Goal: Register for event/course

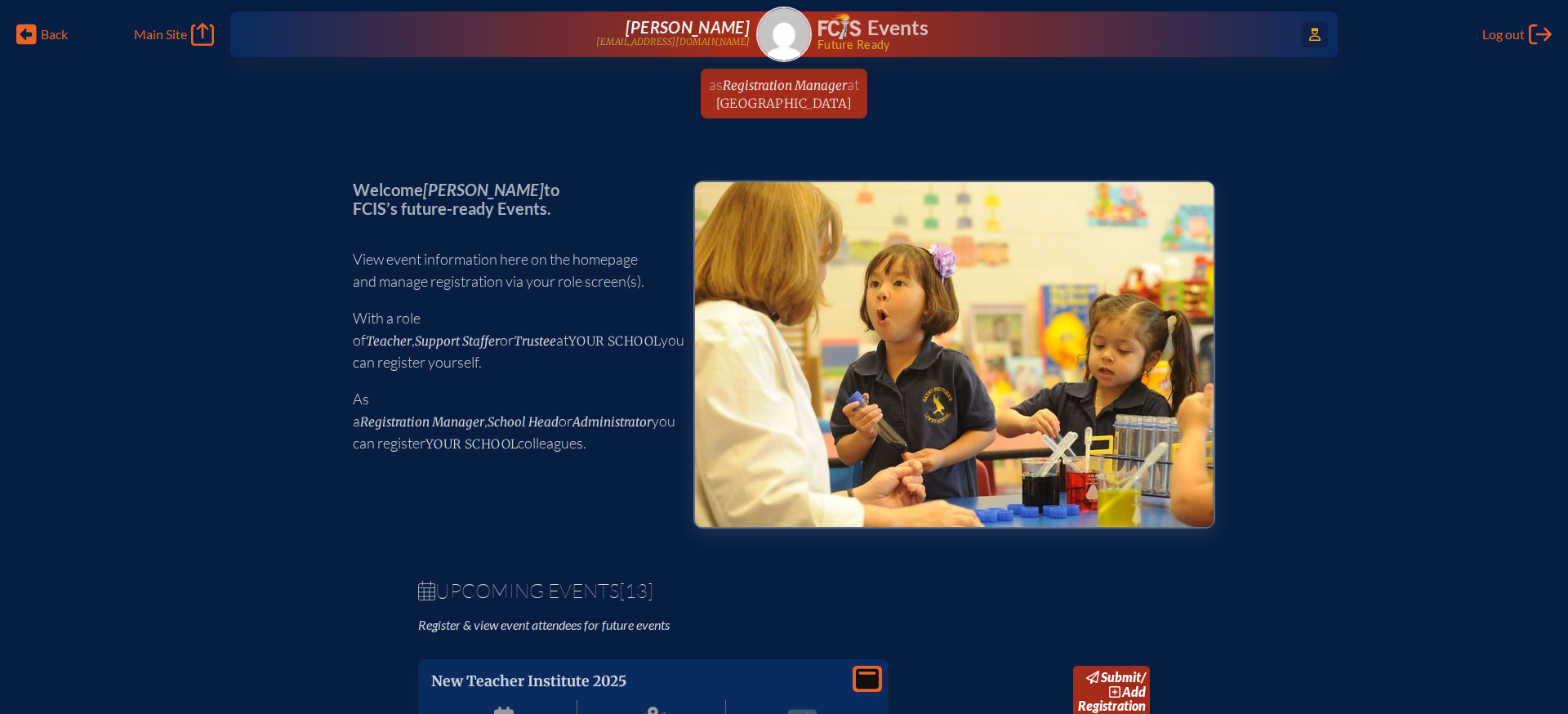
click at [1320, 39] on span "Access Users..." at bounding box center [1315, 34] width 26 height 26
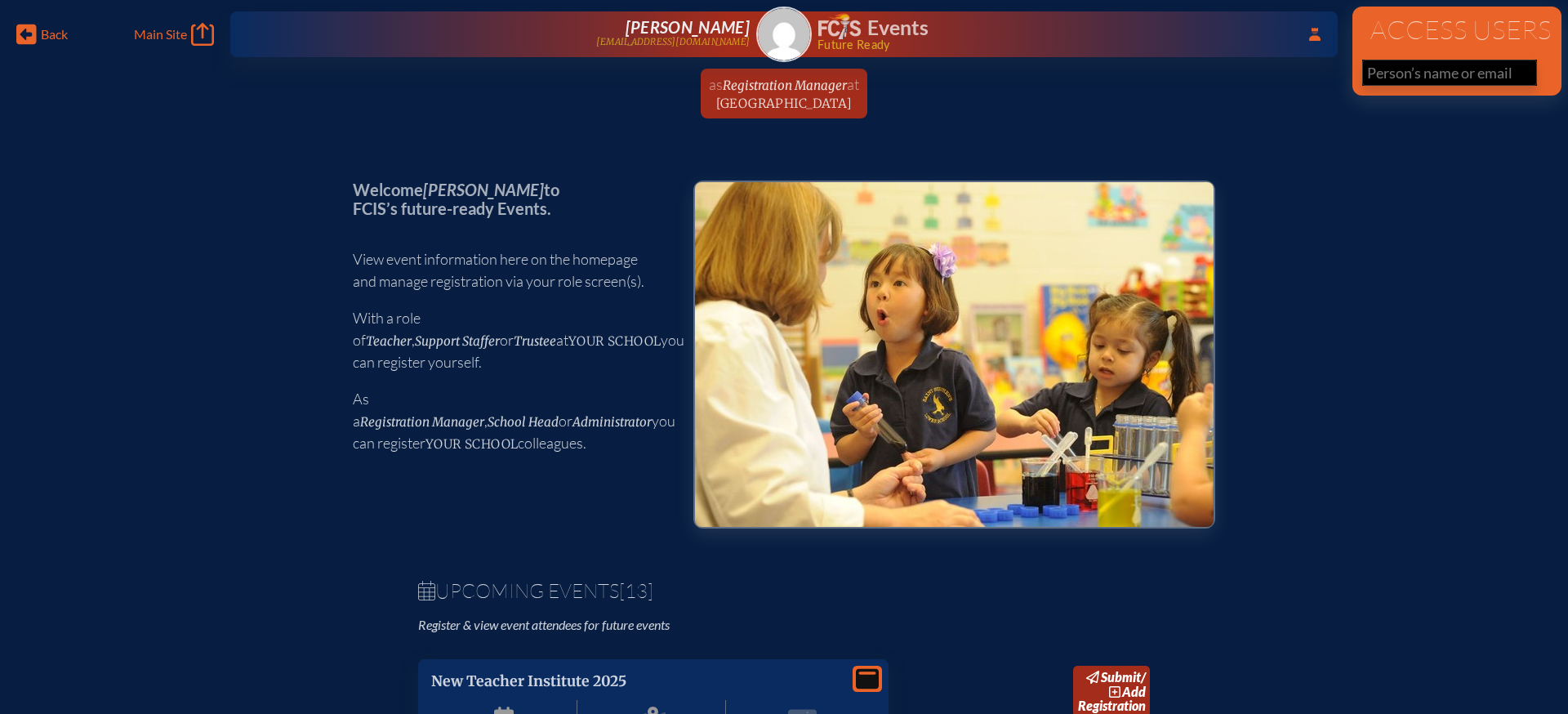
click at [1393, 75] on input "text" at bounding box center [1449, 73] width 175 height 26
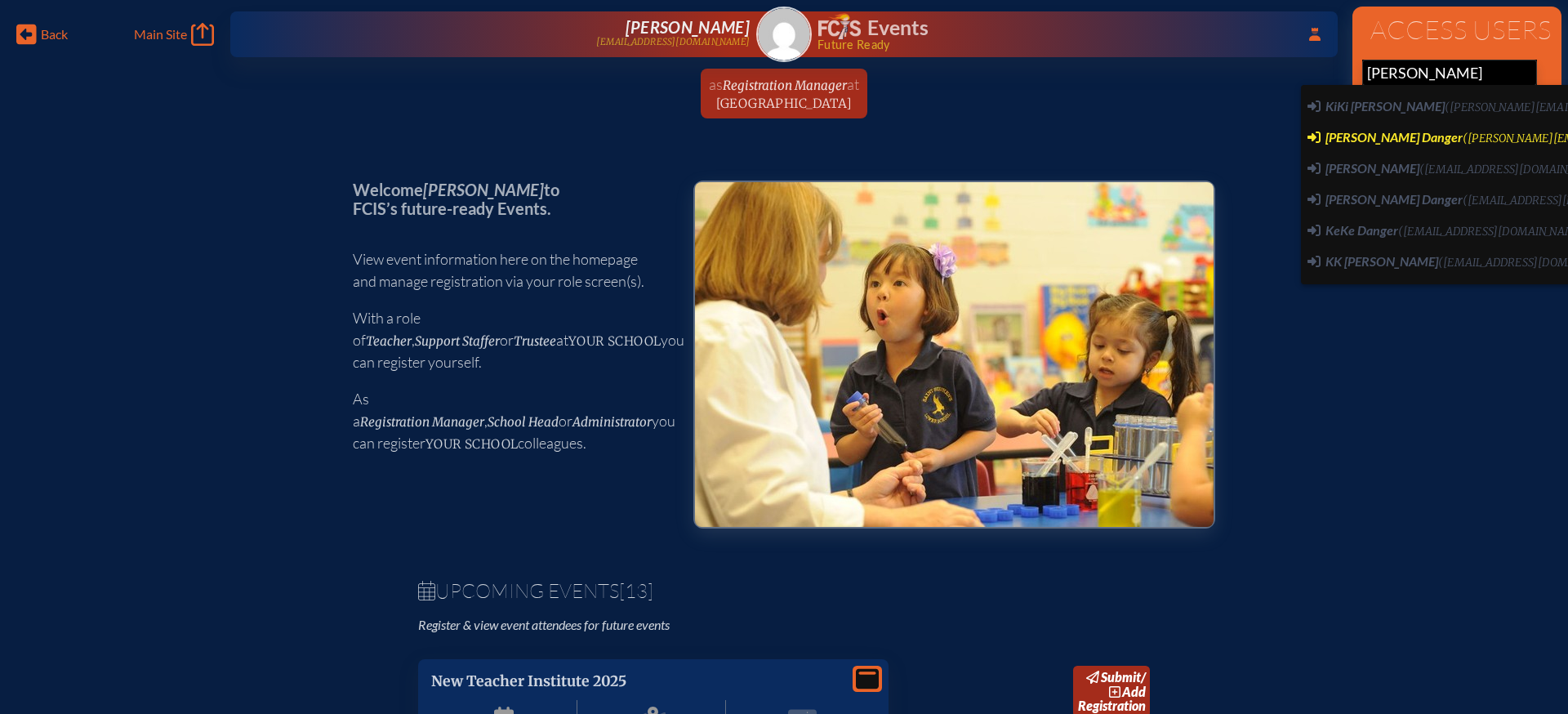
type input "[PERSON_NAME][EMAIL_ADDRESS][DOMAIN_NAME]"
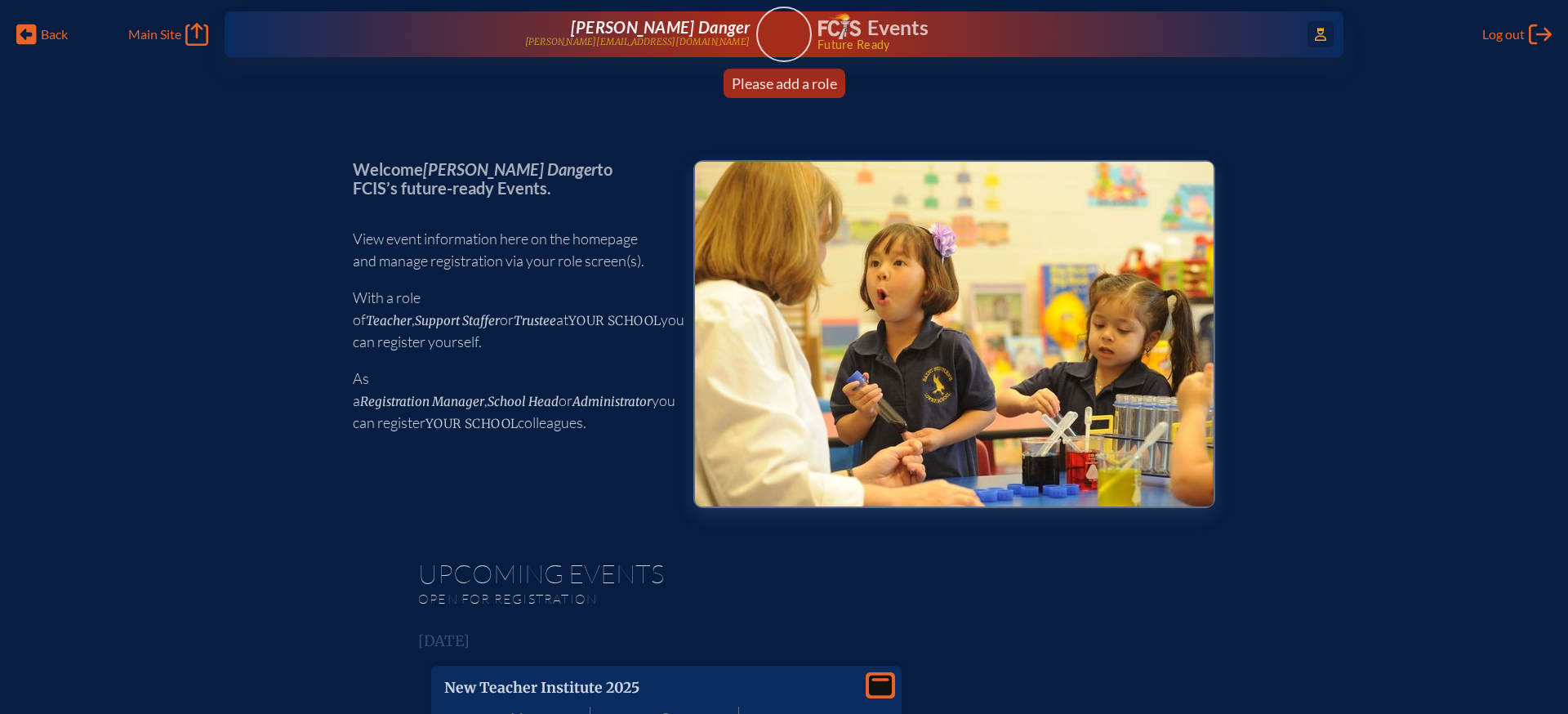
click at [1315, 29] on icon at bounding box center [1320, 34] width 11 height 13
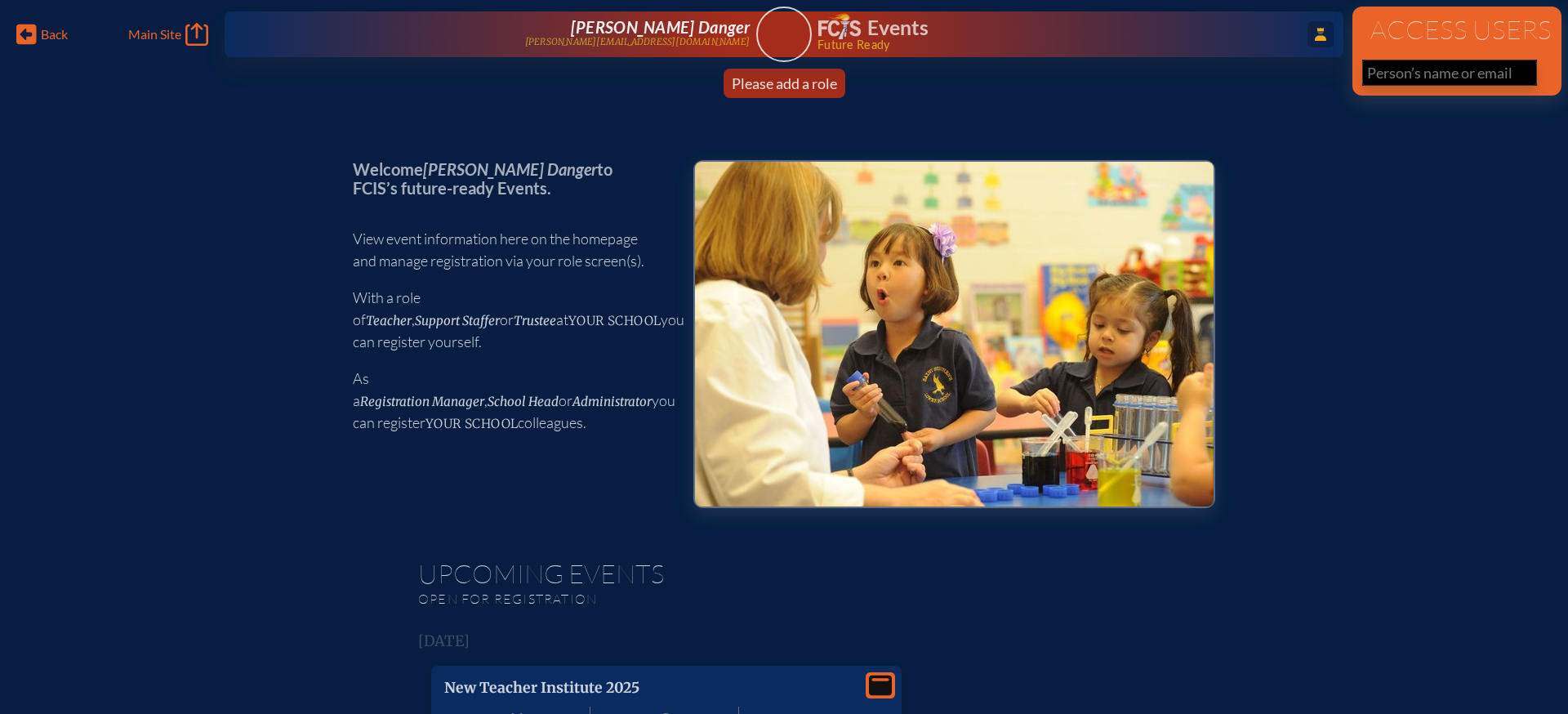
click at [1392, 71] on input "text" at bounding box center [1449, 73] width 175 height 26
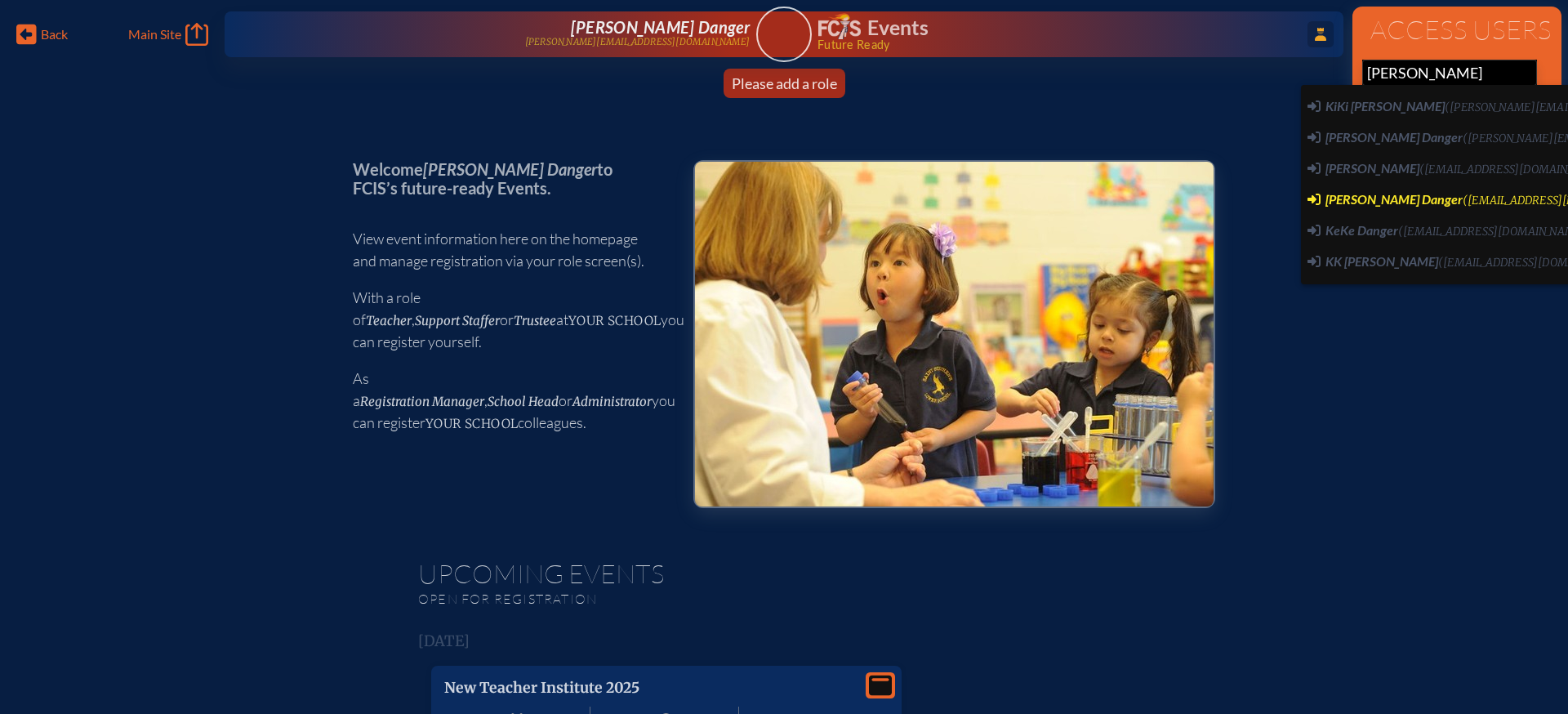
click at [1463, 195] on span "([EMAIL_ADDRESS][DOMAIN_NAME])" at bounding box center [1558, 200] width 192 height 14
type input "[EMAIL_ADDRESS][DOMAIN_NAME]"
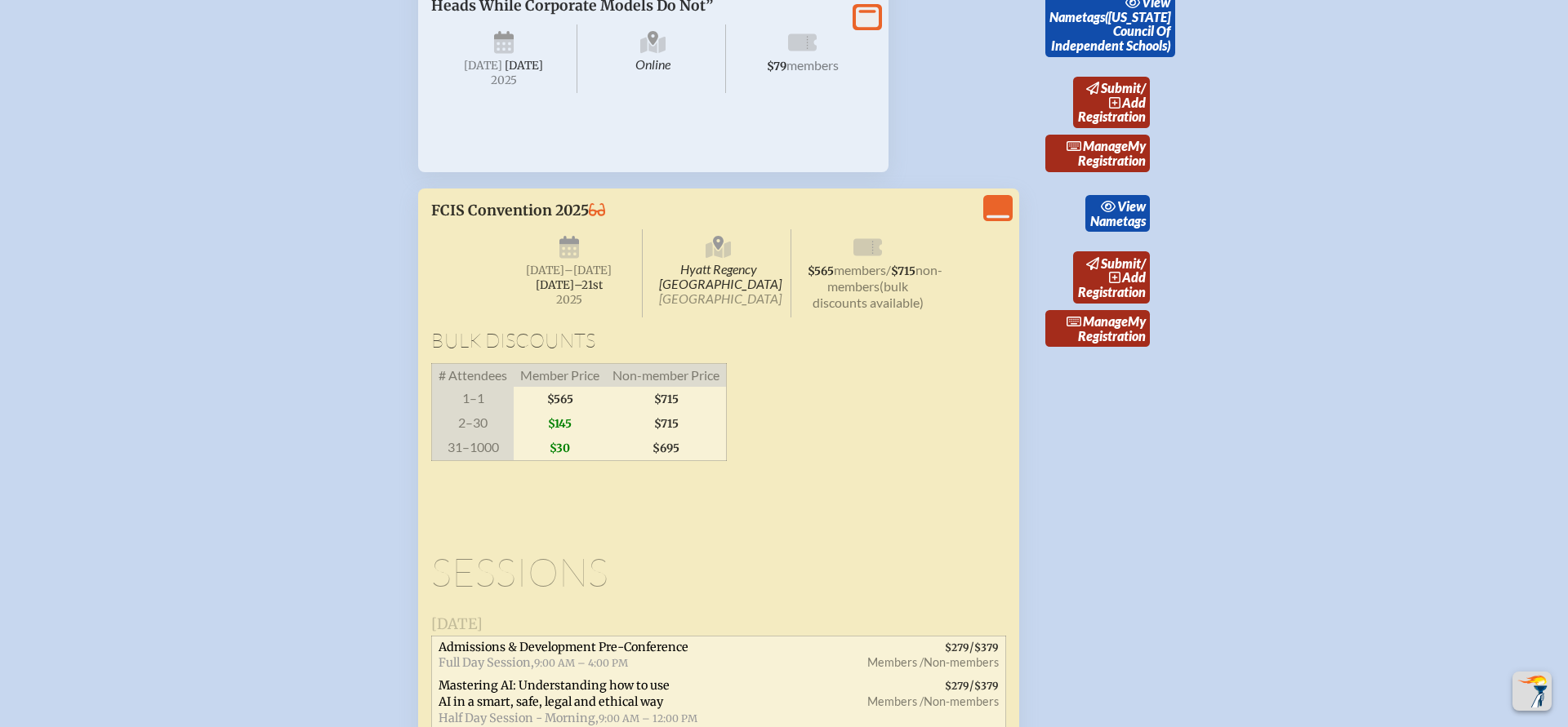
scroll to position [3682, 0]
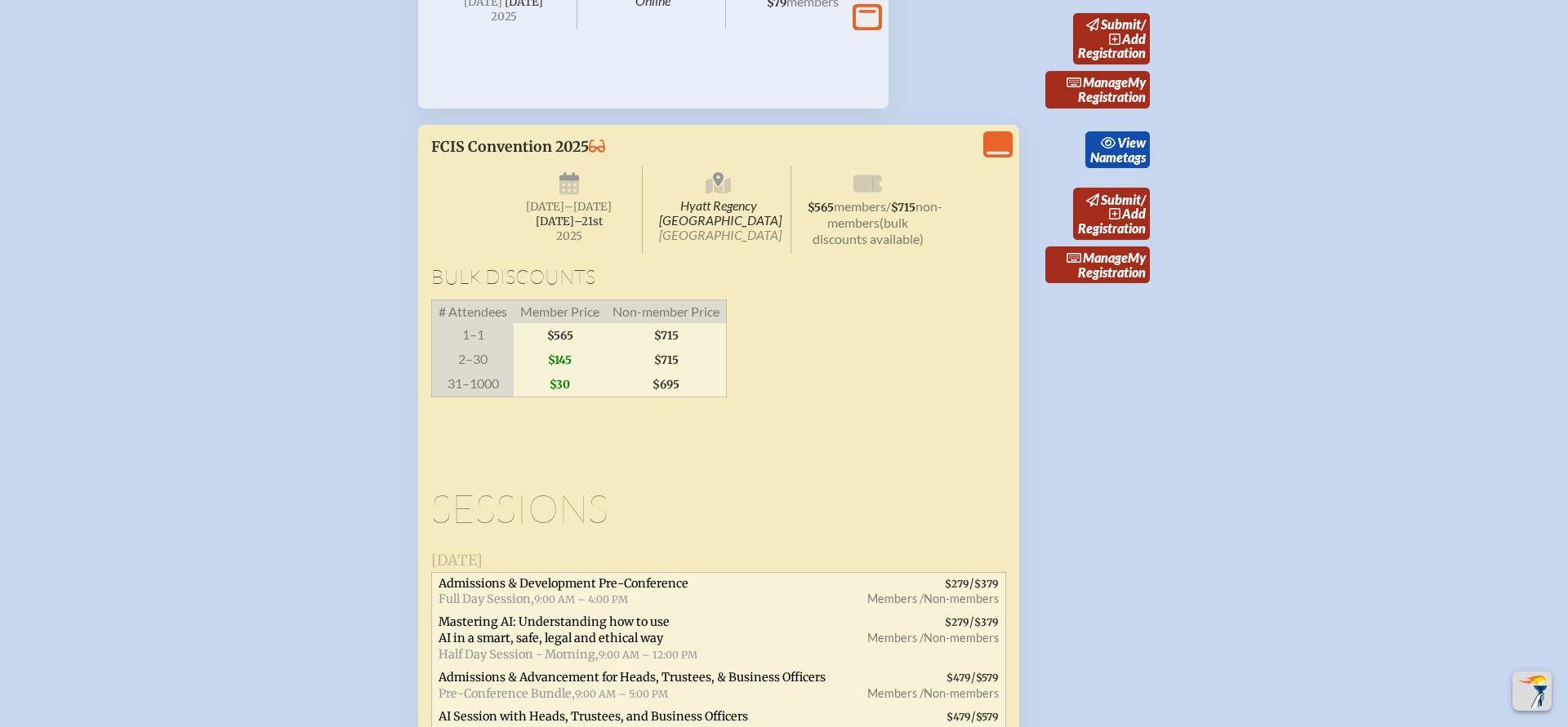
click at [1004, 361] on div "FCIS Convention 2025 Hyatt Regency [GEOGRAPHIC_DATA] Jacksonville [DATE] –[DATE…" at bounding box center [719, 282] width 575 height 289
click at [1127, 239] on link "submit / add Registration" at bounding box center [1111, 213] width 76 height 52
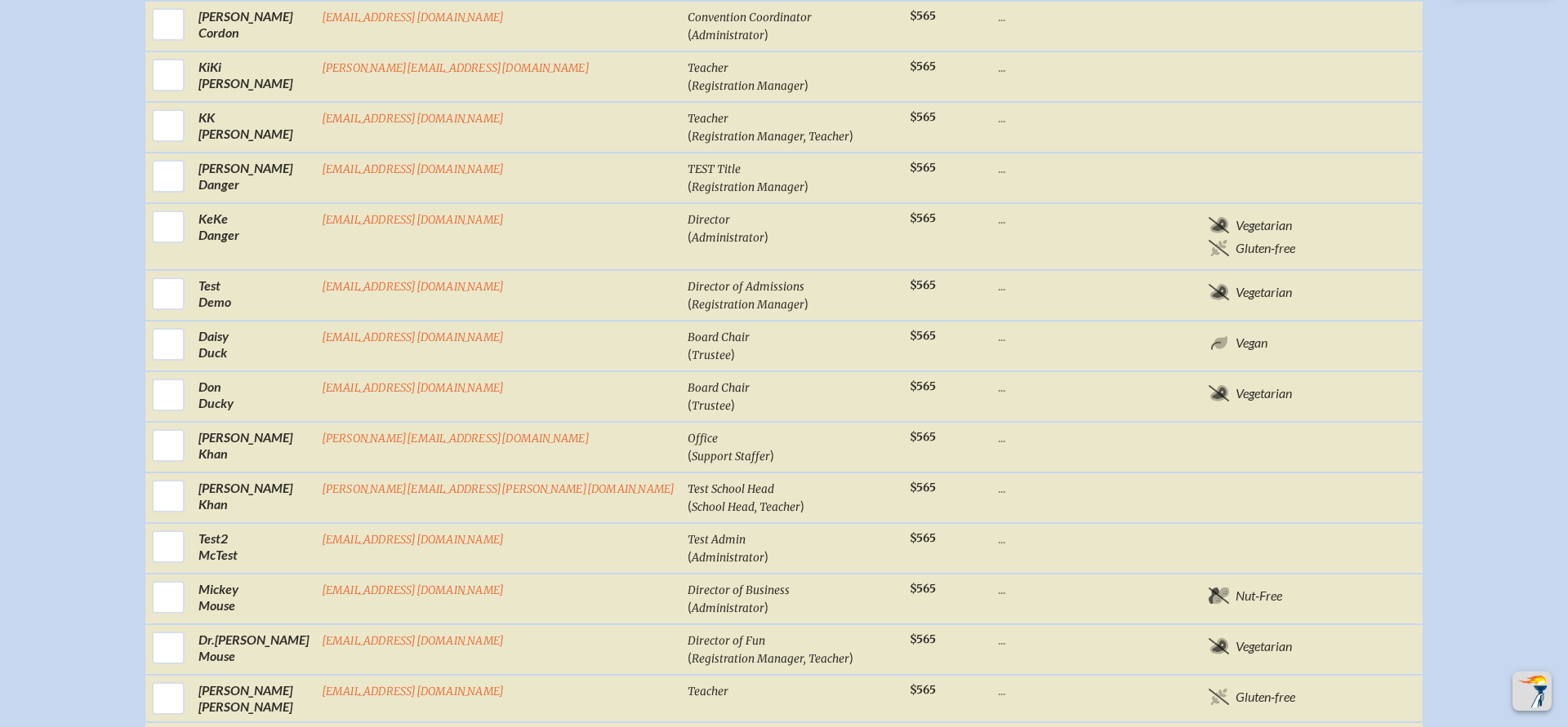
scroll to position [1095, 0]
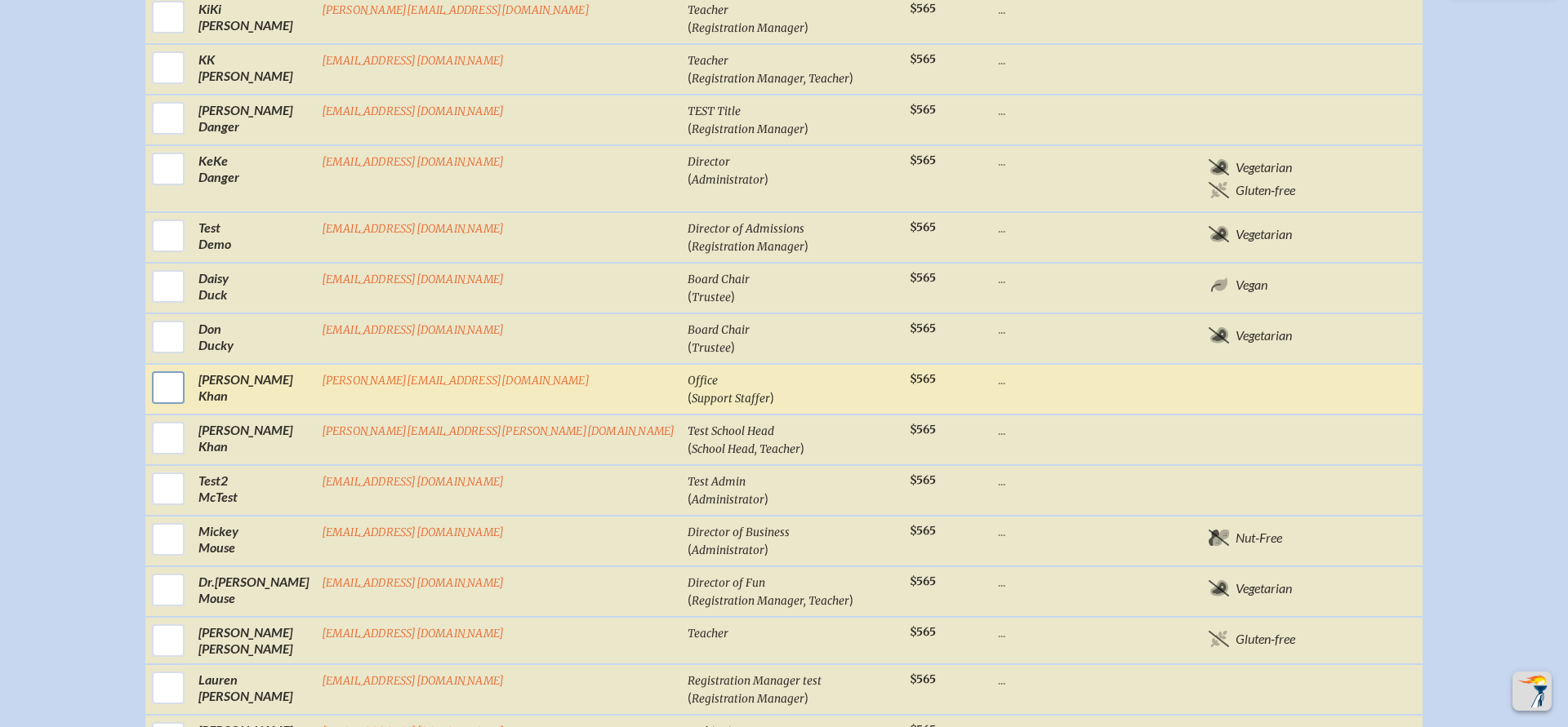
click at [189, 367] on input "checkbox" at bounding box center [168, 387] width 40 height 40
checkbox input "true"
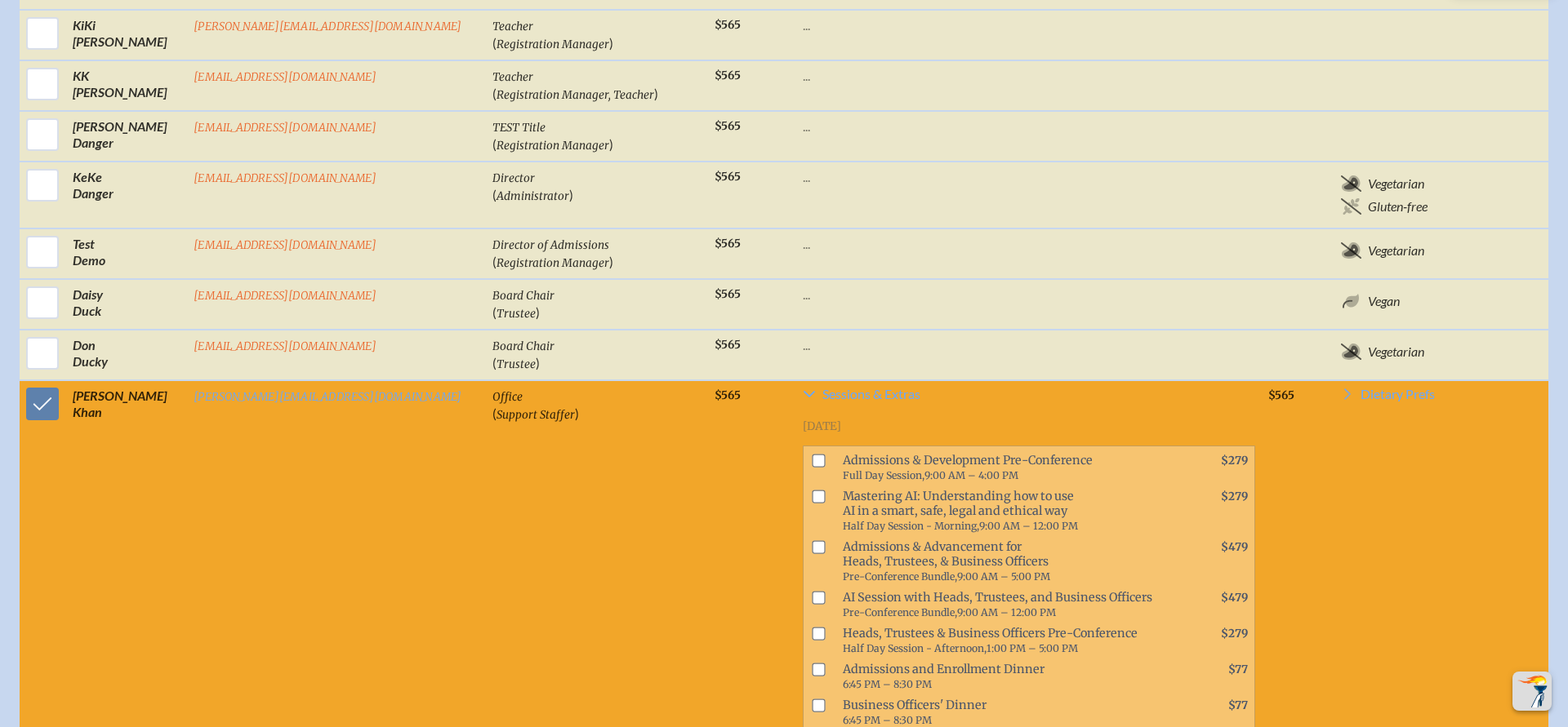
scroll to position [1111, 0]
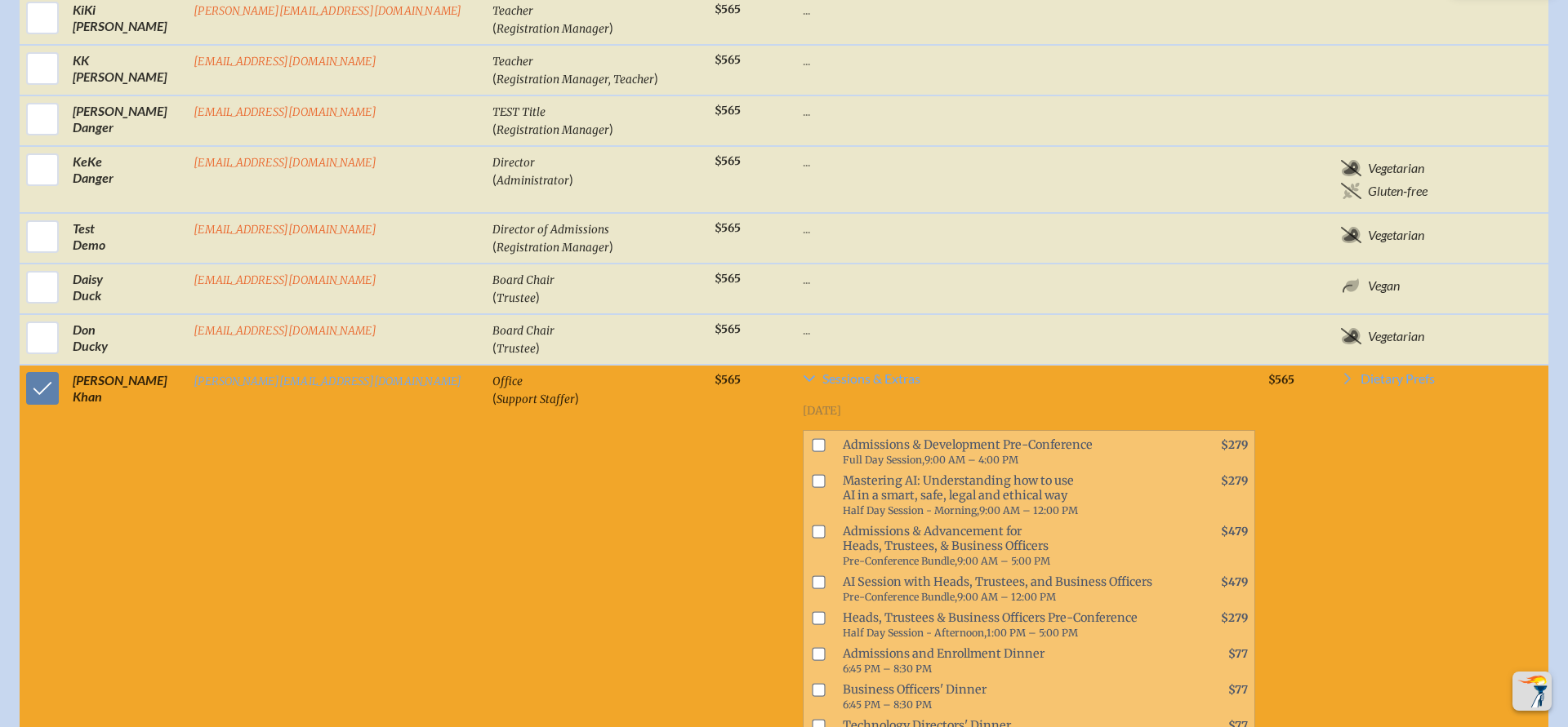
click at [813, 475] on input "checkbox" at bounding box center [819, 481] width 13 height 13
checkbox input "true"
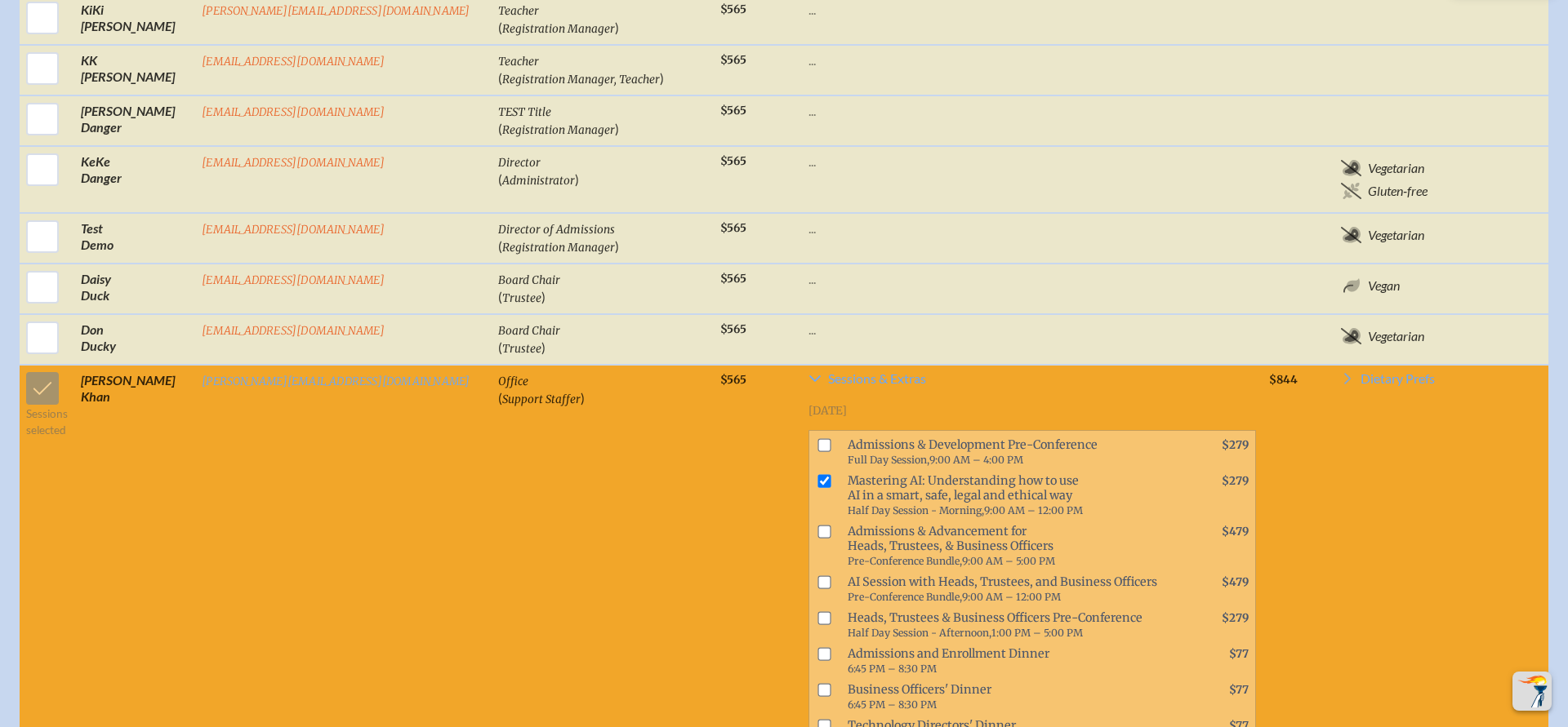
click at [818, 612] on input "checkbox" at bounding box center [824, 618] width 13 height 13
checkbox input "true"
click at [818, 684] on input "checkbox" at bounding box center [824, 690] width 13 height 13
checkbox input "true"
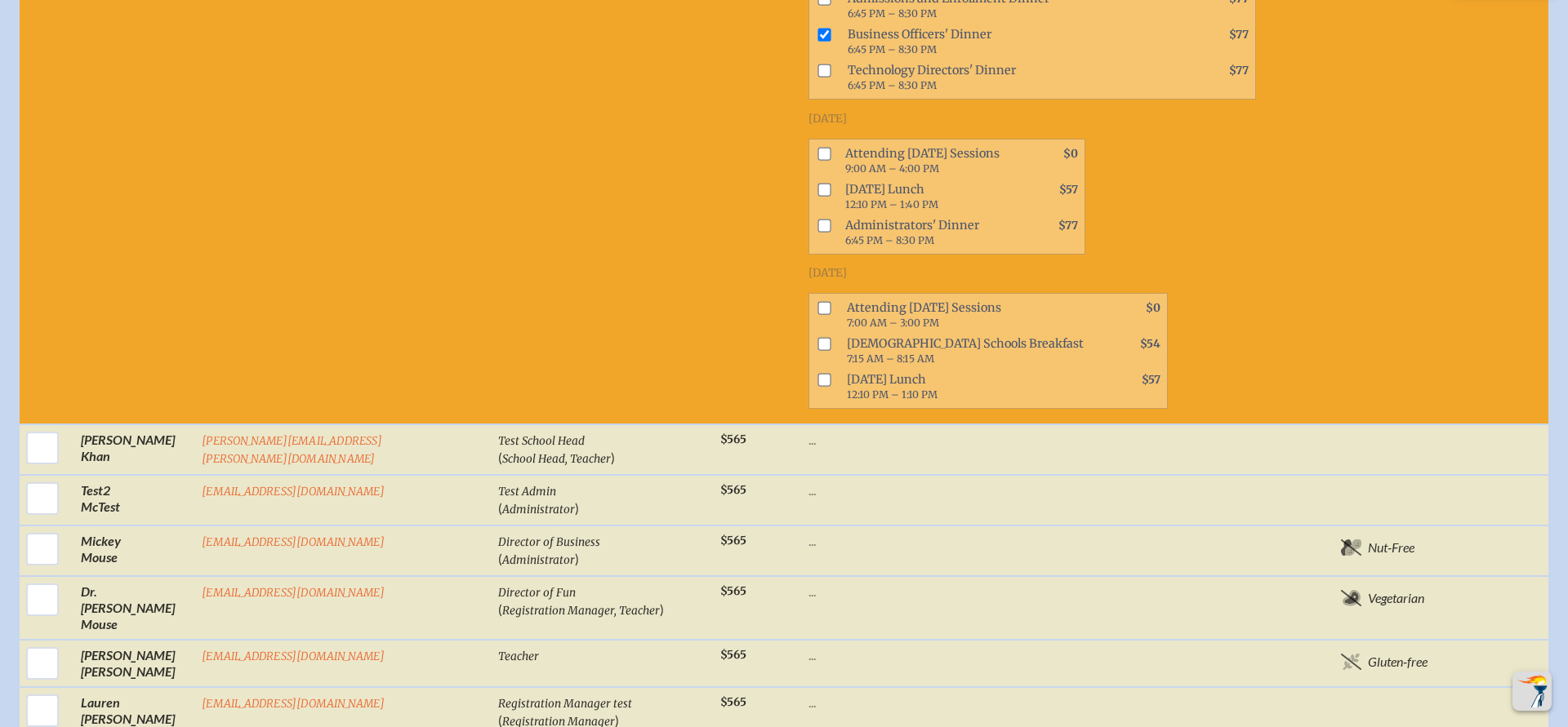
scroll to position [1992, 0]
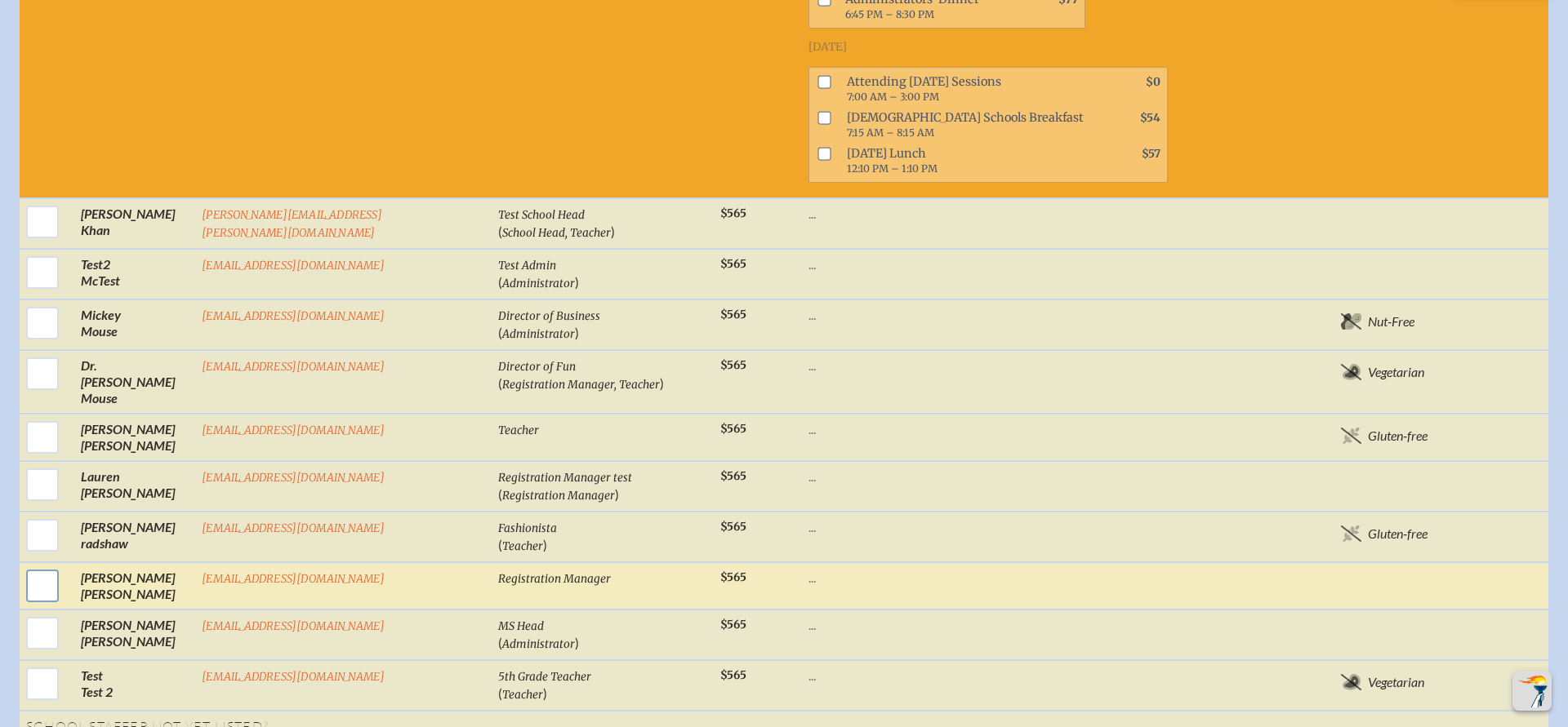
click at [45, 565] on input "checkbox" at bounding box center [42, 586] width 40 height 40
checkbox input "true"
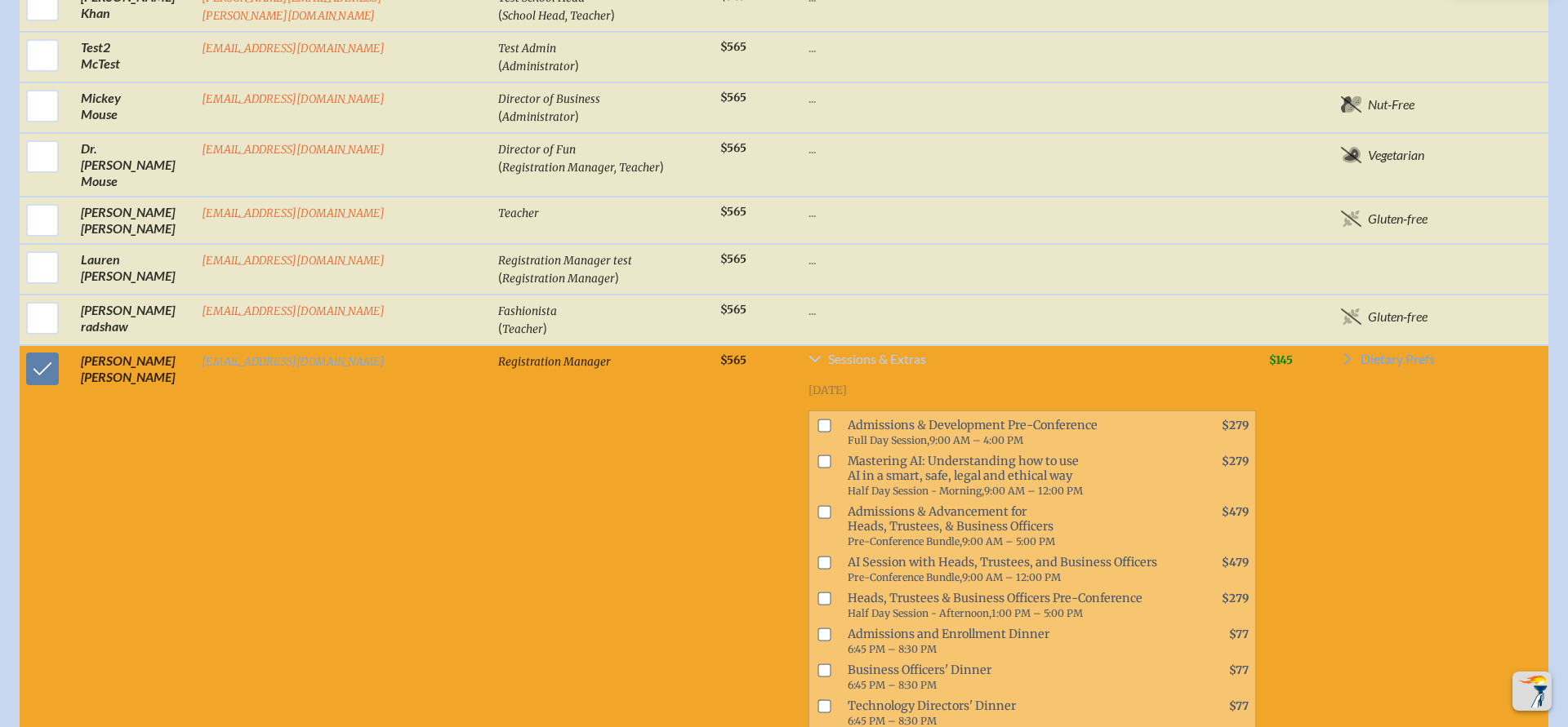
scroll to position [2241, 0]
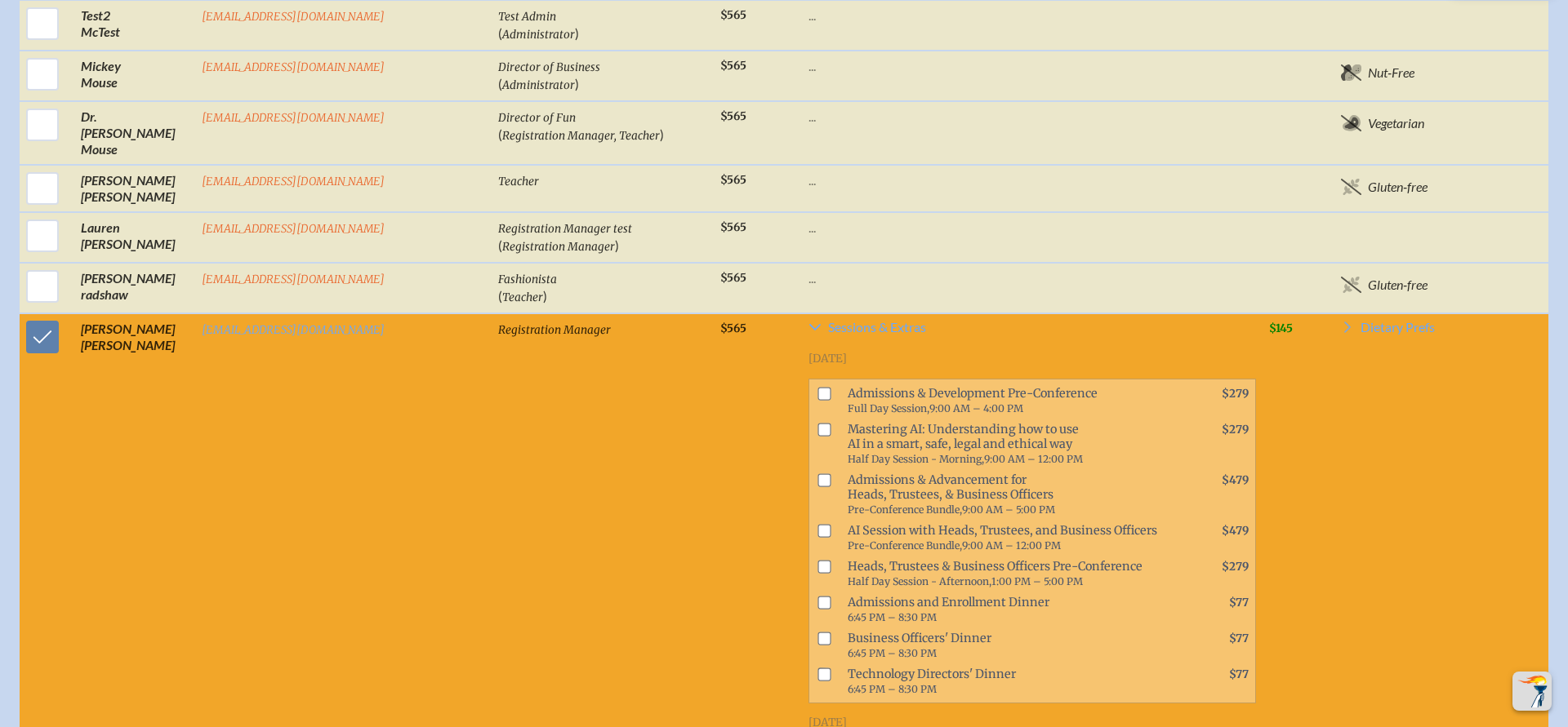
click at [818, 423] on input "checkbox" at bounding box center [824, 429] width 13 height 13
checkbox input "true"
click at [809, 520] on span at bounding box center [821, 537] width 25 height 36
click at [818, 560] on input "checkbox" at bounding box center [824, 566] width 13 height 13
checkbox input "true"
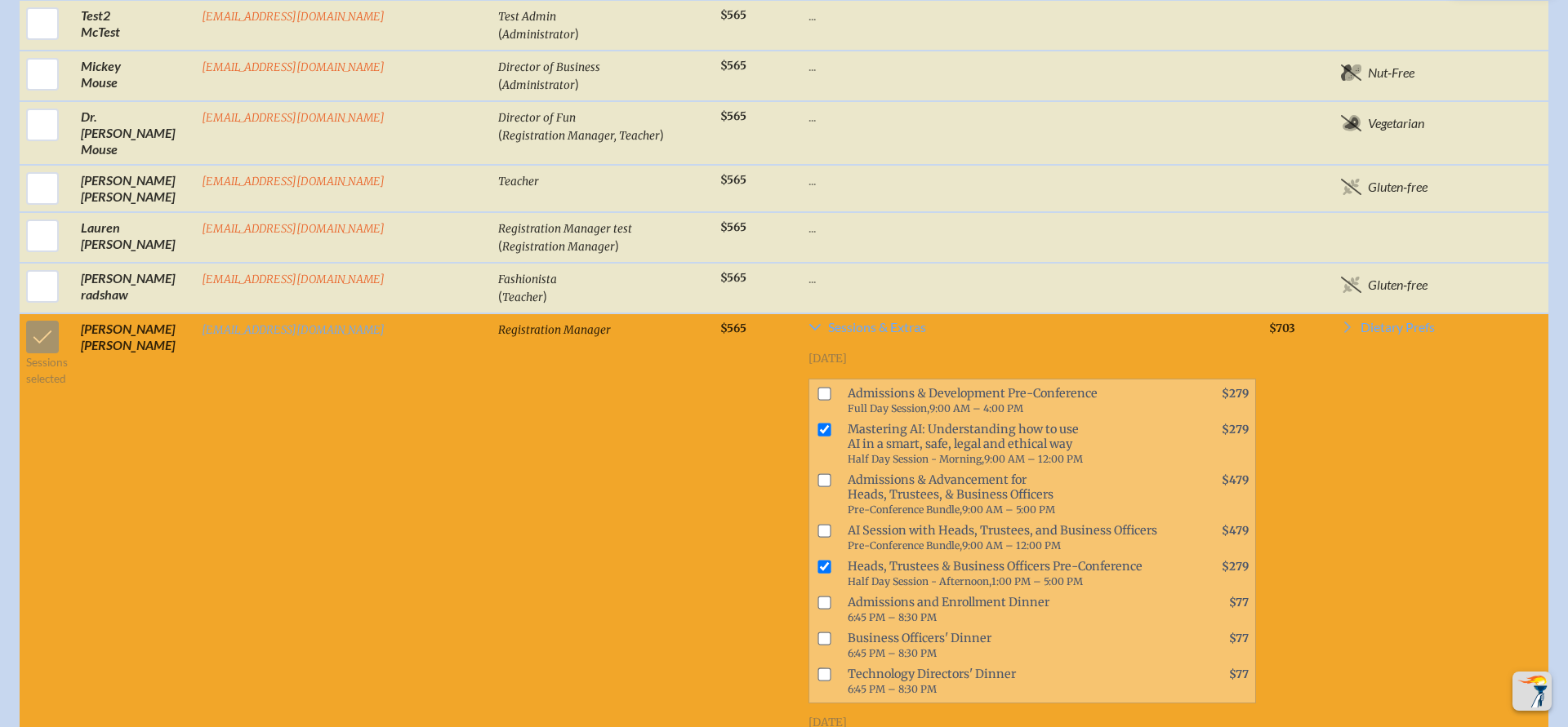
click at [818, 632] on input "checkbox" at bounding box center [824, 638] width 13 height 13
checkbox input "true"
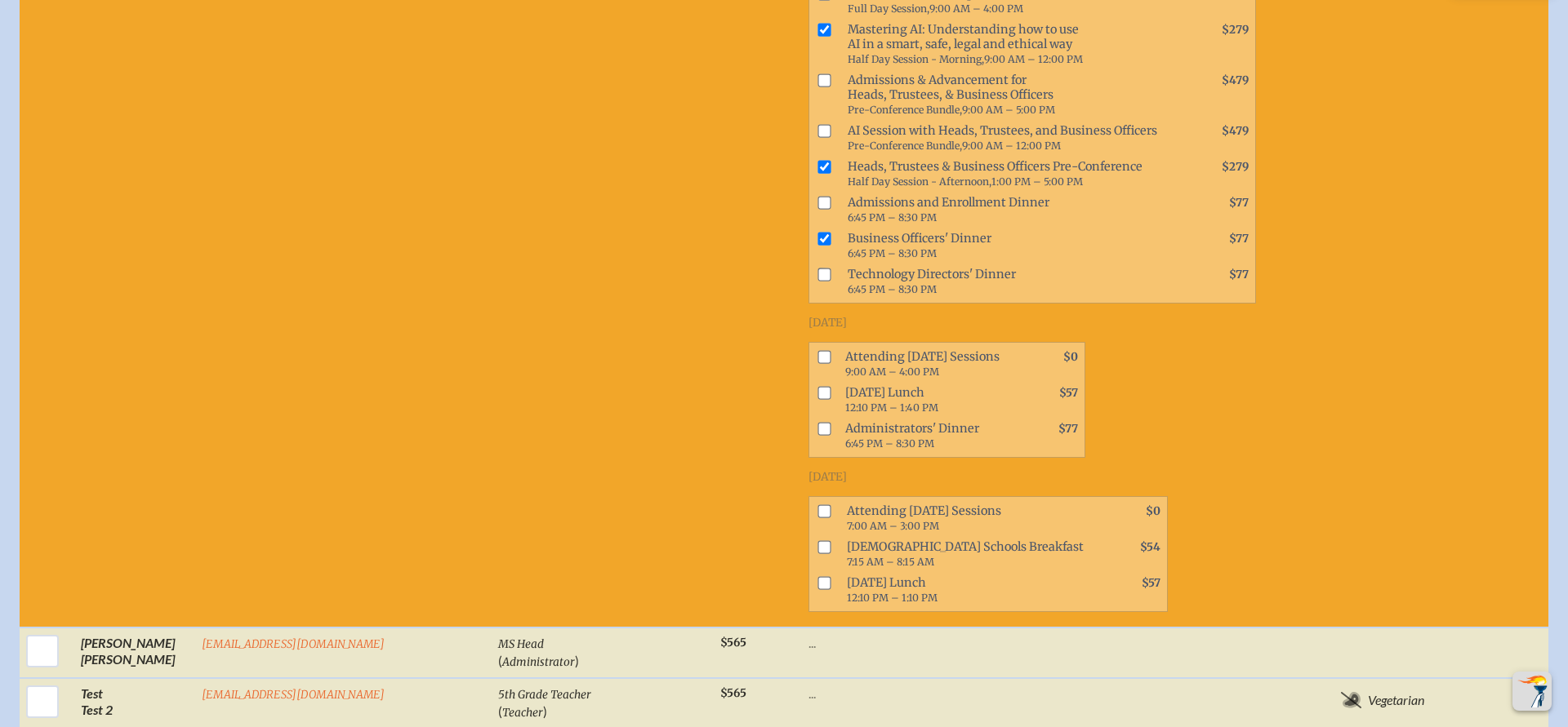
scroll to position [2640, 0]
click at [818, 507] on input "checkbox" at bounding box center [824, 513] width 13 height 13
checkbox input "true"
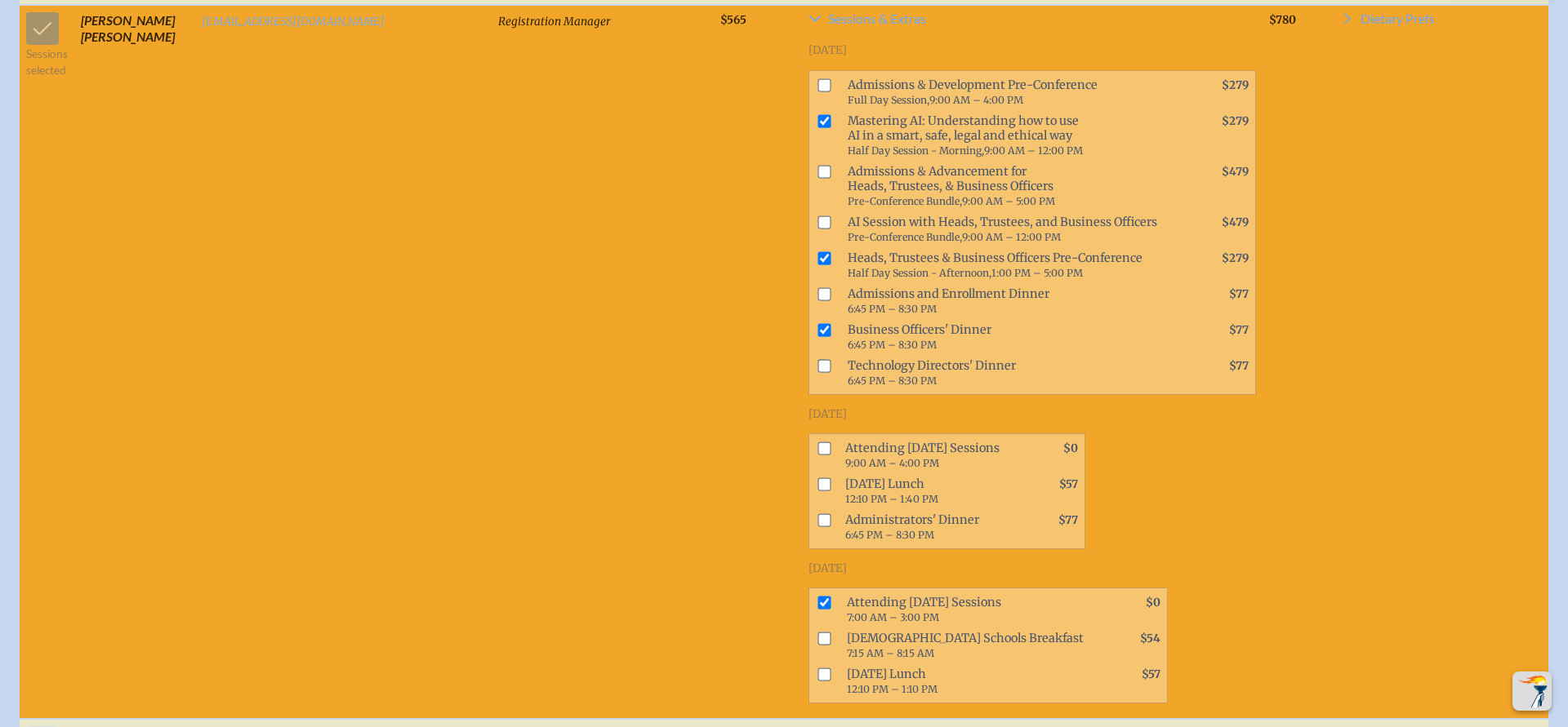
click at [818, 479] on input "checkbox" at bounding box center [824, 485] width 13 height 13
checkbox input "true"
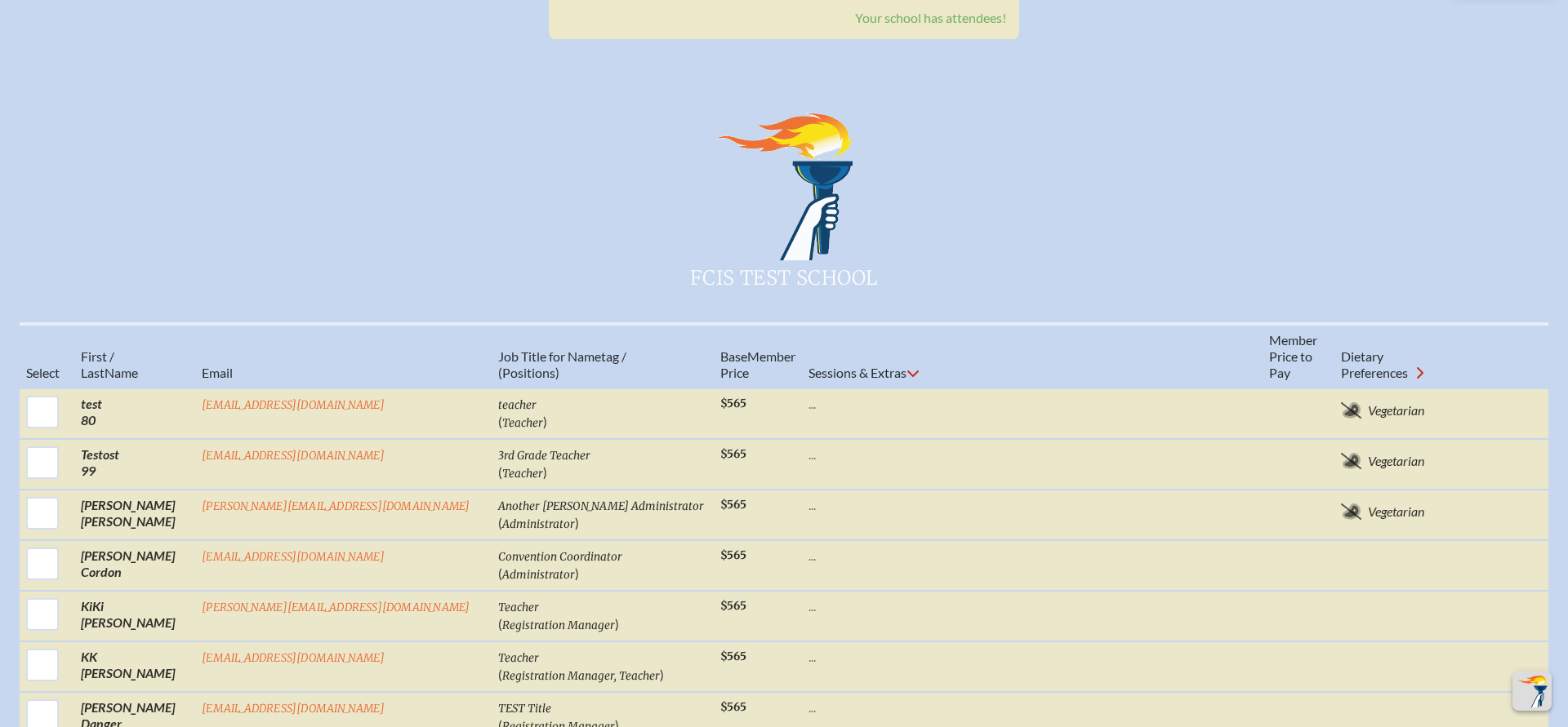
scroll to position [657, 0]
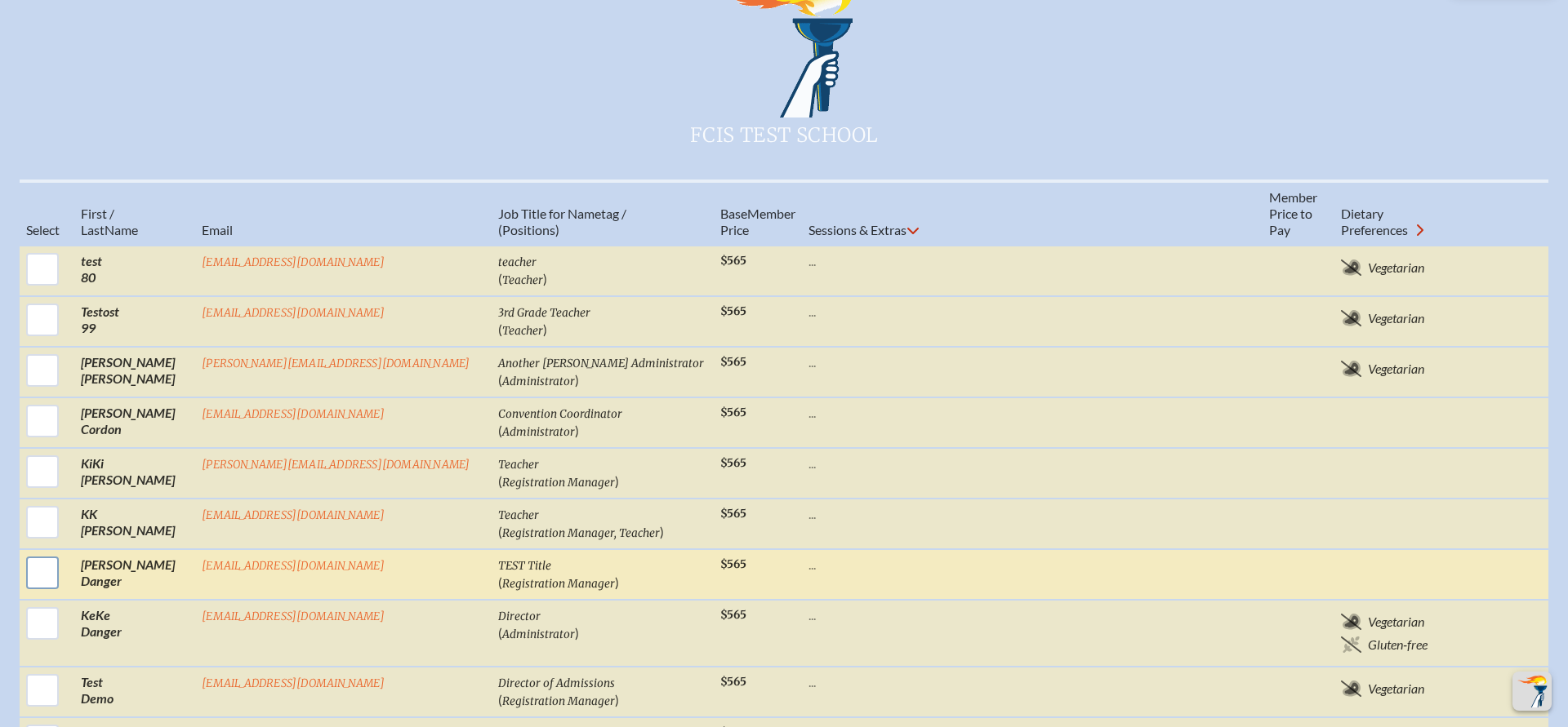
click at [48, 553] on input "checkbox" at bounding box center [42, 573] width 40 height 40
checkbox input "true"
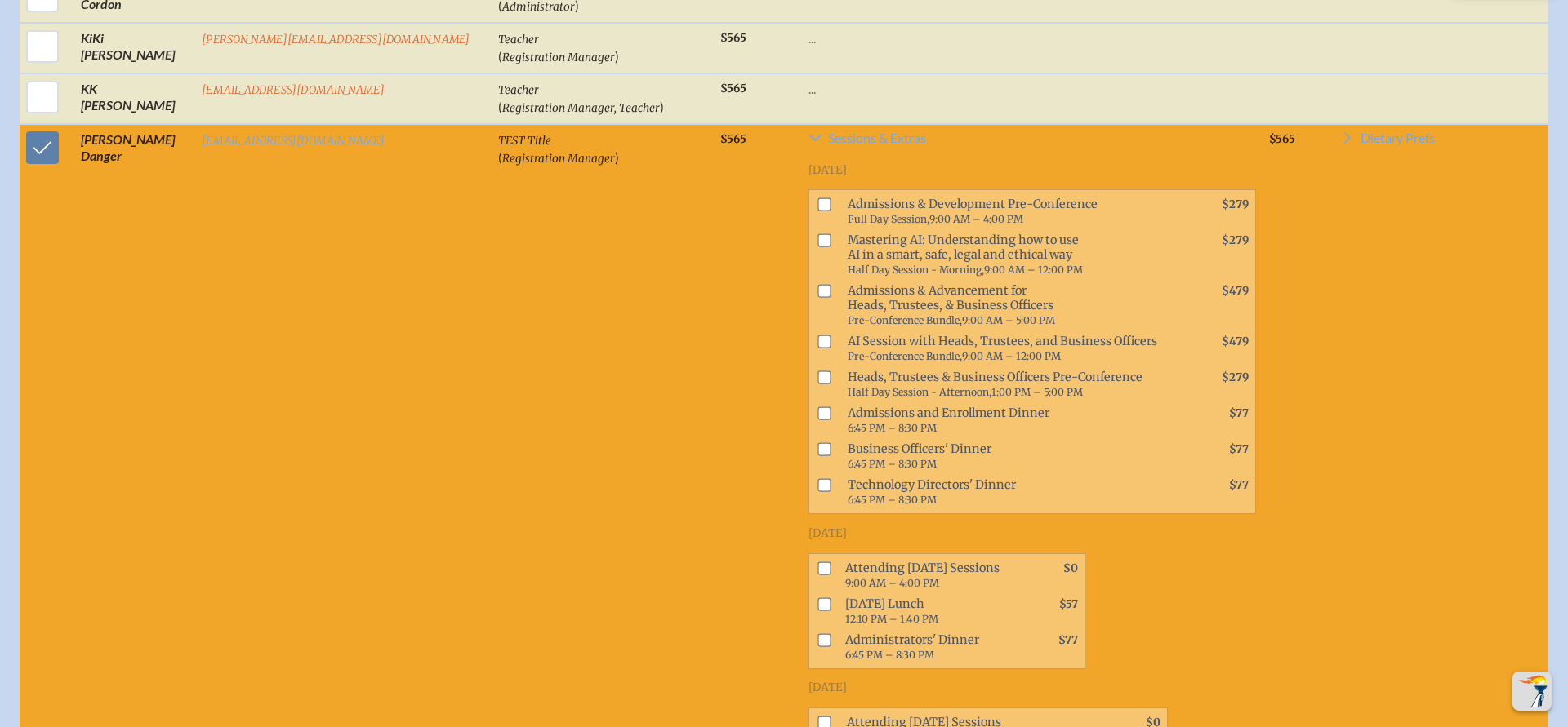
scroll to position [1080, 0]
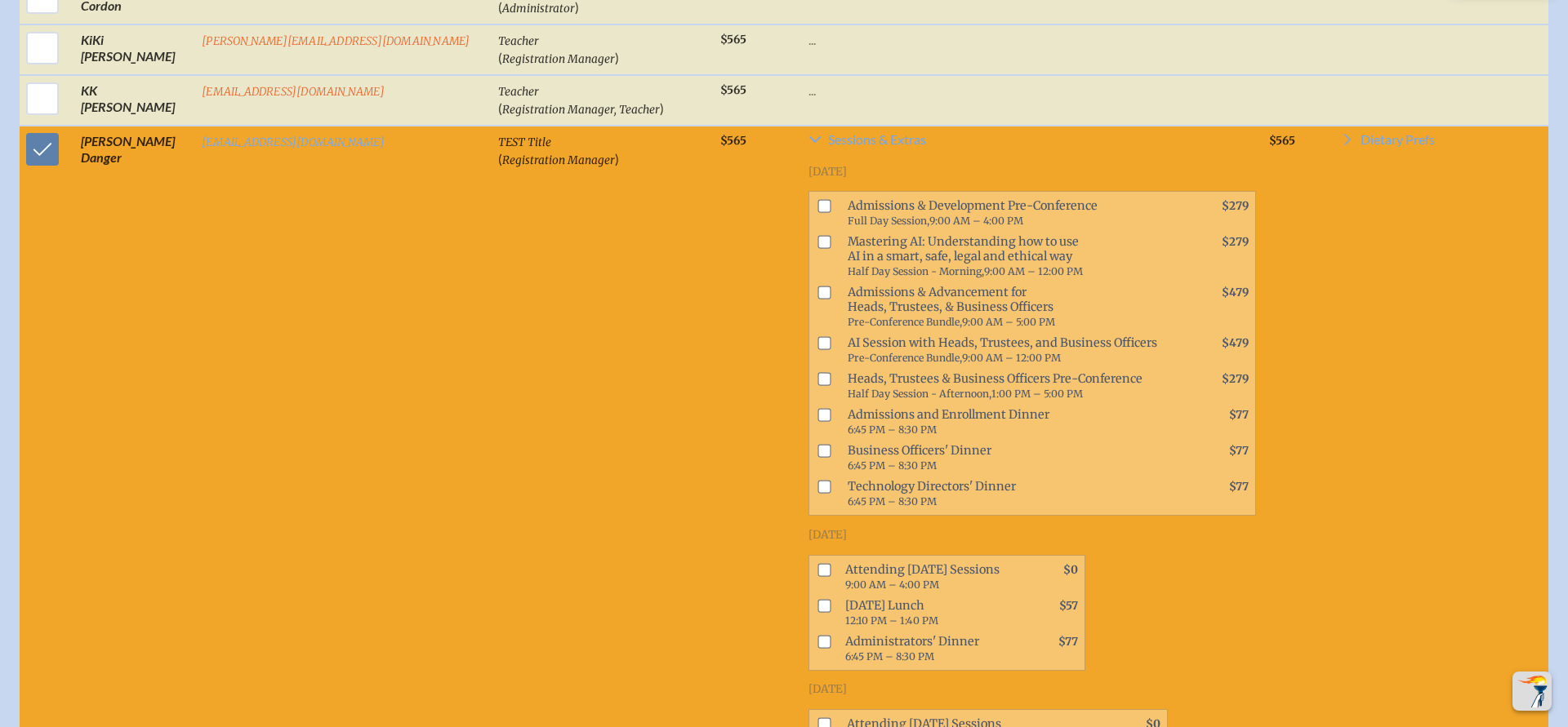
click at [809, 332] on span at bounding box center [821, 349] width 25 height 36
click at [818, 337] on input "checkbox" at bounding box center [824, 343] width 13 height 13
checkbox input "true"
click at [818, 409] on input "checkbox" at bounding box center [824, 415] width 13 height 13
checkbox input "true"
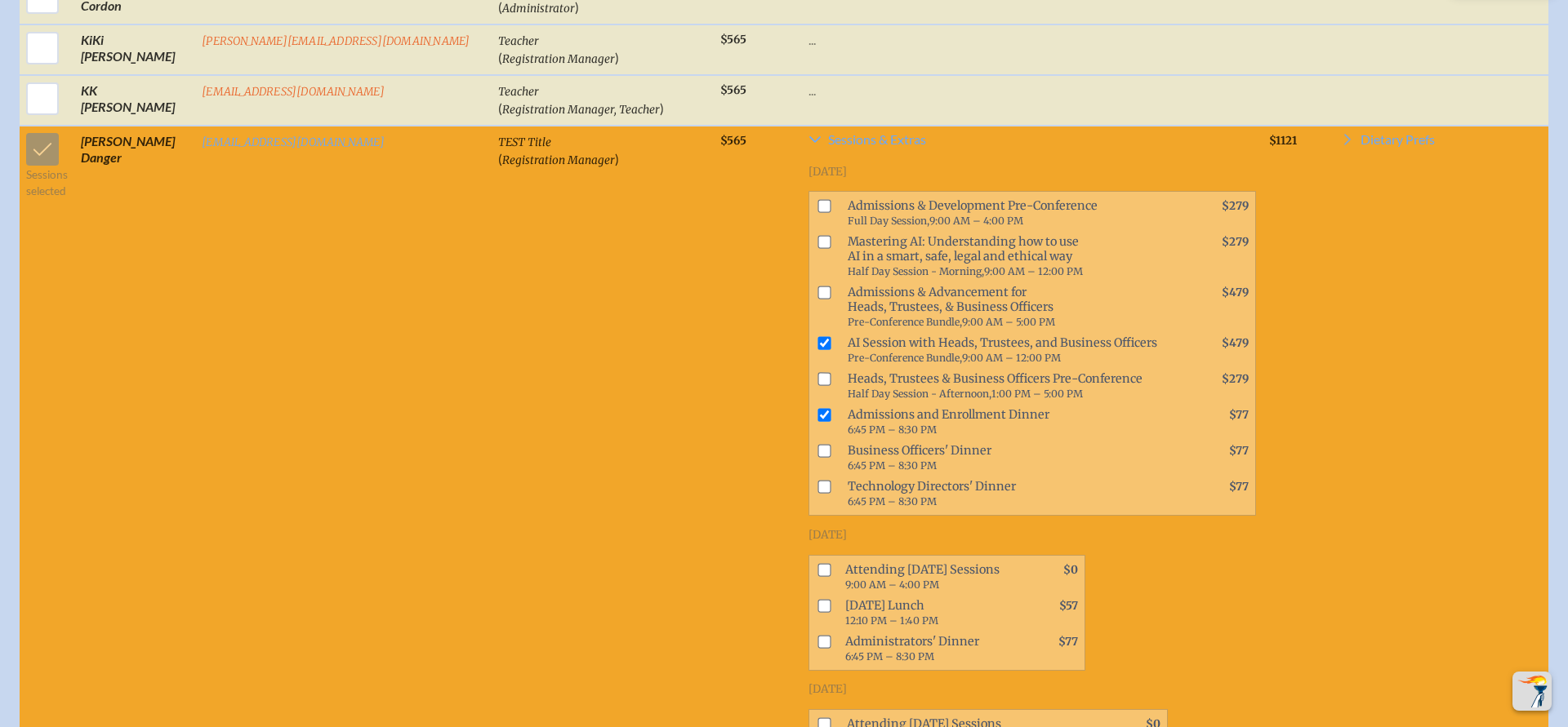
click at [818, 481] on input "checkbox" at bounding box center [824, 487] width 13 height 13
checkbox input "true"
click at [818, 600] on input "checkbox" at bounding box center [824, 606] width 13 height 13
checkbox input "true"
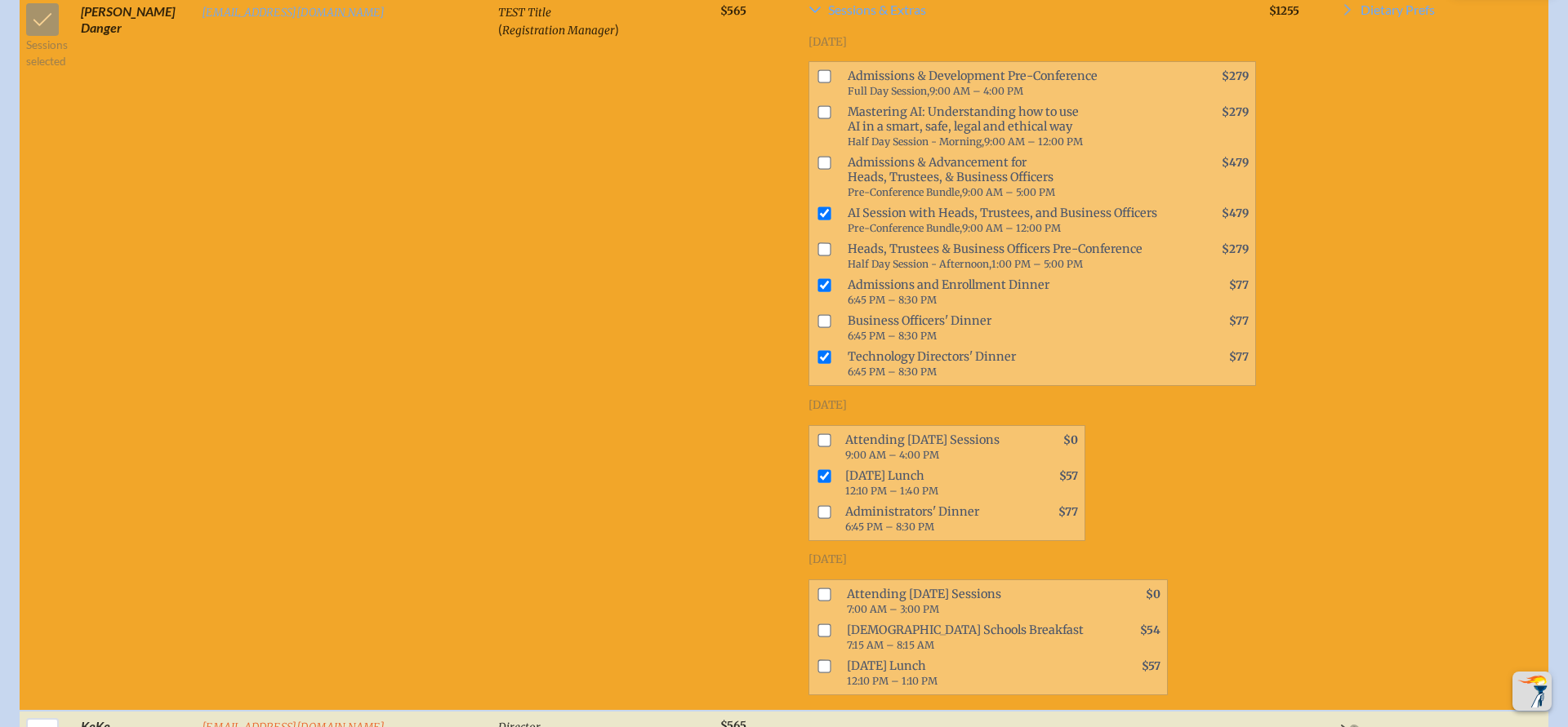
scroll to position [1214, 0]
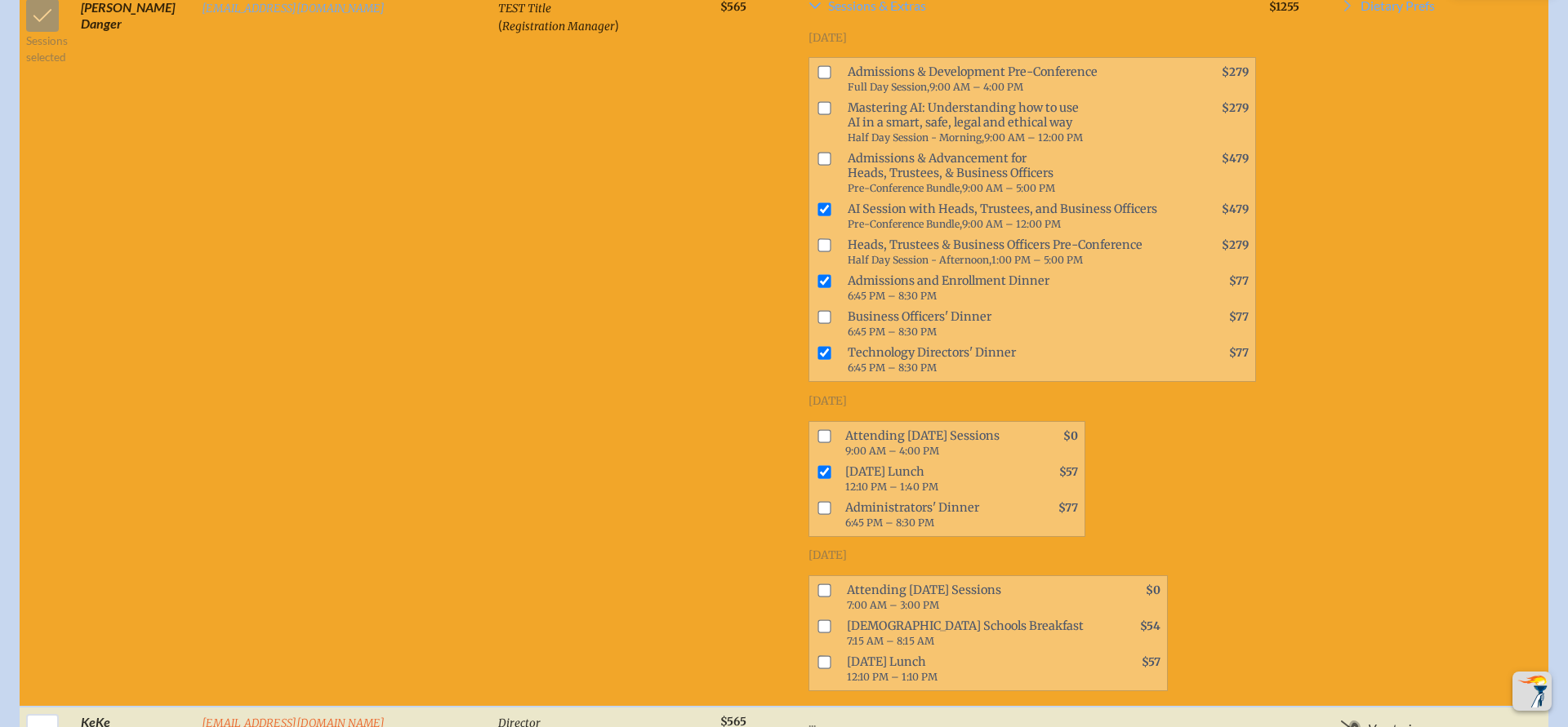
click at [809, 615] on span at bounding box center [821, 633] width 25 height 36
click at [818, 620] on input "checkbox" at bounding box center [824, 626] width 13 height 13
checkbox input "true"
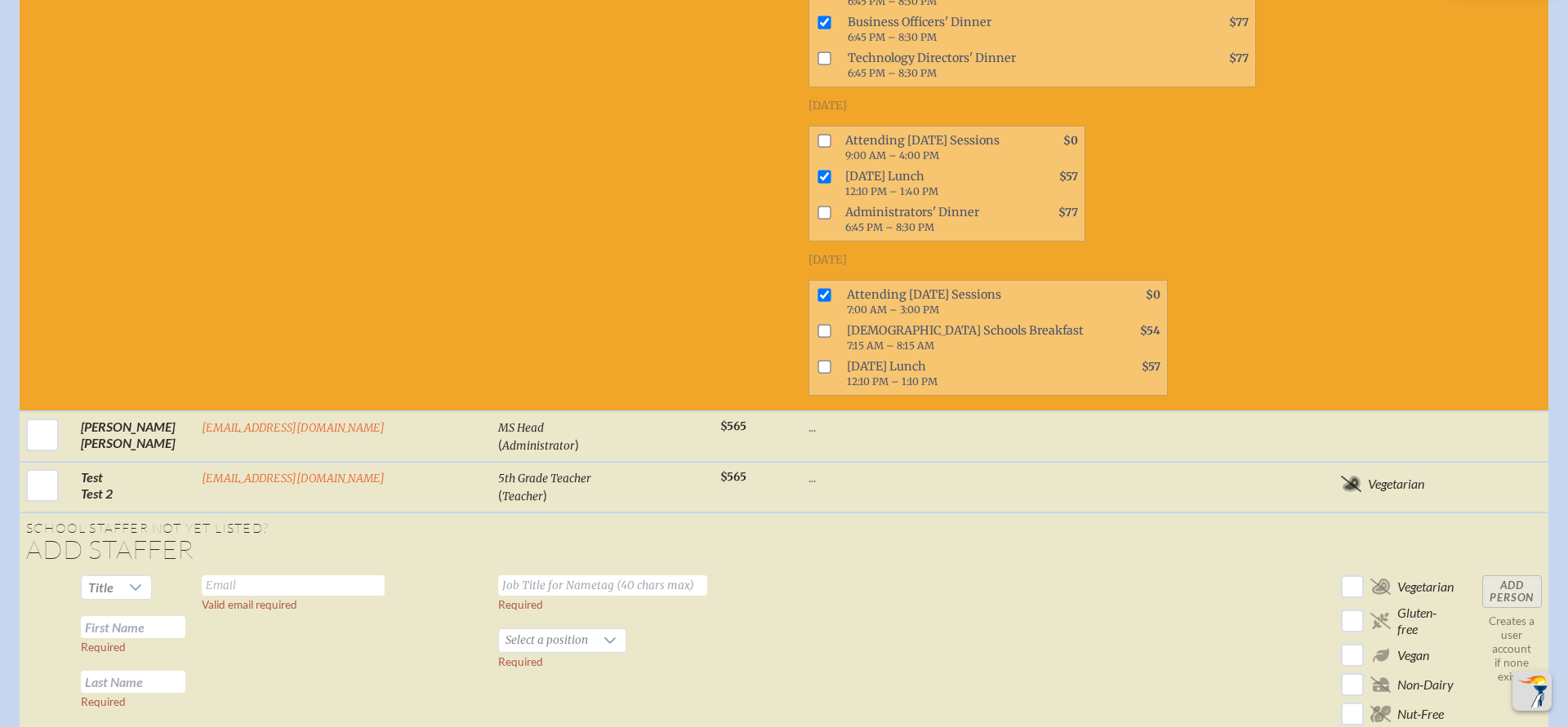
scroll to position [3776, 0]
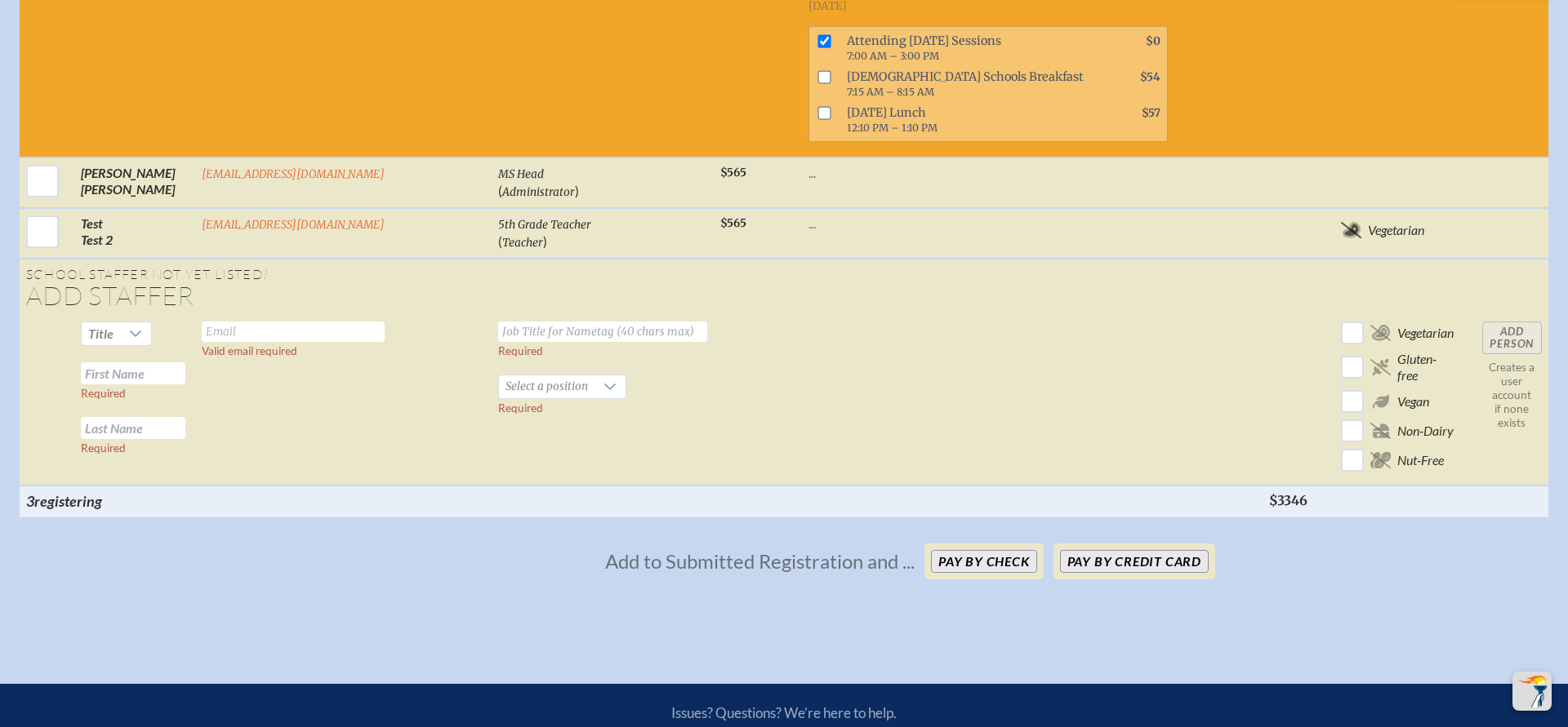
drag, startPoint x: 1229, startPoint y: 356, endPoint x: 1316, endPoint y: 355, distance: 87.0
click at [1316, 486] on tr "3 registering $3346" at bounding box center [784, 500] width 1529 height 31
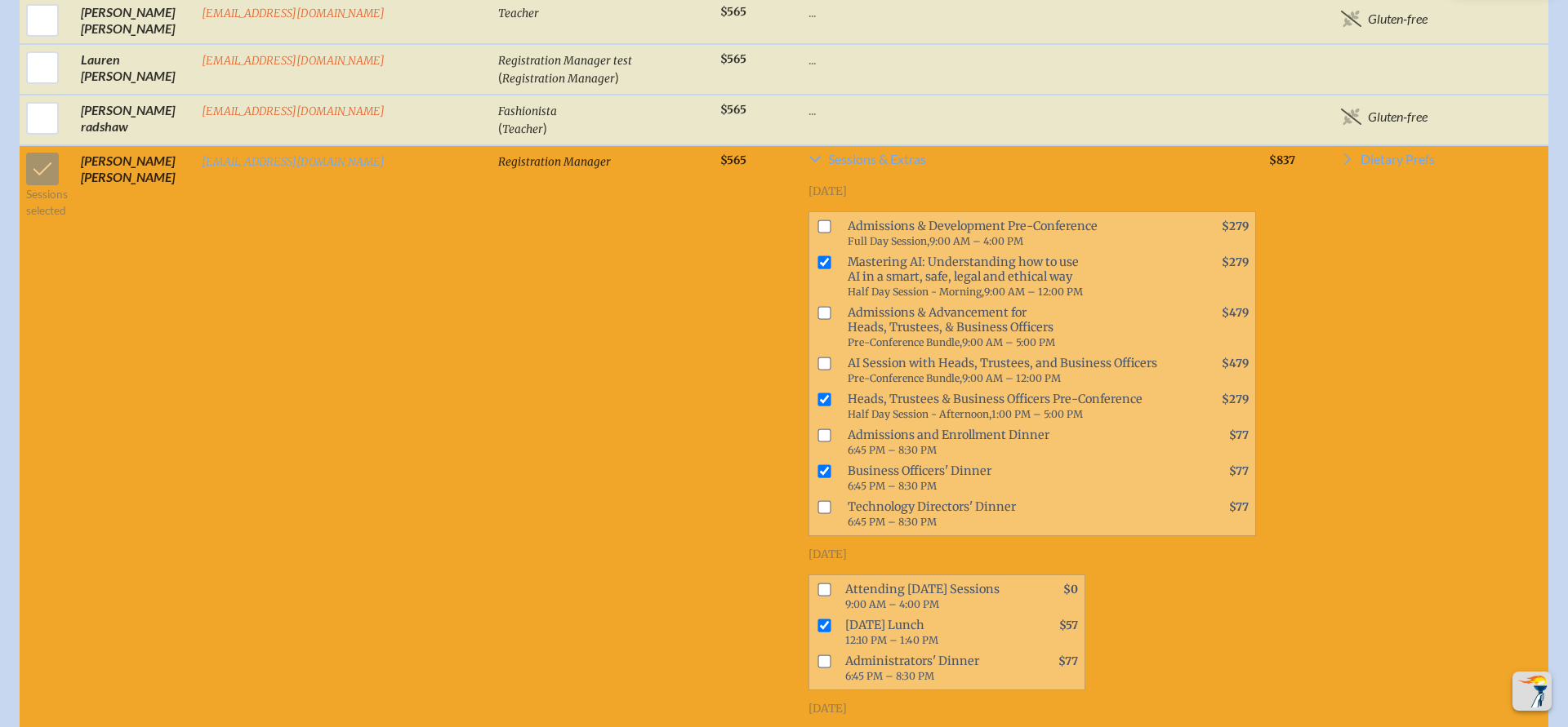
scroll to position [3074, 0]
checkbox input "false"
click at [809, 614] on span at bounding box center [820, 631] width 23 height 36
click at [818, 618] on input "checkbox" at bounding box center [824, 624] width 13 height 13
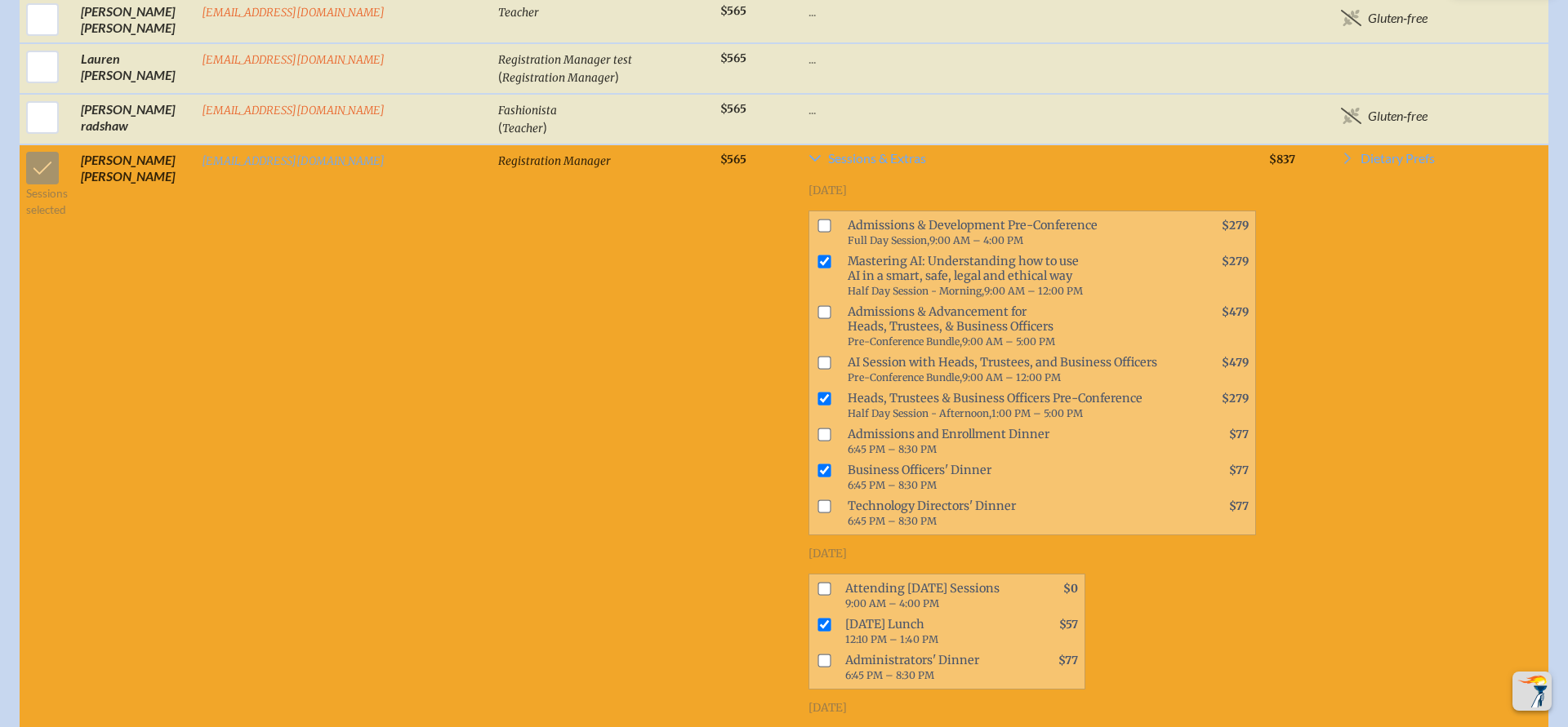
checkbox input "false"
click at [818, 464] on input "checkbox" at bounding box center [824, 470] width 13 height 13
checkbox input "false"
click at [809, 388] on span at bounding box center [821, 406] width 25 height 36
click at [818, 392] on input "checkbox" at bounding box center [824, 398] width 13 height 13
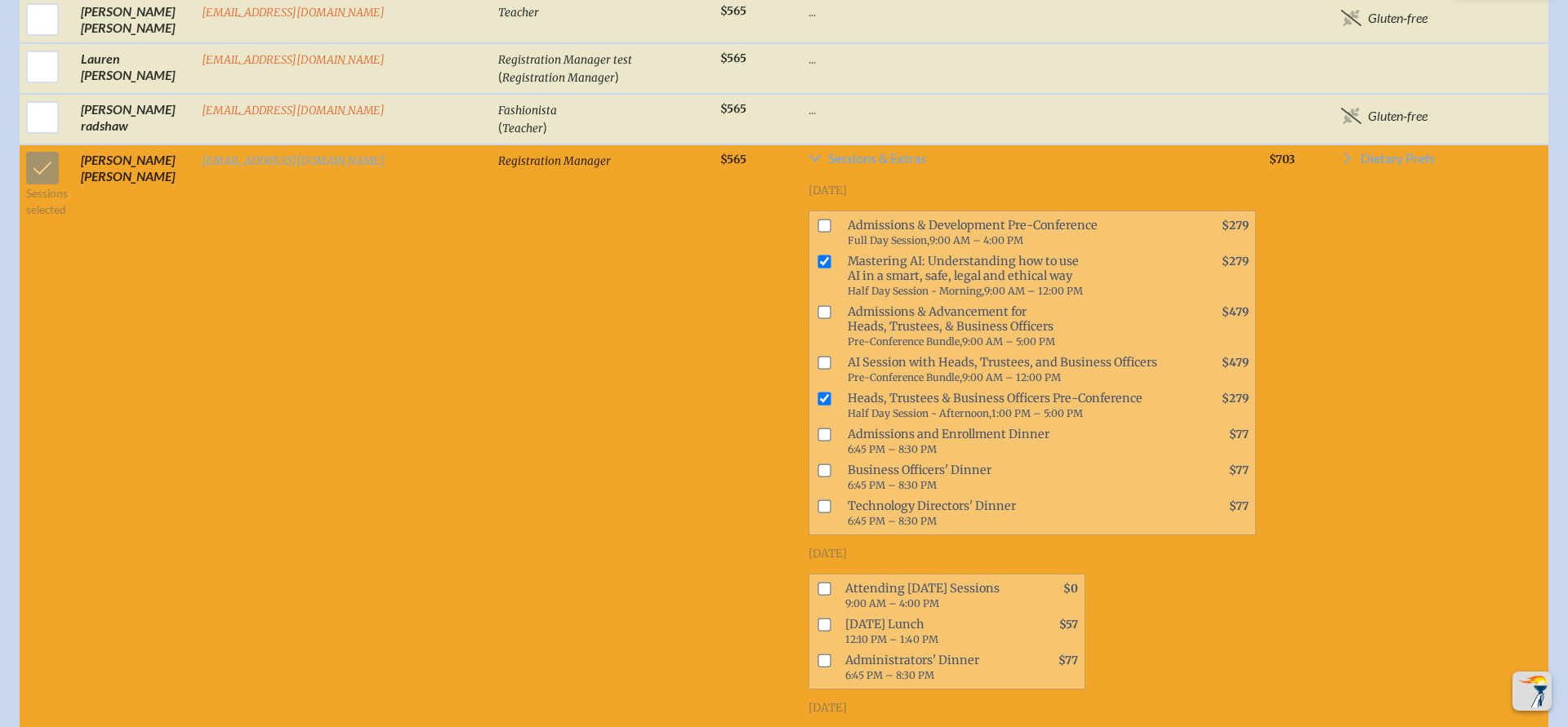
checkbox input "false"
click at [809, 215] on span at bounding box center [821, 233] width 25 height 36
click at [818, 255] on input "checkbox" at bounding box center [824, 261] width 13 height 13
checkbox input "false"
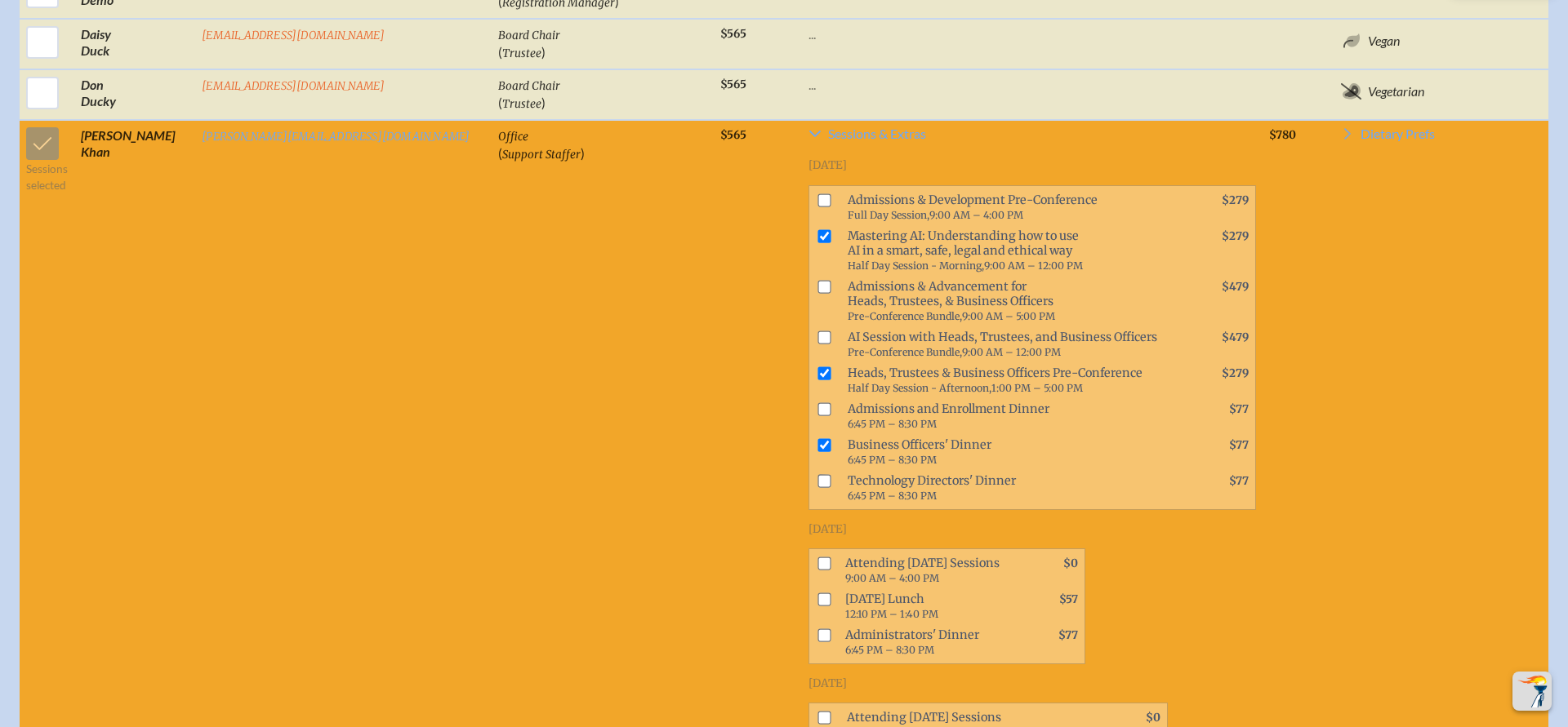
scroll to position [2007, 0]
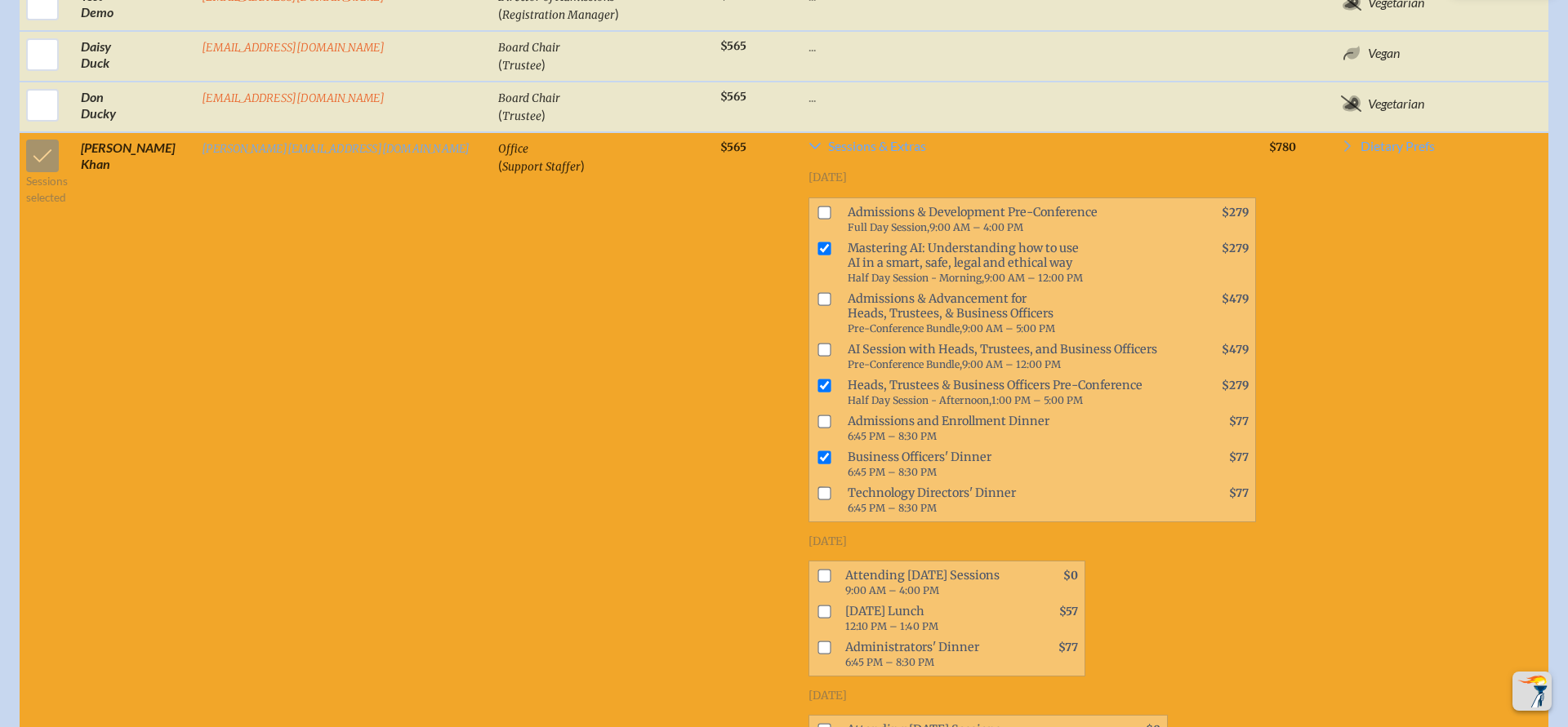
click at [818, 450] on input "checkbox" at bounding box center [824, 457] width 13 height 13
checkbox input "false"
click at [818, 378] on input "checkbox" at bounding box center [824, 385] width 13 height 13
checkbox input "false"
click at [818, 241] on input "checkbox" at bounding box center [824, 248] width 13 height 13
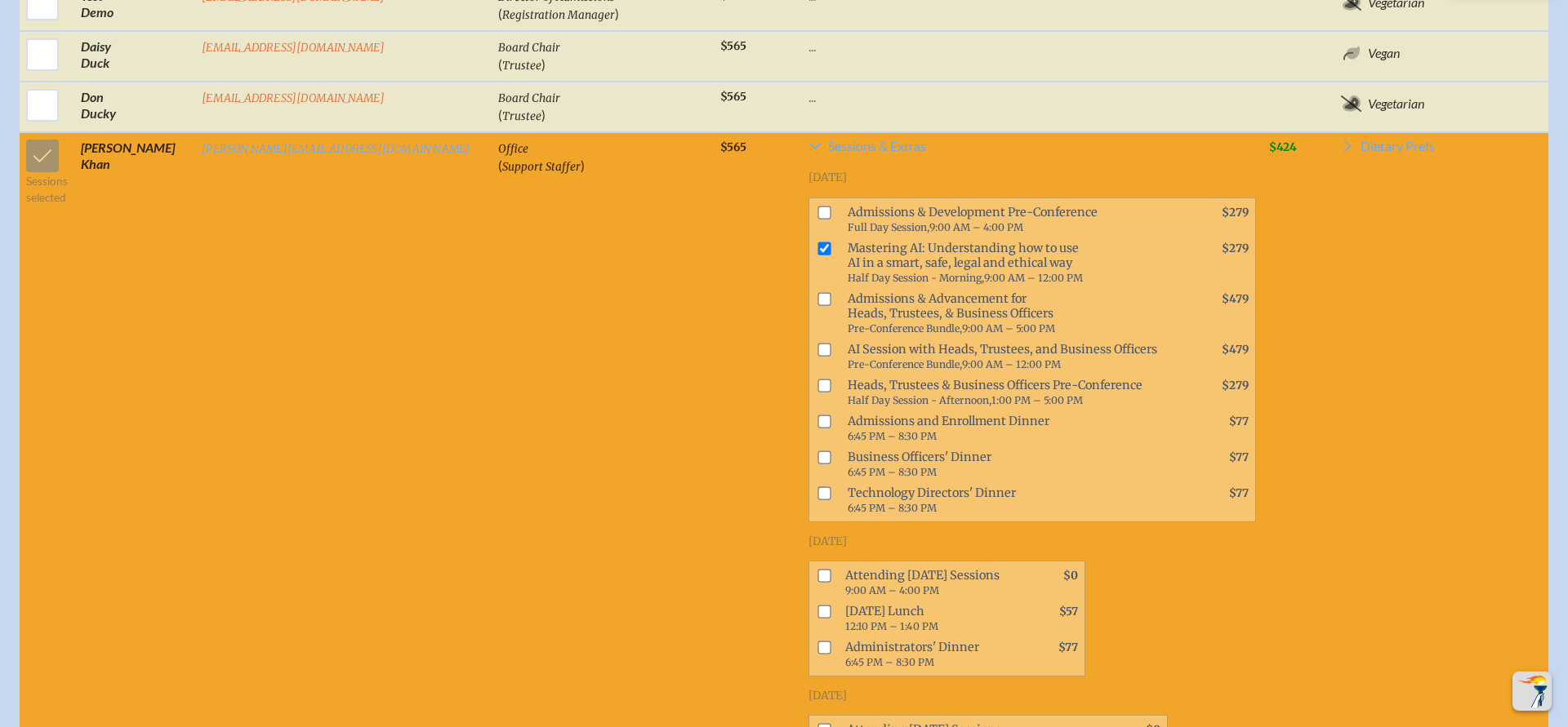
checkbox input "false"
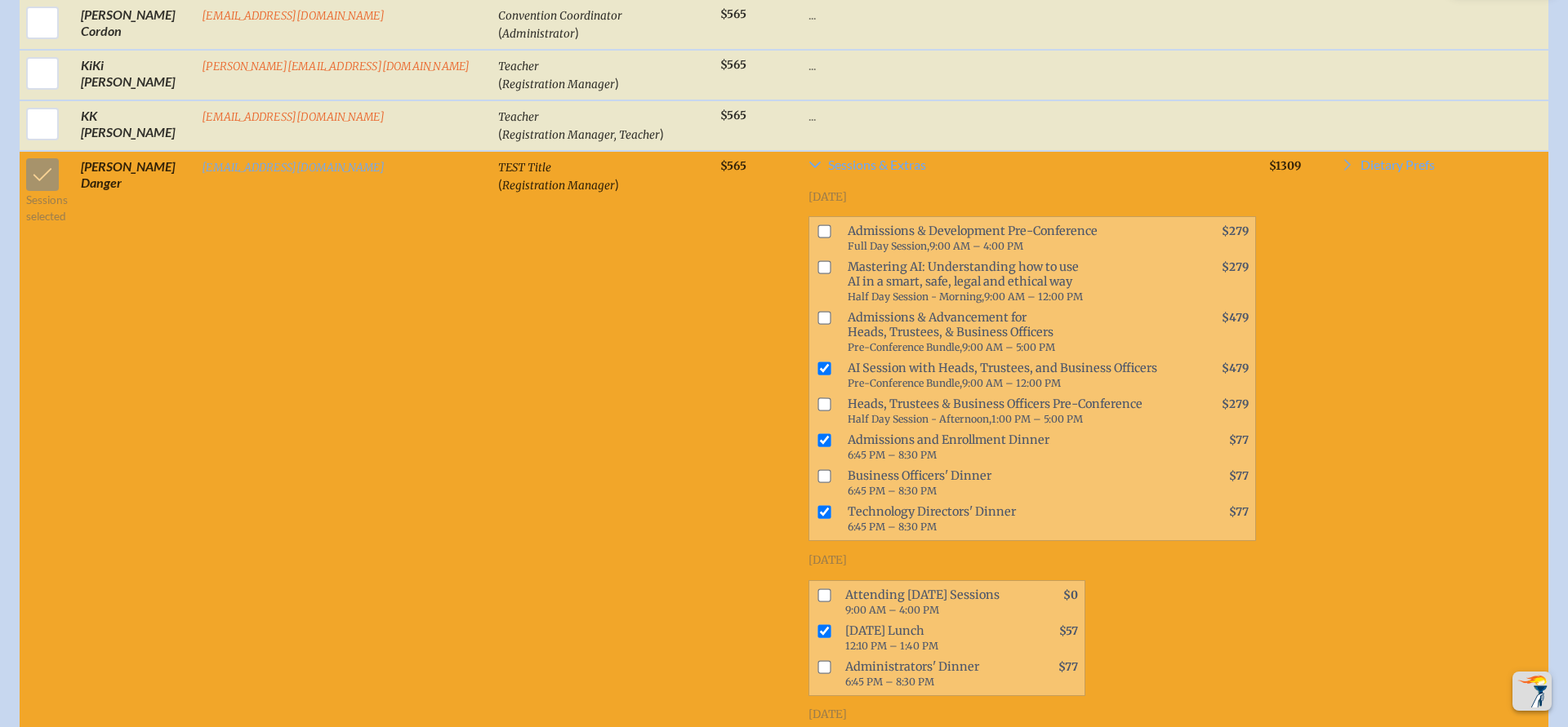
scroll to position [1046, 0]
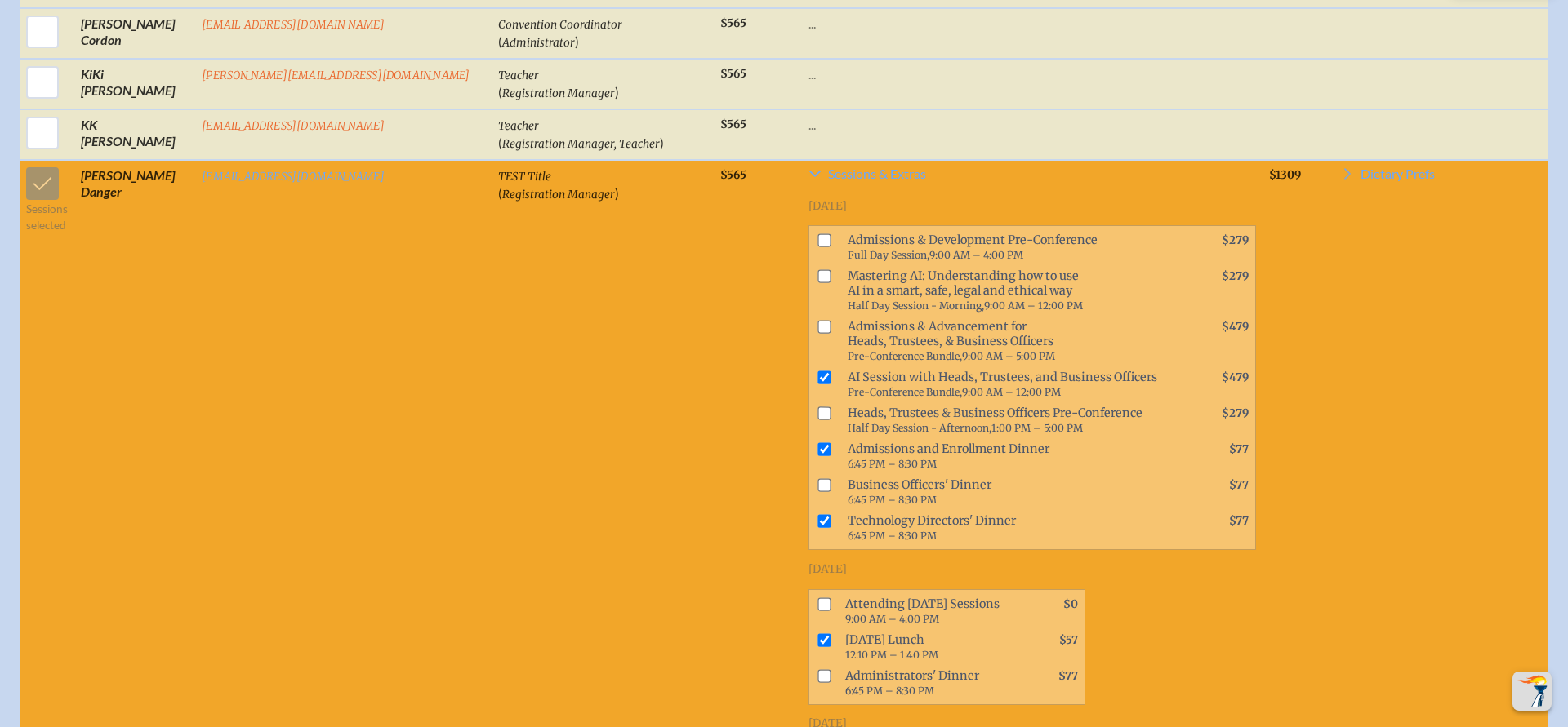
click at [809, 367] on span at bounding box center [821, 385] width 25 height 36
click at [818, 371] on input "checkbox" at bounding box center [824, 378] width 13 height 13
checkbox input "false"
click at [809, 438] on span at bounding box center [821, 456] width 25 height 36
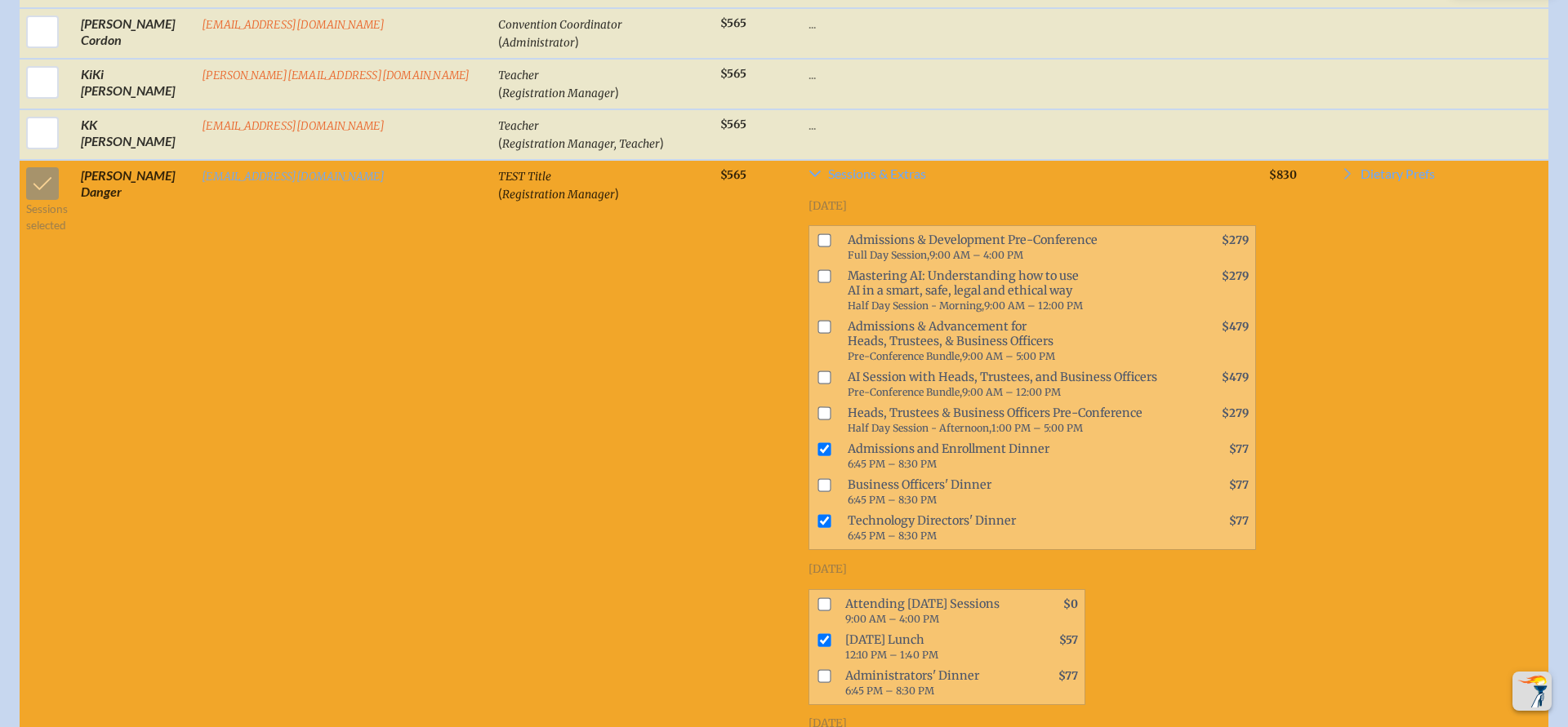
click at [818, 443] on input "checkbox" at bounding box center [824, 450] width 13 height 13
checkbox input "false"
click at [818, 515] on input "checkbox" at bounding box center [824, 522] width 13 height 13
checkbox input "false"
click at [818, 634] on input "checkbox" at bounding box center [824, 640] width 13 height 13
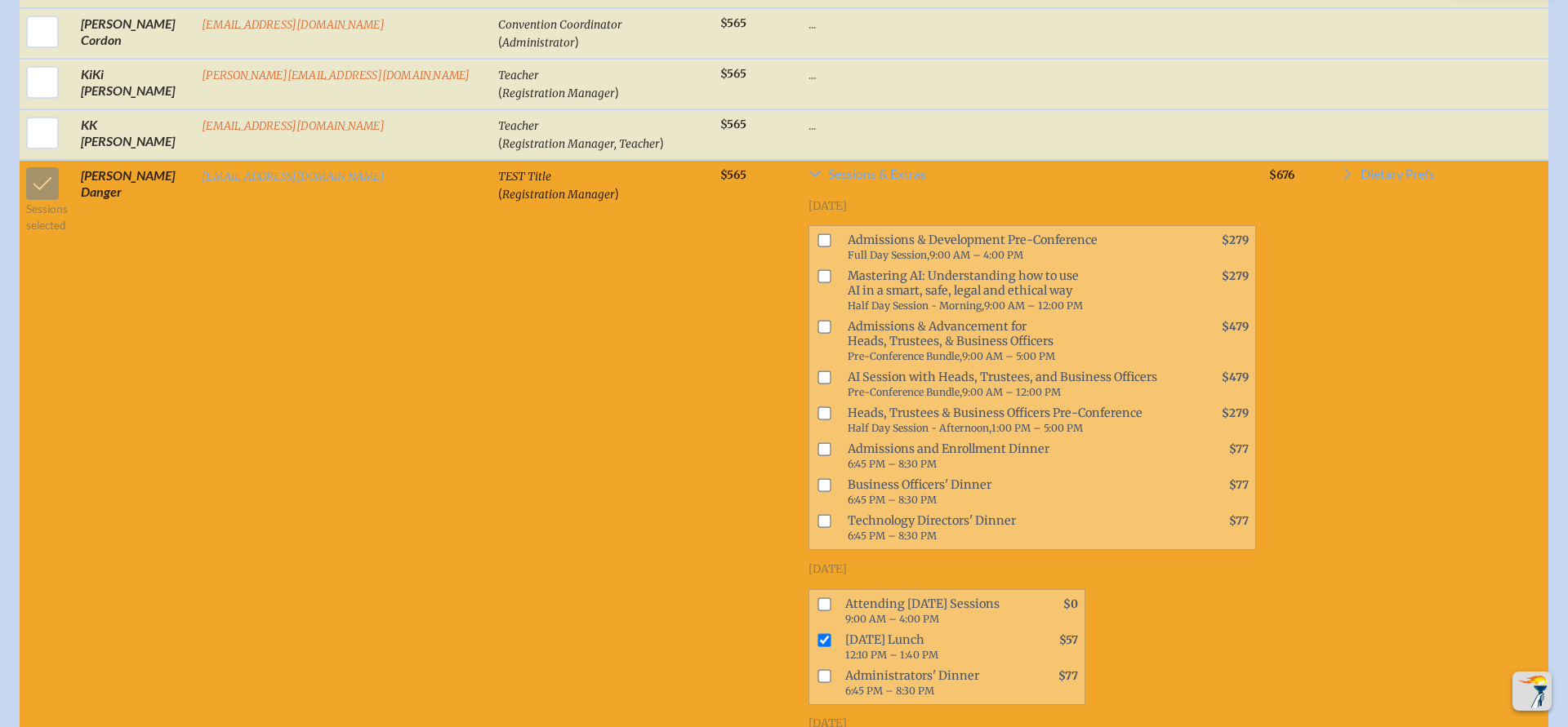
checkbox input "false"
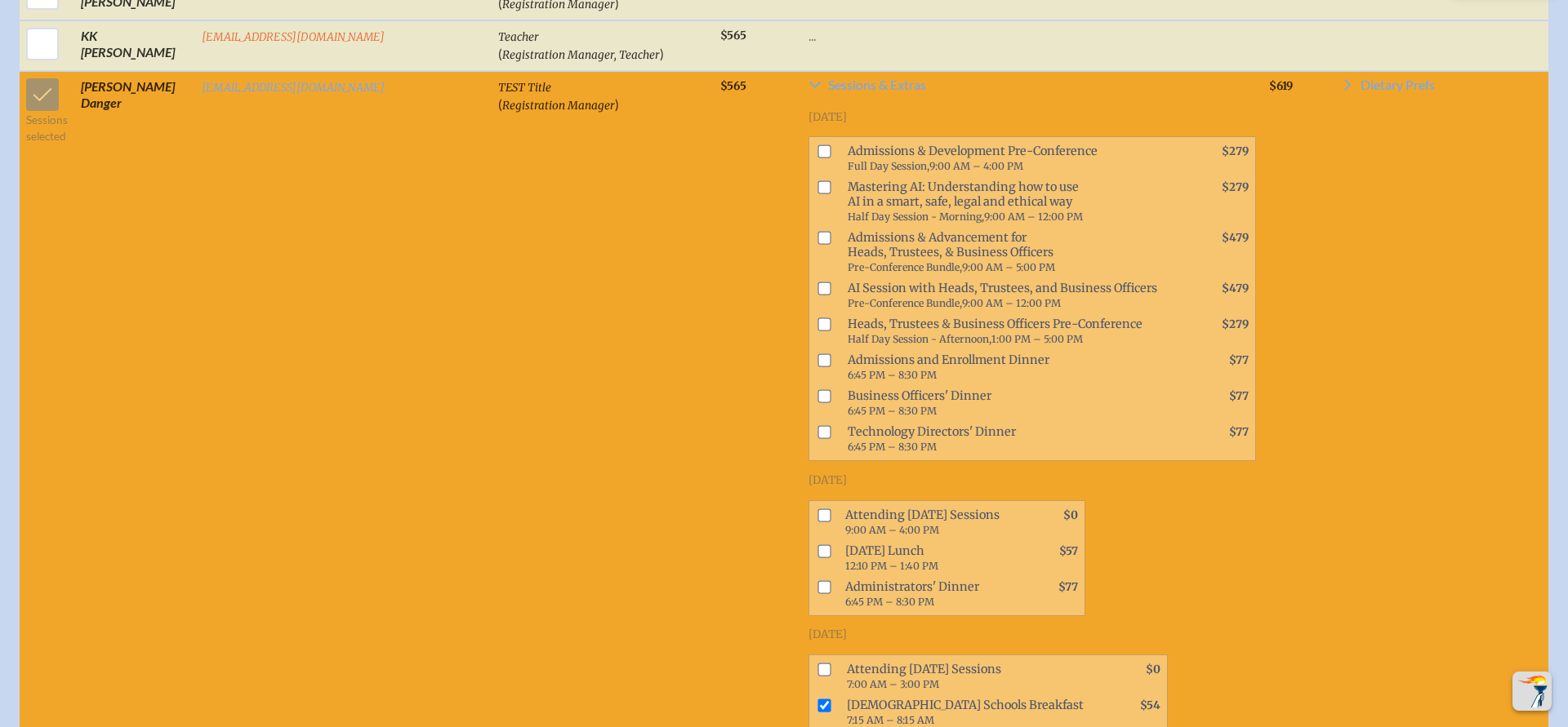
scroll to position [1155, 0]
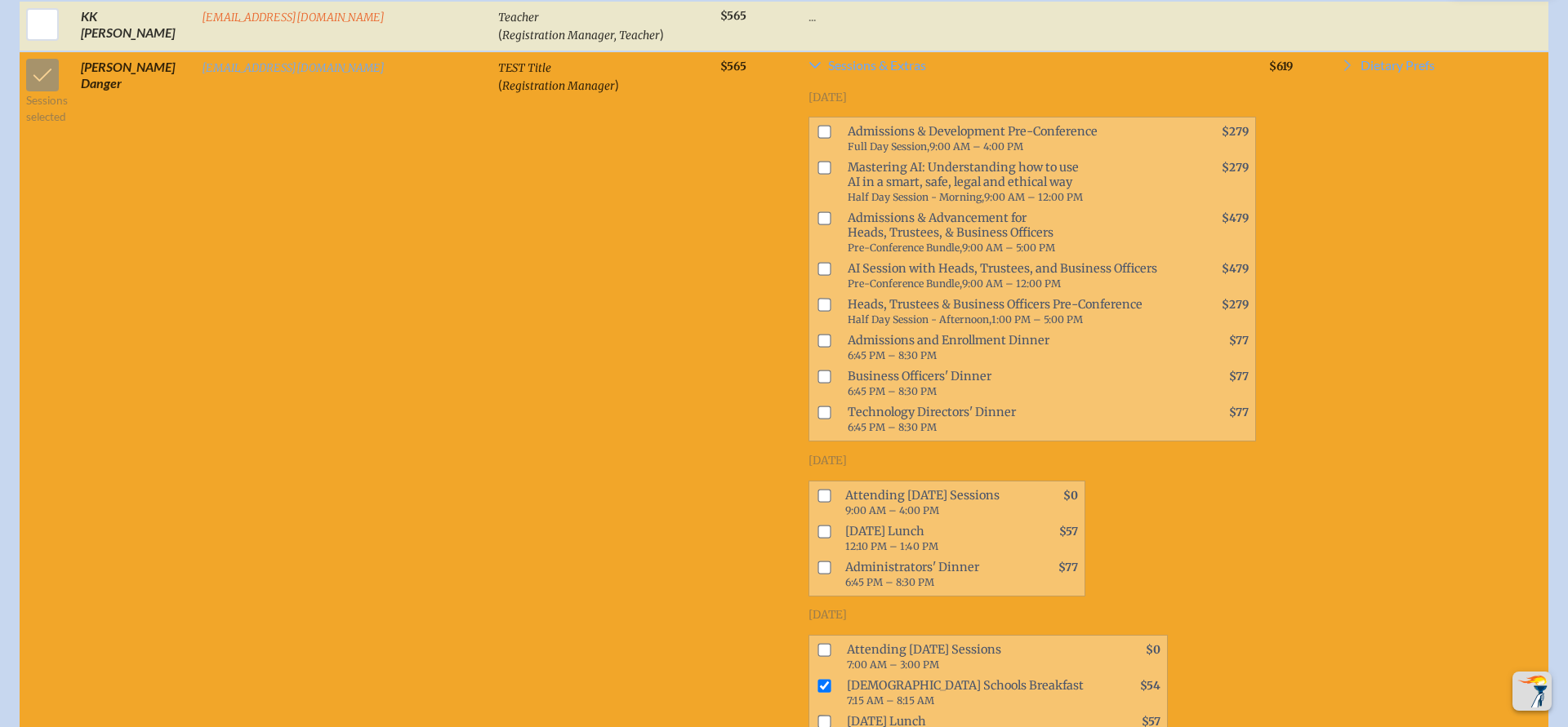
click at [818, 680] on input "checkbox" at bounding box center [824, 686] width 13 height 13
checkbox input "false"
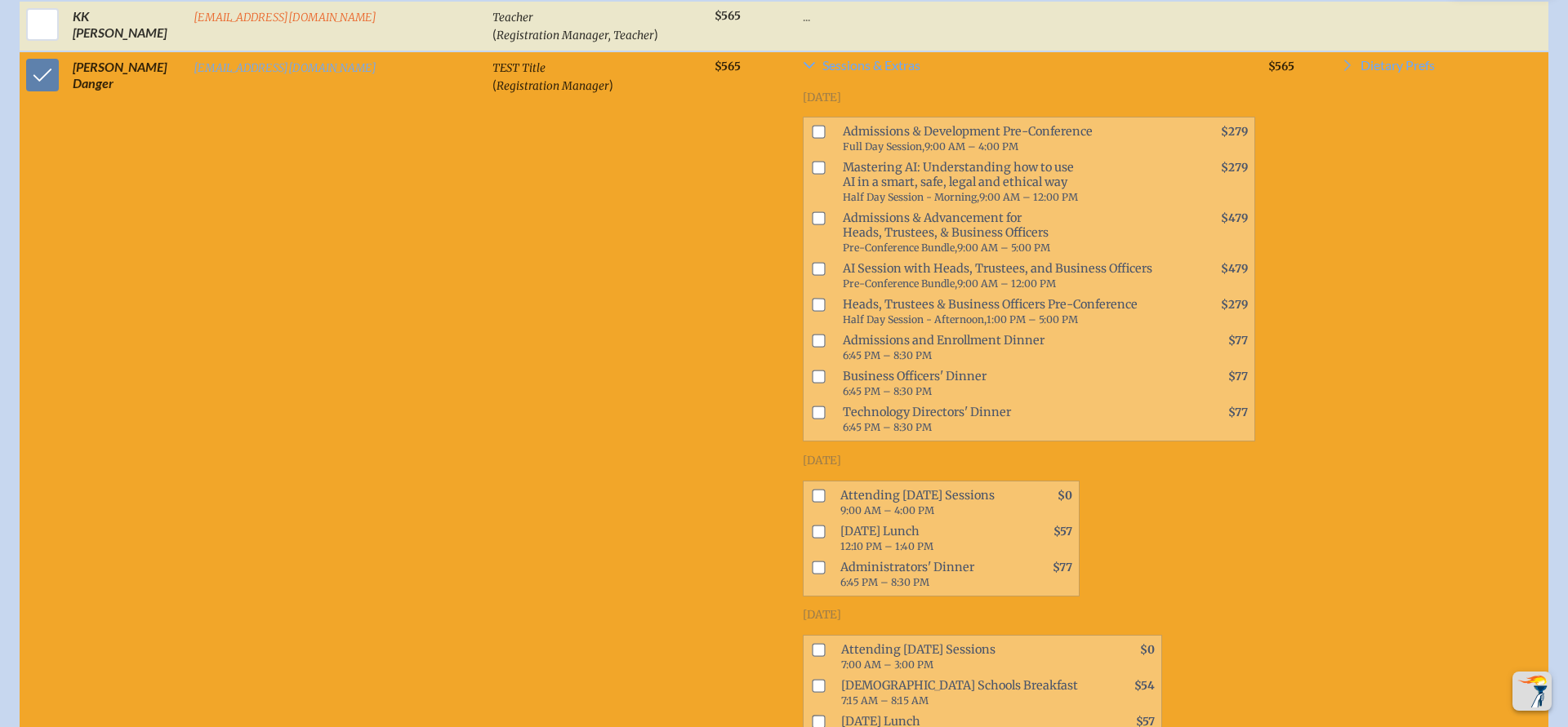
click at [813, 489] on input "checkbox" at bounding box center [819, 495] width 13 height 13
checkbox input "true"
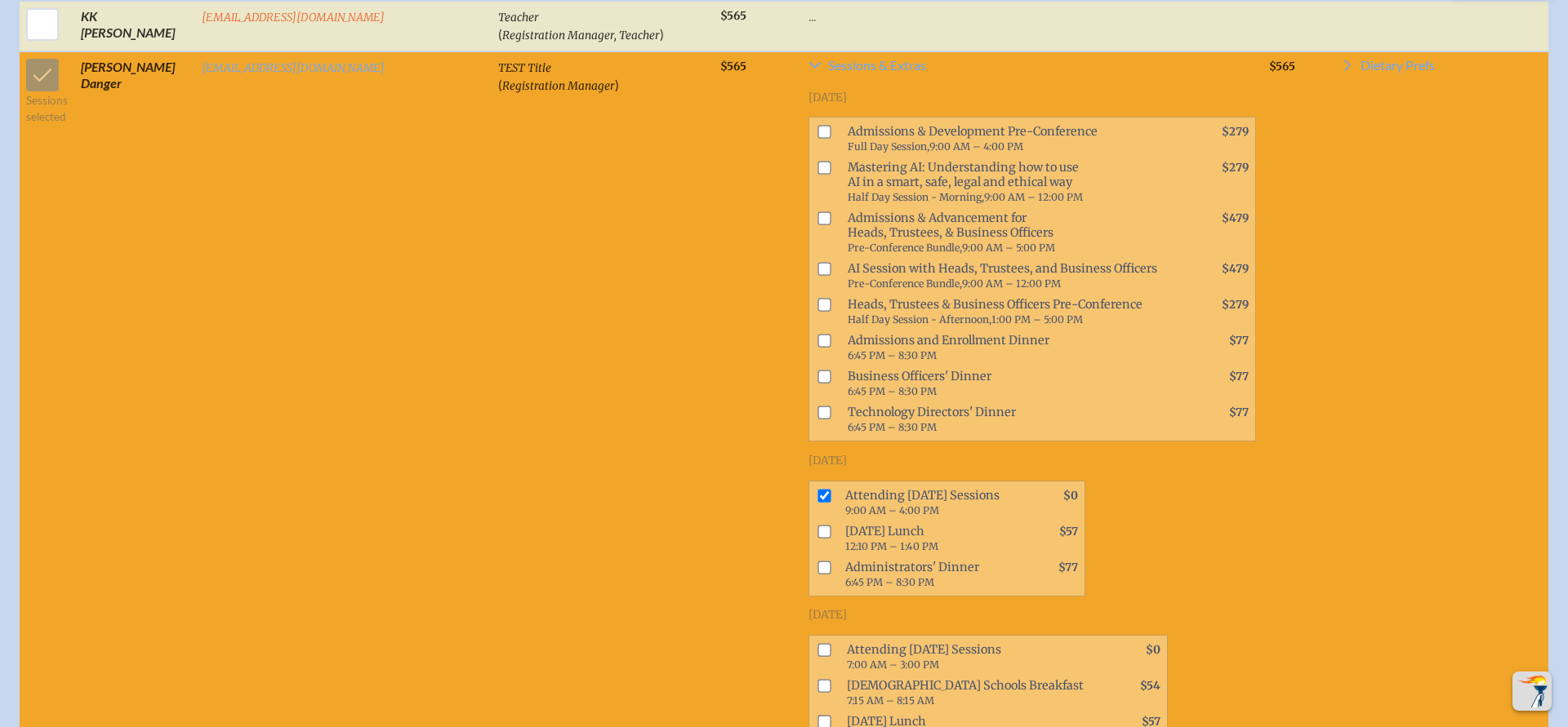
click at [818, 644] on input "checkbox" at bounding box center [824, 650] width 13 height 13
checkbox input "true"
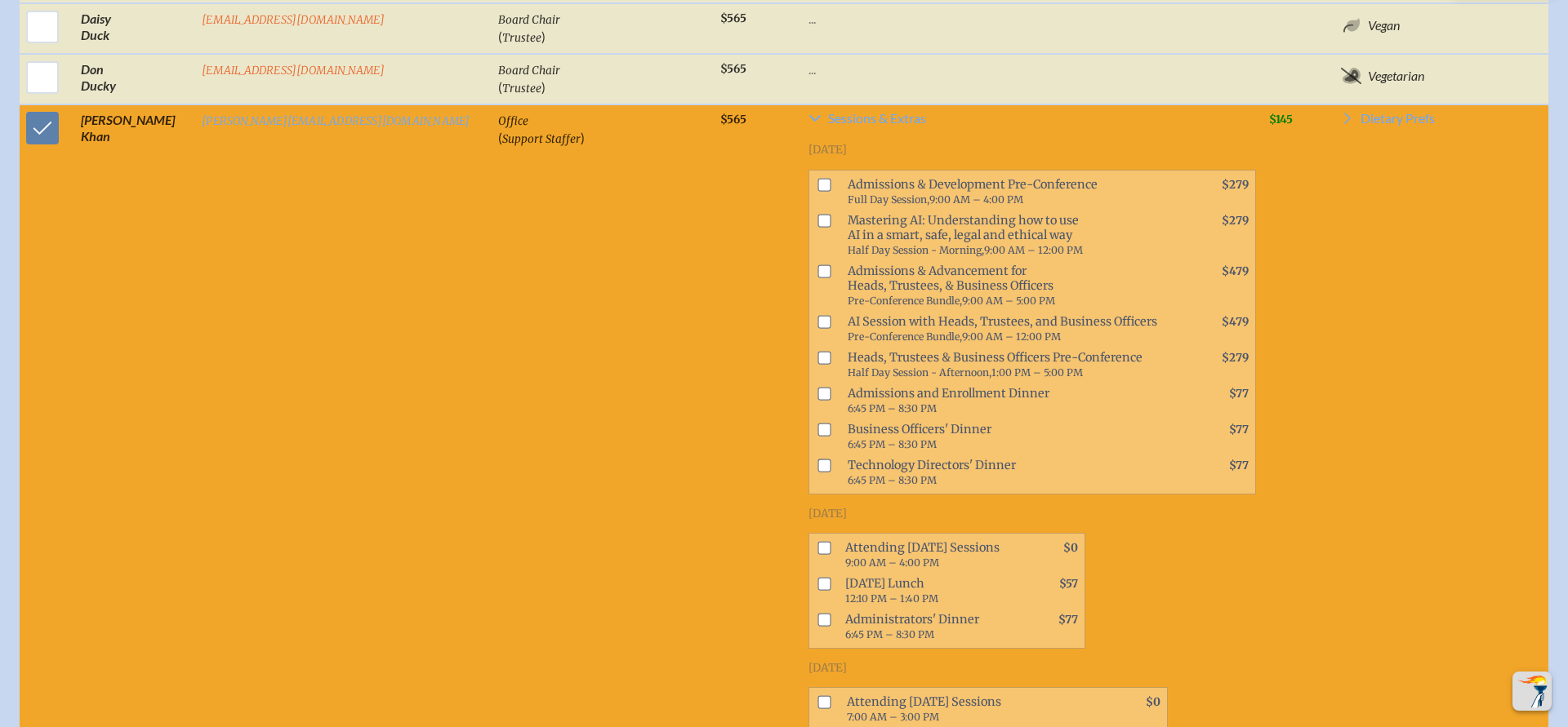
scroll to position [2222, 0]
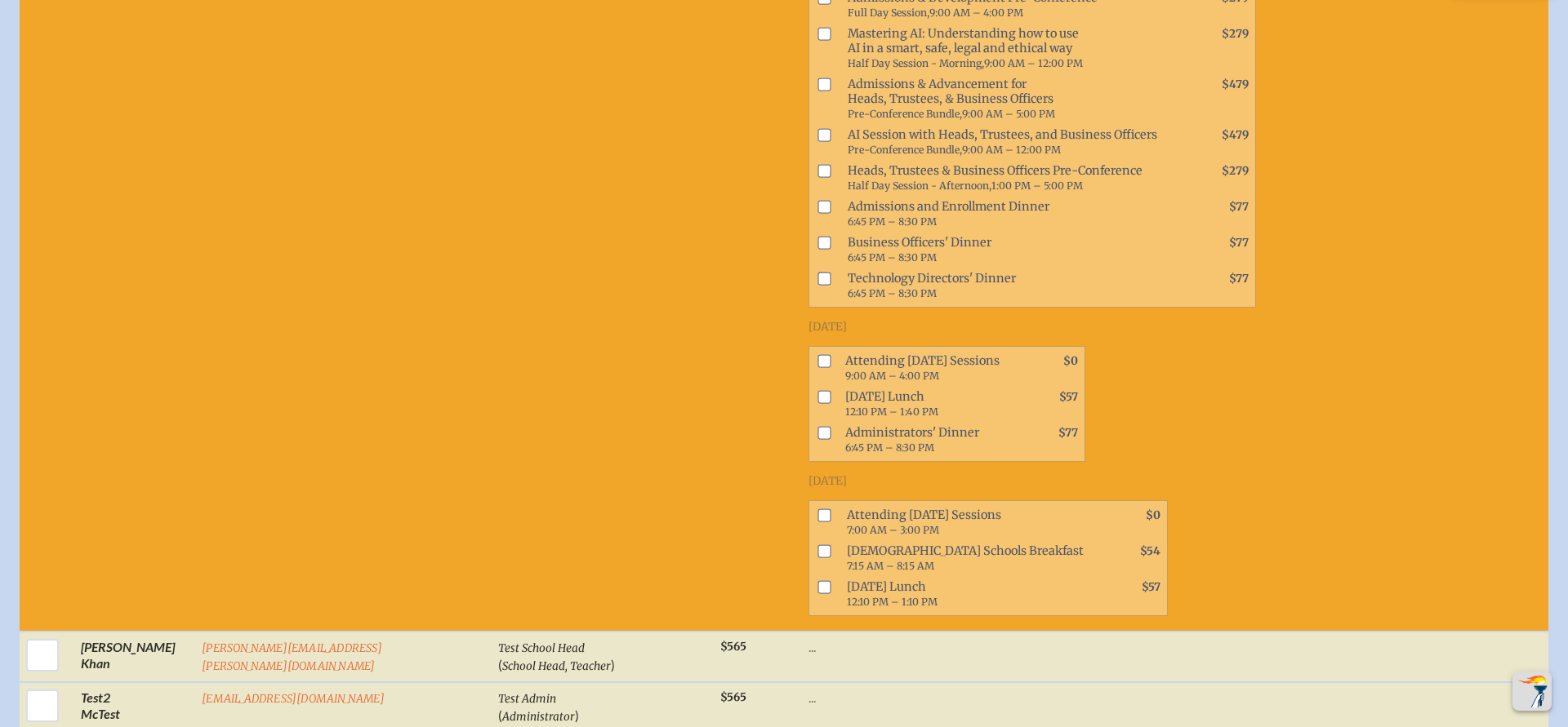
click at [818, 355] on input "checkbox" at bounding box center [824, 361] width 13 height 13
checkbox input "true"
click at [818, 509] on input "checkbox" at bounding box center [824, 515] width 13 height 13
checkbox input "true"
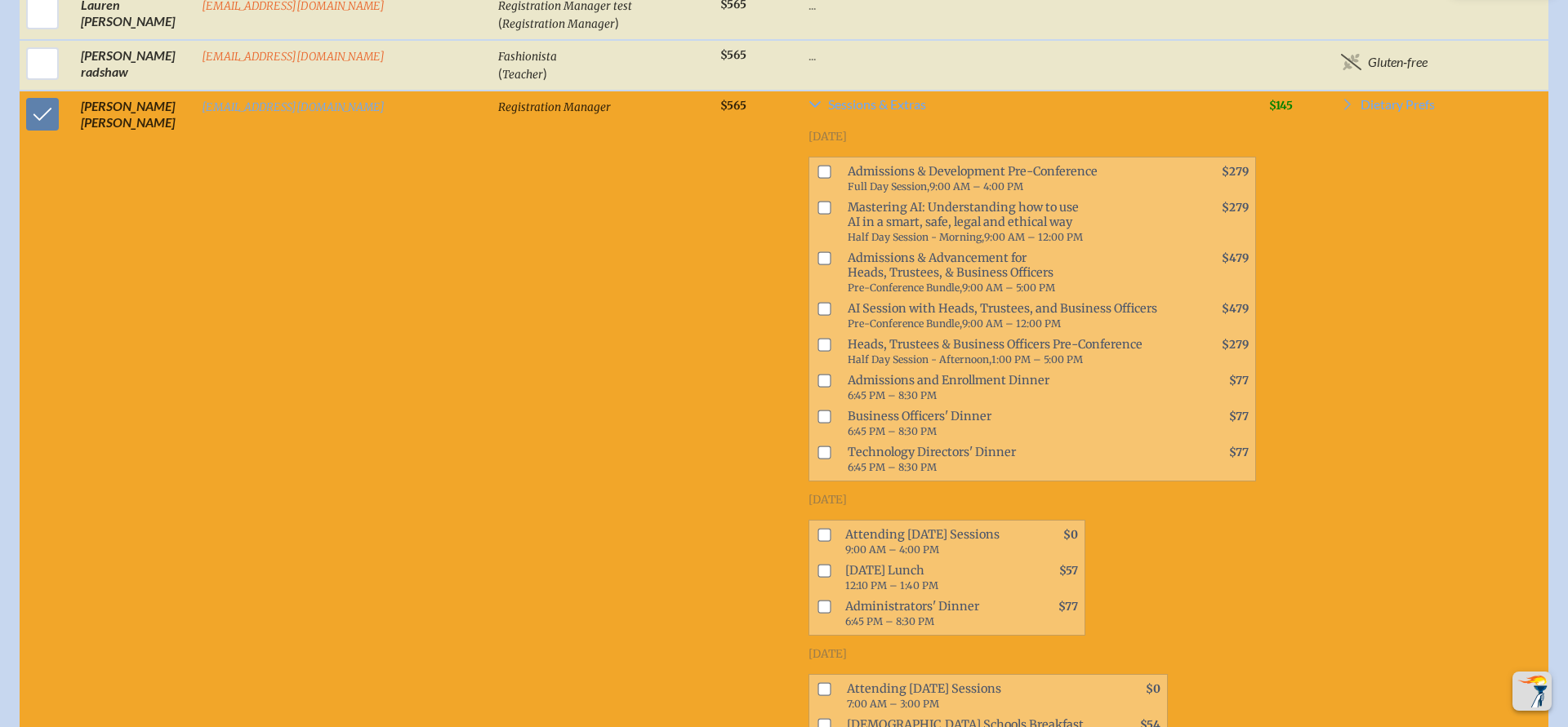
scroll to position [3145, 0]
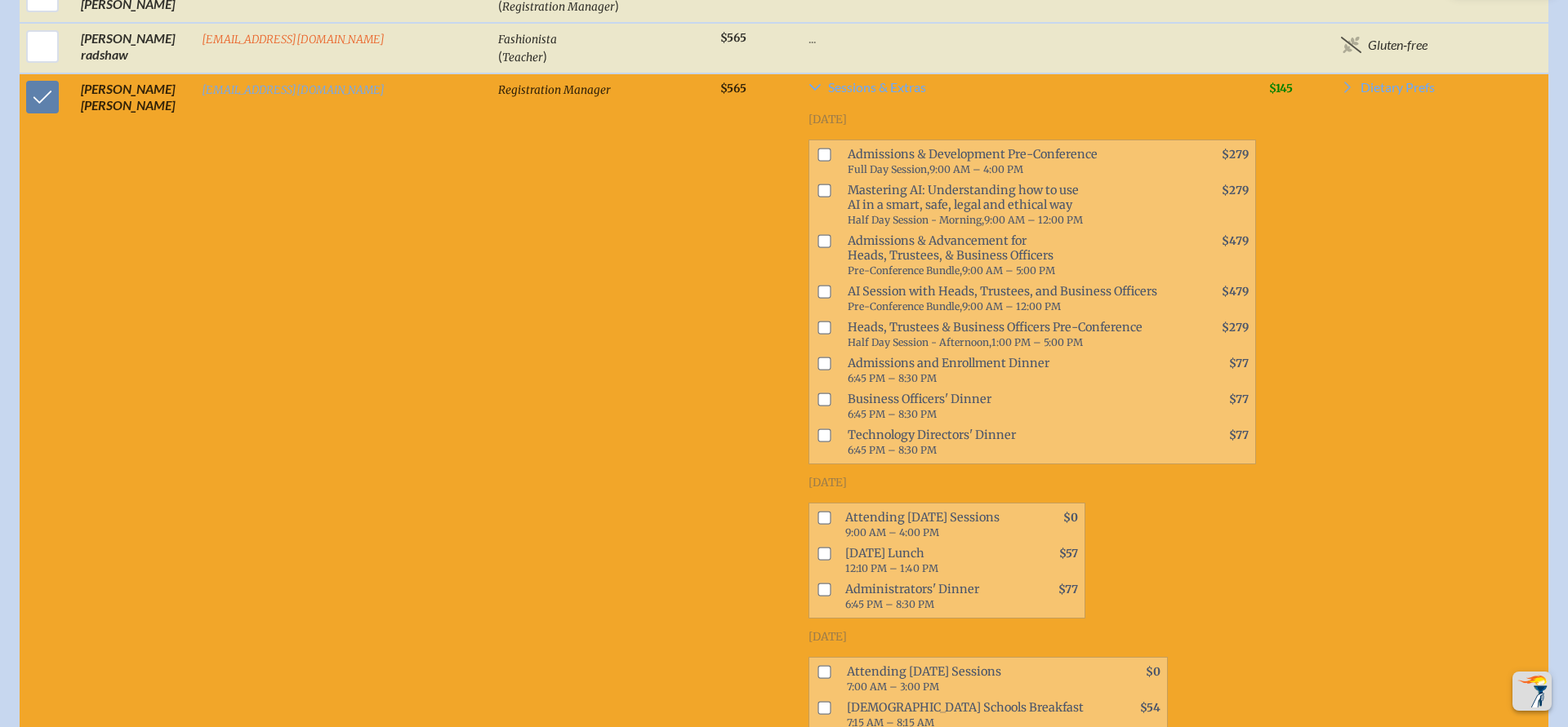
click at [818, 511] on input "checkbox" at bounding box center [824, 517] width 13 height 13
checkbox input "true"
click at [818, 666] on input "checkbox" at bounding box center [824, 672] width 13 height 13
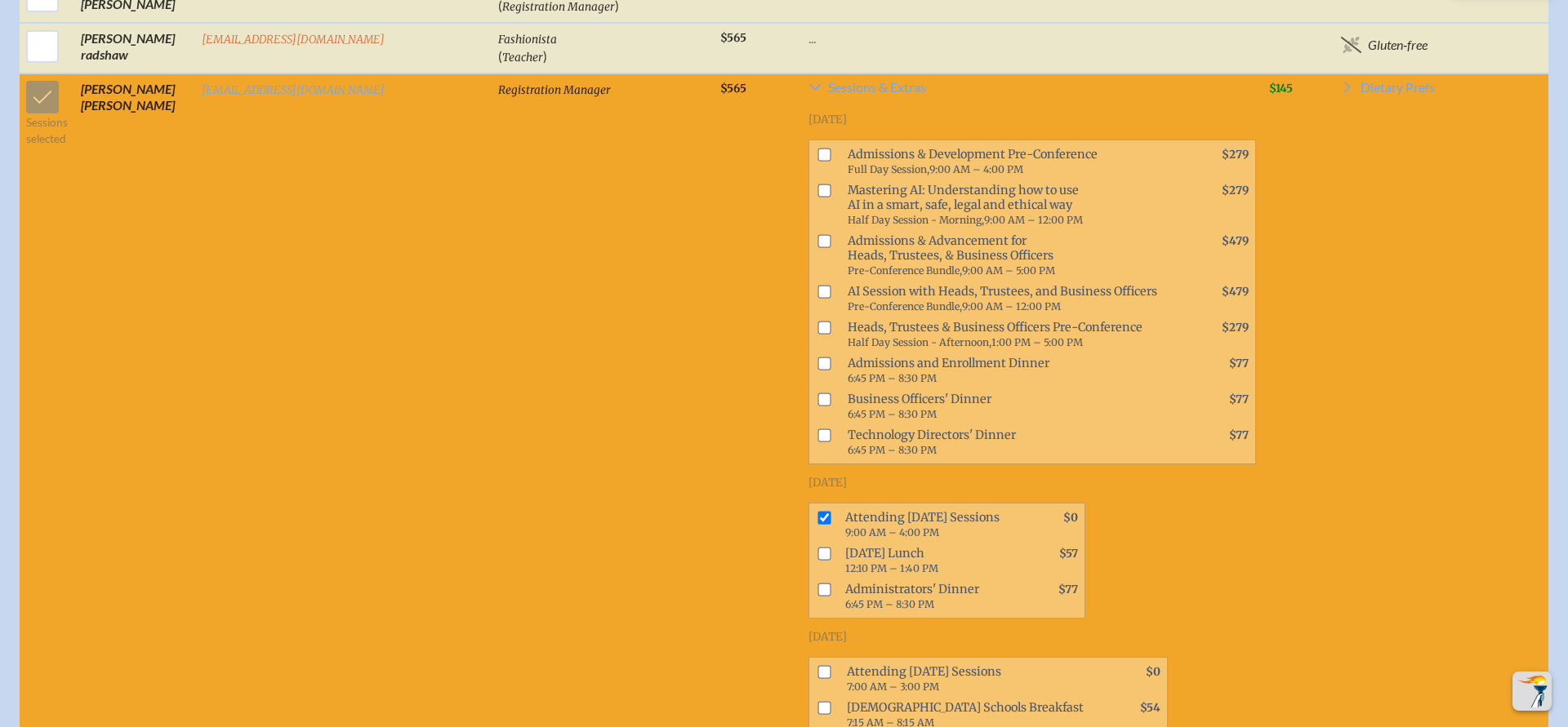
checkbox input "true"
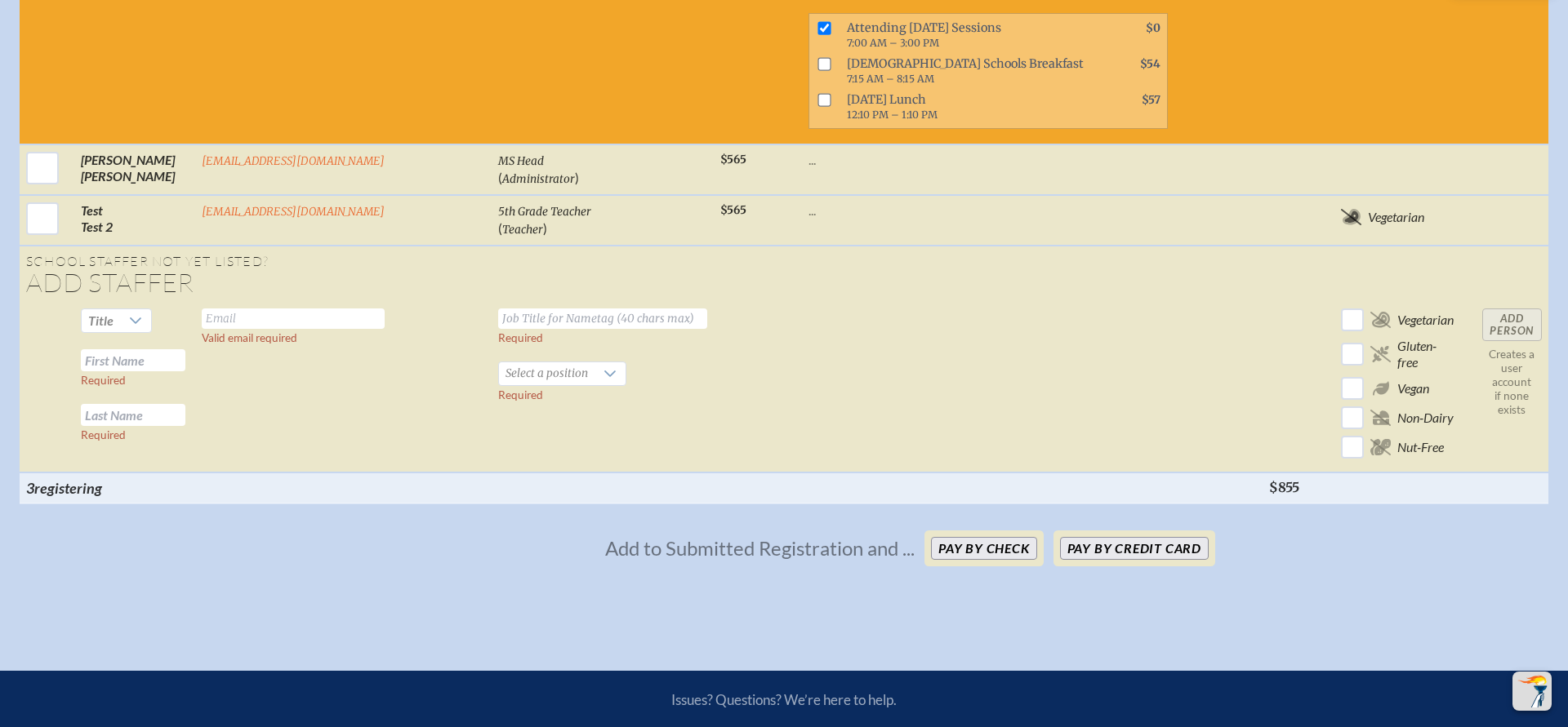
scroll to position [3823, 0]
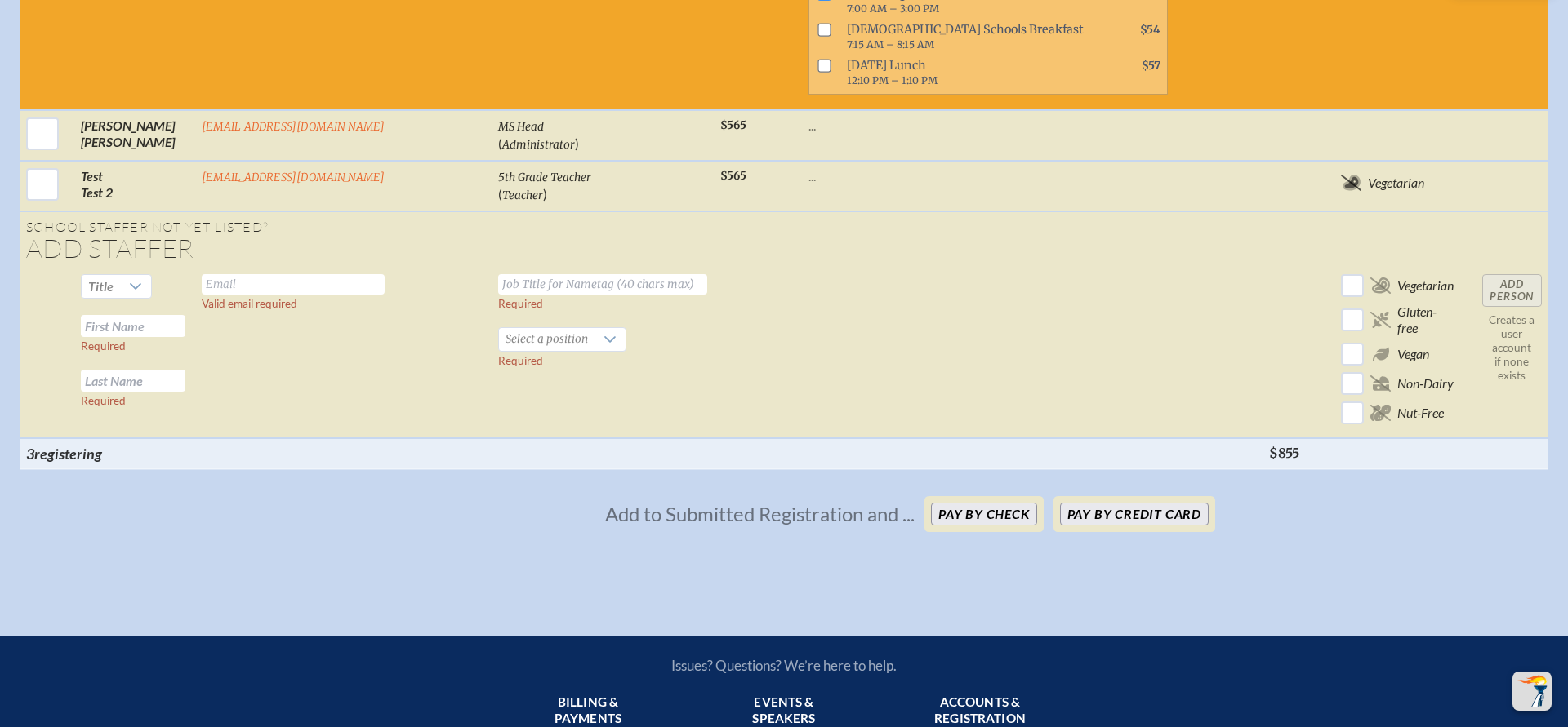
drag, startPoint x: 1258, startPoint y: 306, endPoint x: 1302, endPoint y: 306, distance: 44.0
click at [1302, 438] on th "$855" at bounding box center [1299, 453] width 73 height 31
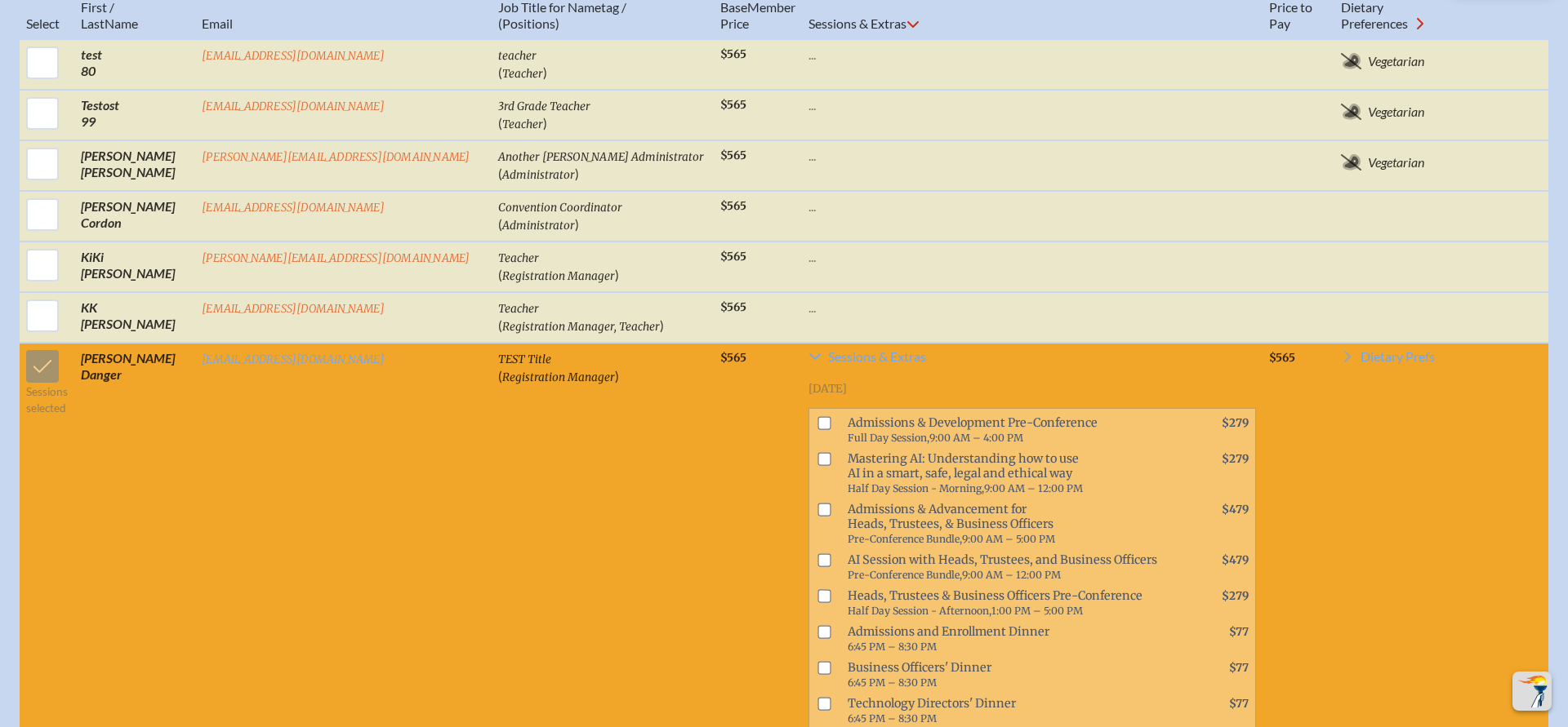
scroll to position [1014, 0]
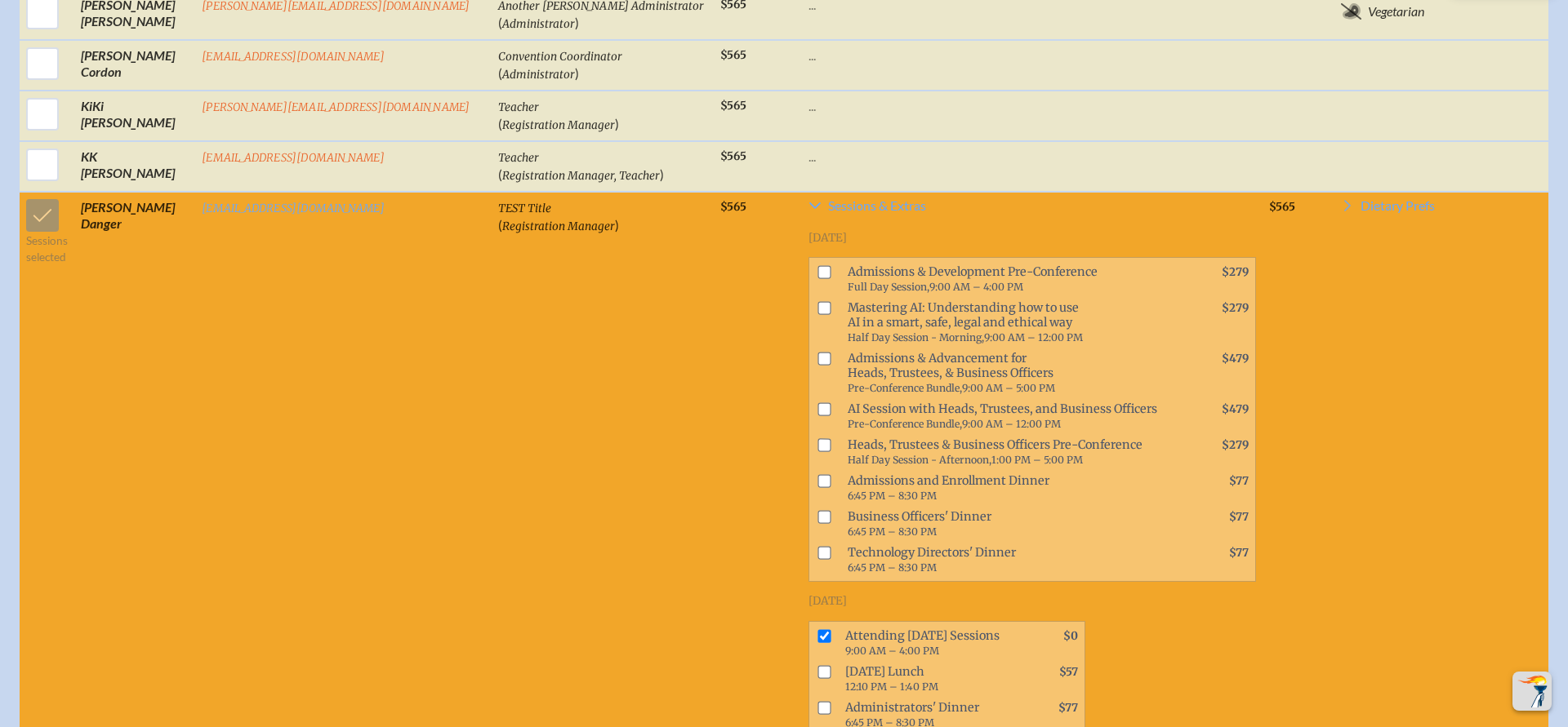
click at [818, 266] on input "checkbox" at bounding box center [824, 272] width 13 height 13
checkbox input "true"
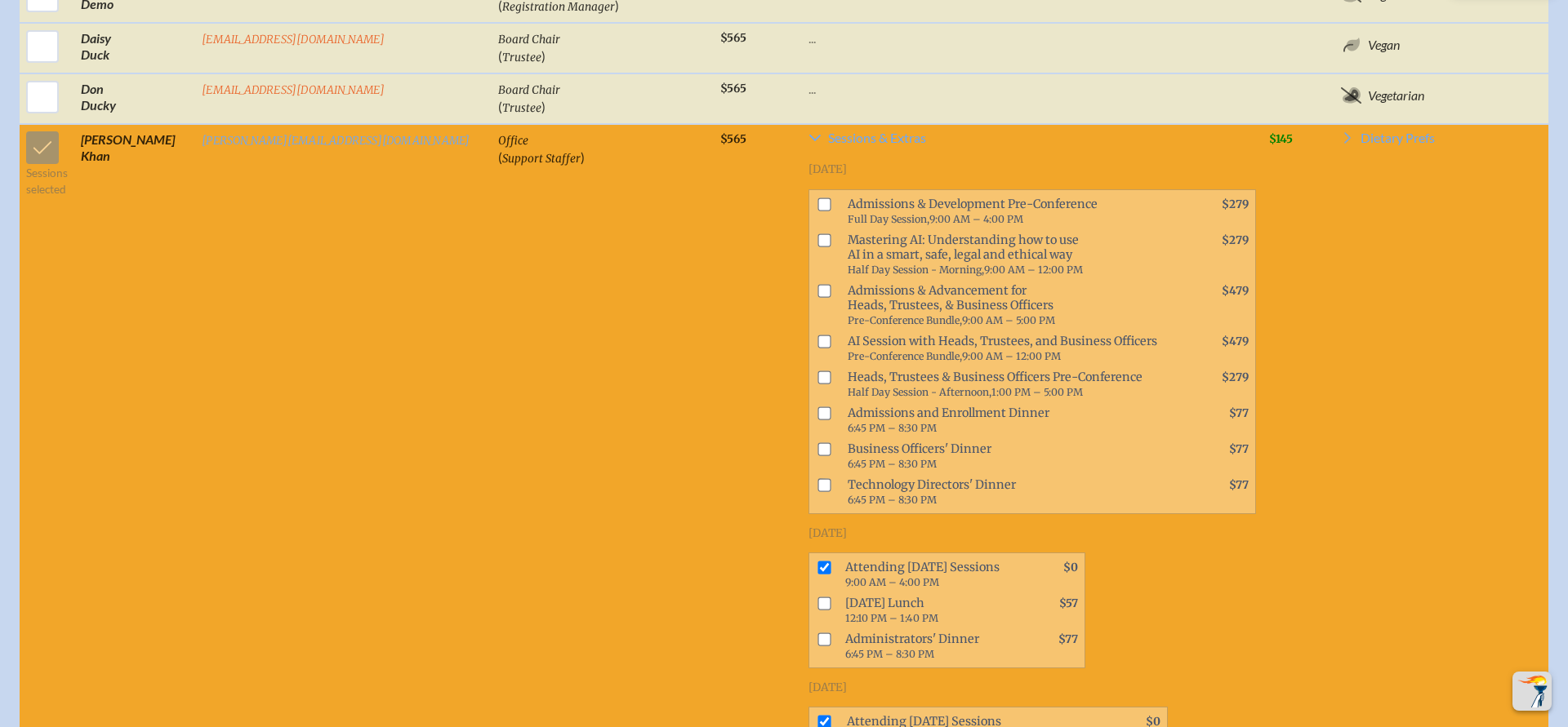
scroll to position [2041, 0]
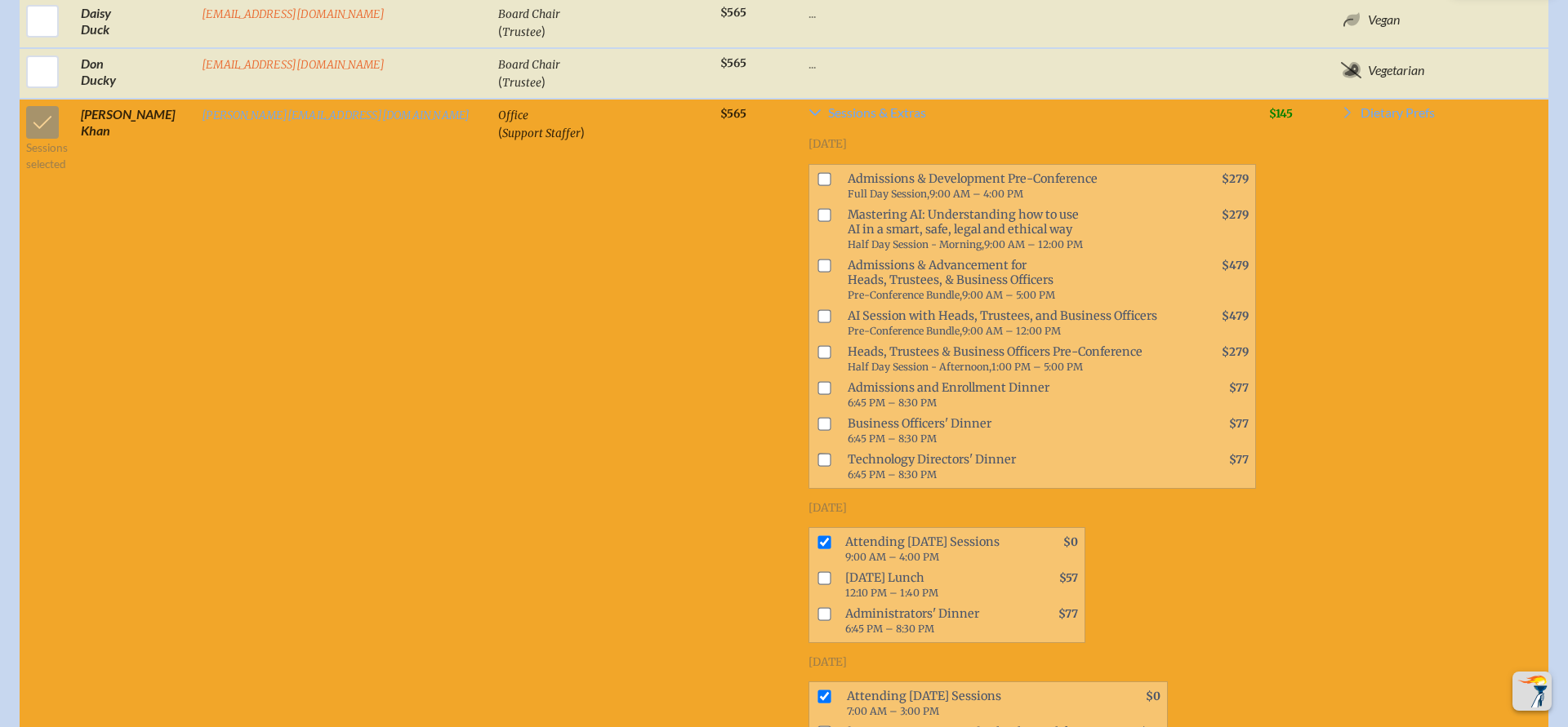
click at [818, 417] on input "checkbox" at bounding box center [824, 423] width 13 height 13
checkbox input "true"
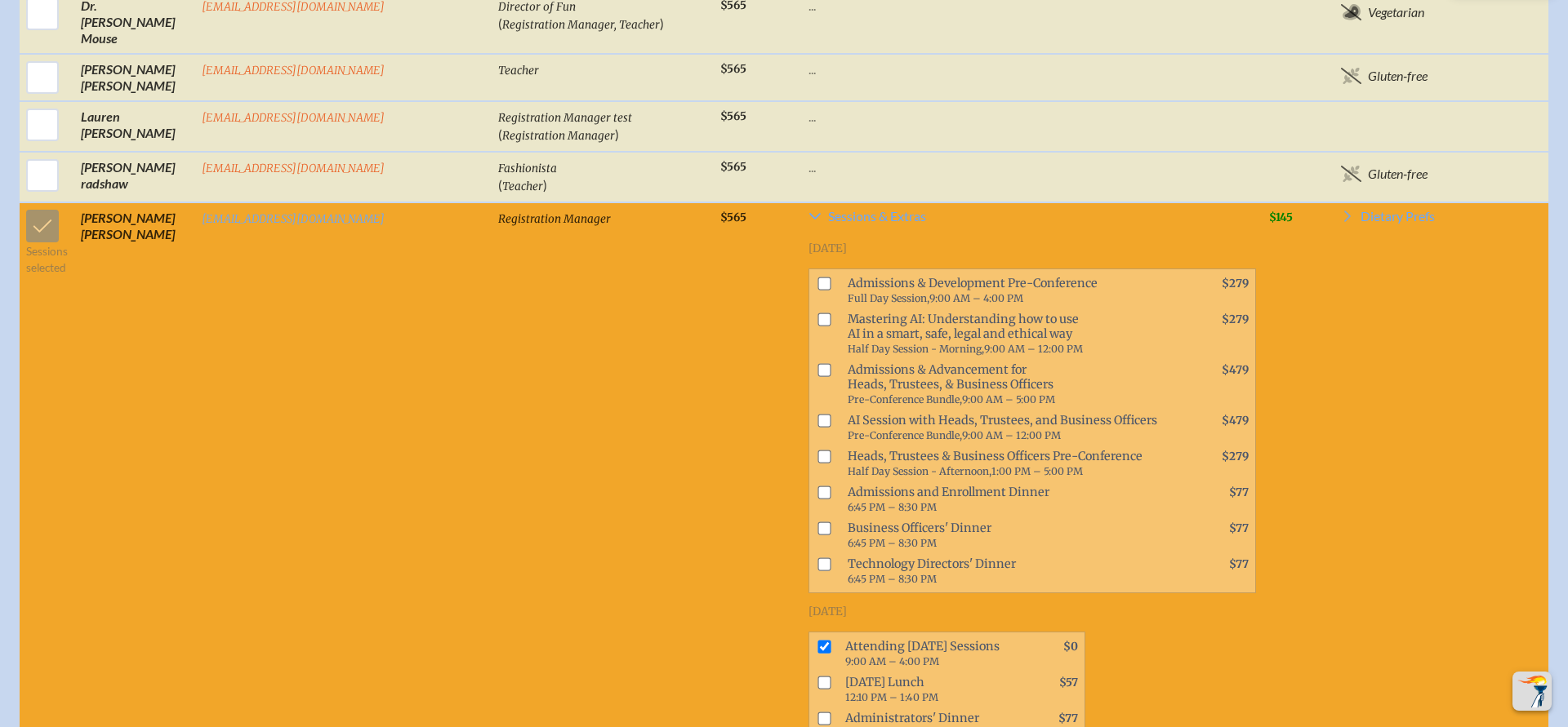
scroll to position [3018, 0]
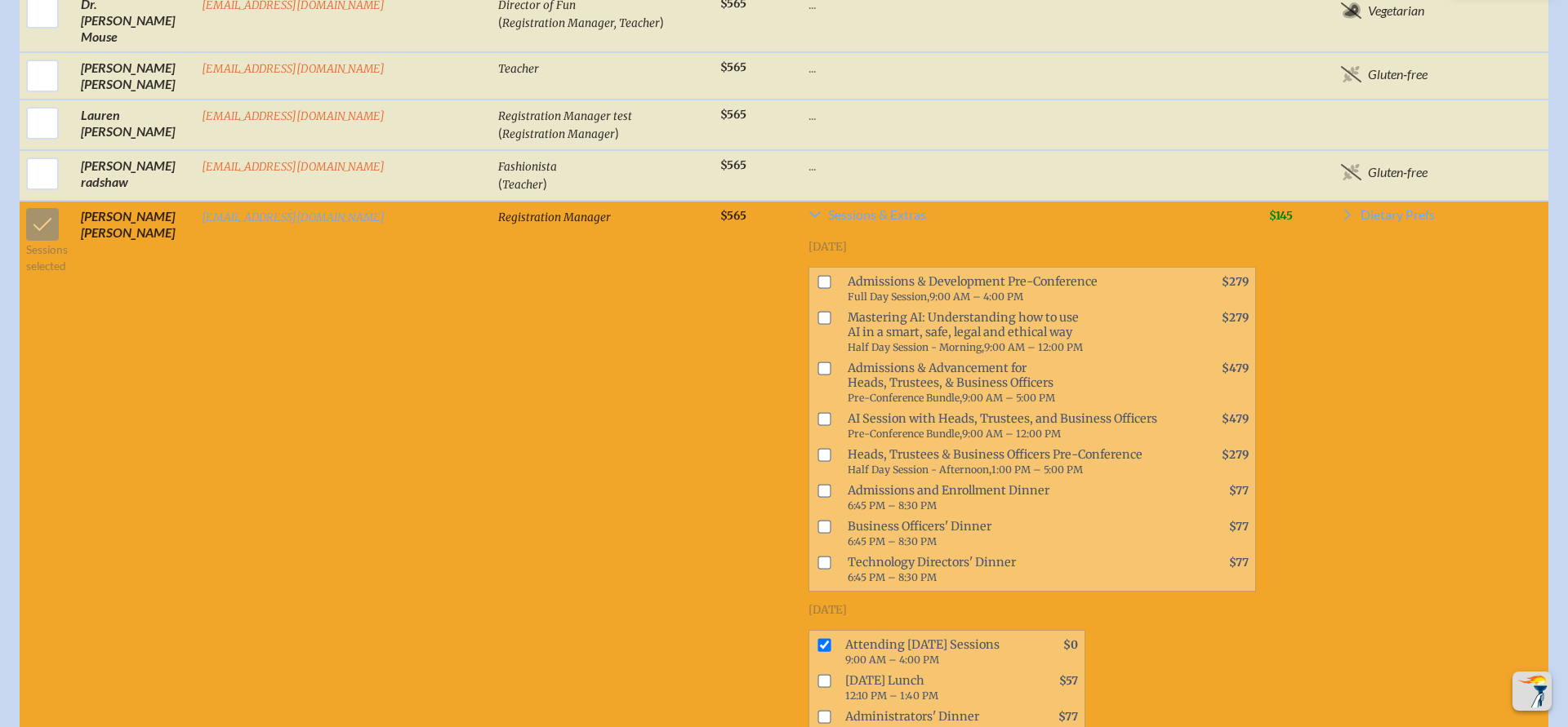
click at [818, 362] on input "checkbox" at bounding box center [824, 368] width 13 height 13
checkbox input "true"
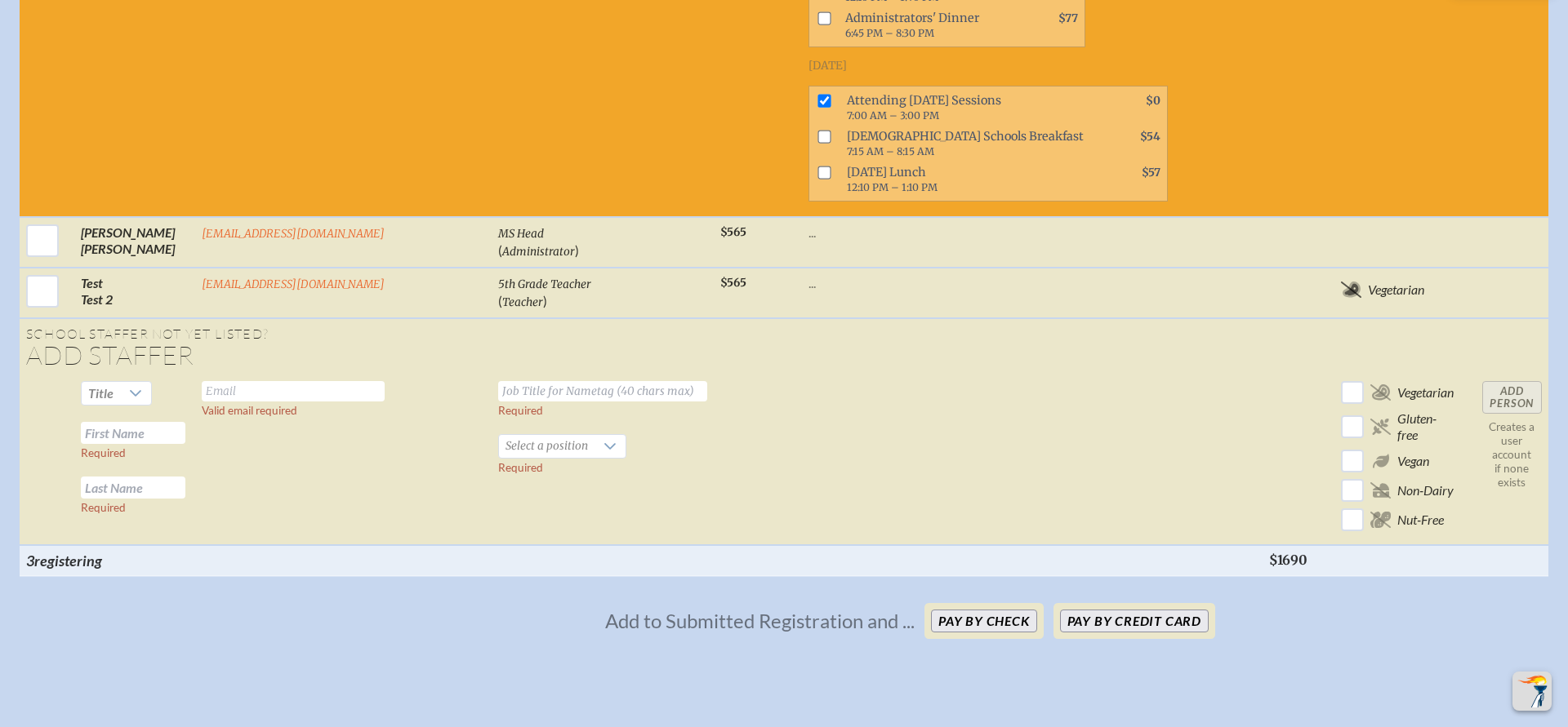
scroll to position [3732, 0]
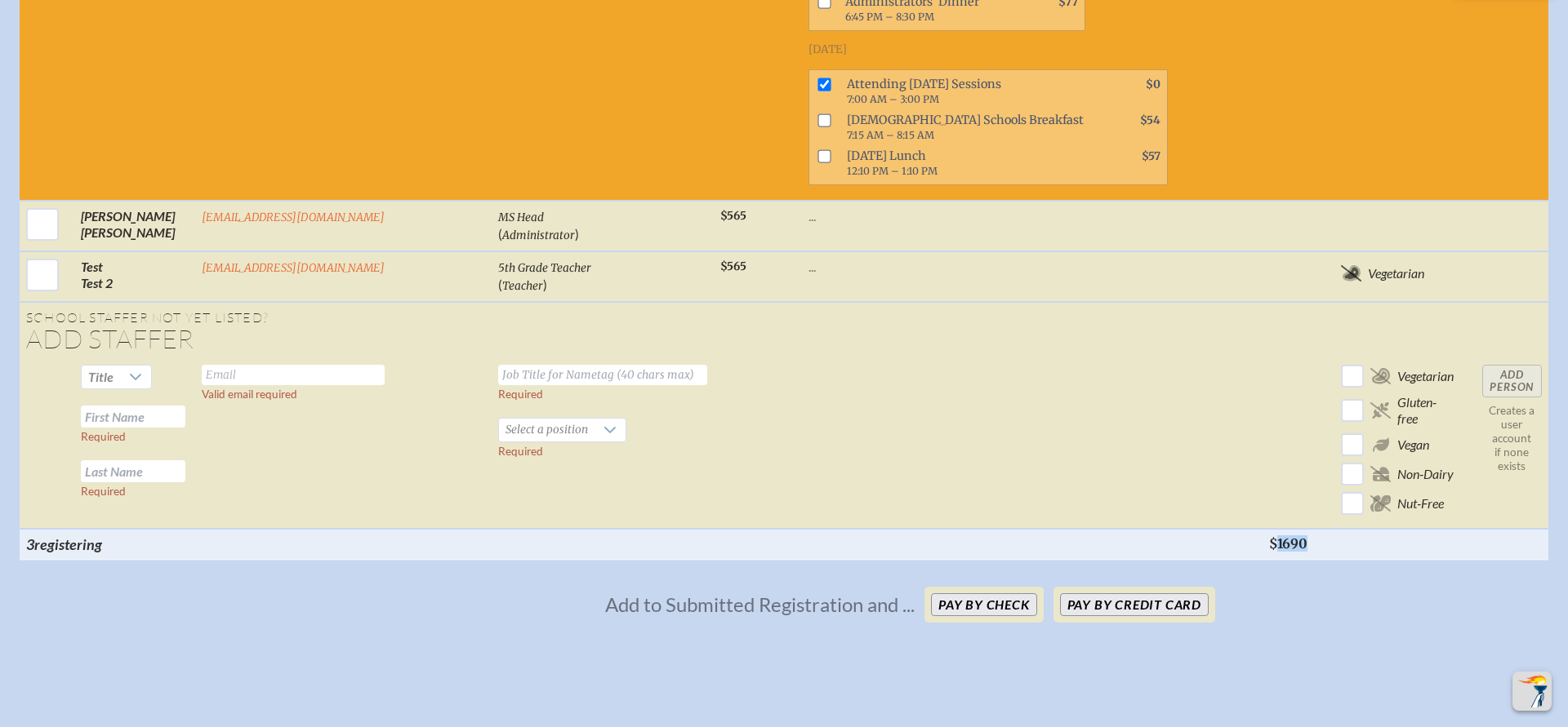
drag, startPoint x: 1252, startPoint y: 398, endPoint x: 1362, endPoint y: 398, distance: 110.0
click at [1362, 529] on tr "3 registering $1690" at bounding box center [784, 544] width 1529 height 31
click at [987, 594] on button "Pay by Check" at bounding box center [984, 605] width 106 height 23
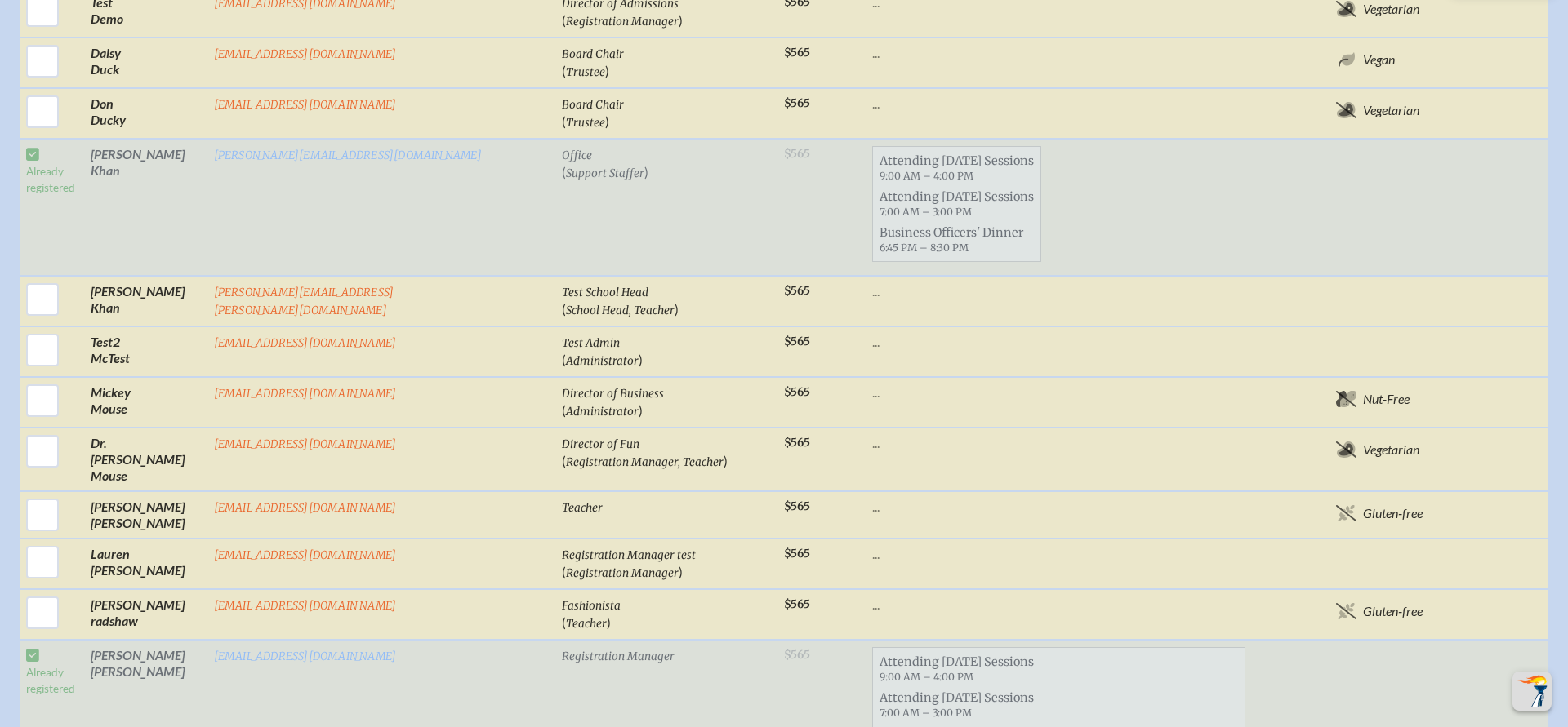
scroll to position [1453, 0]
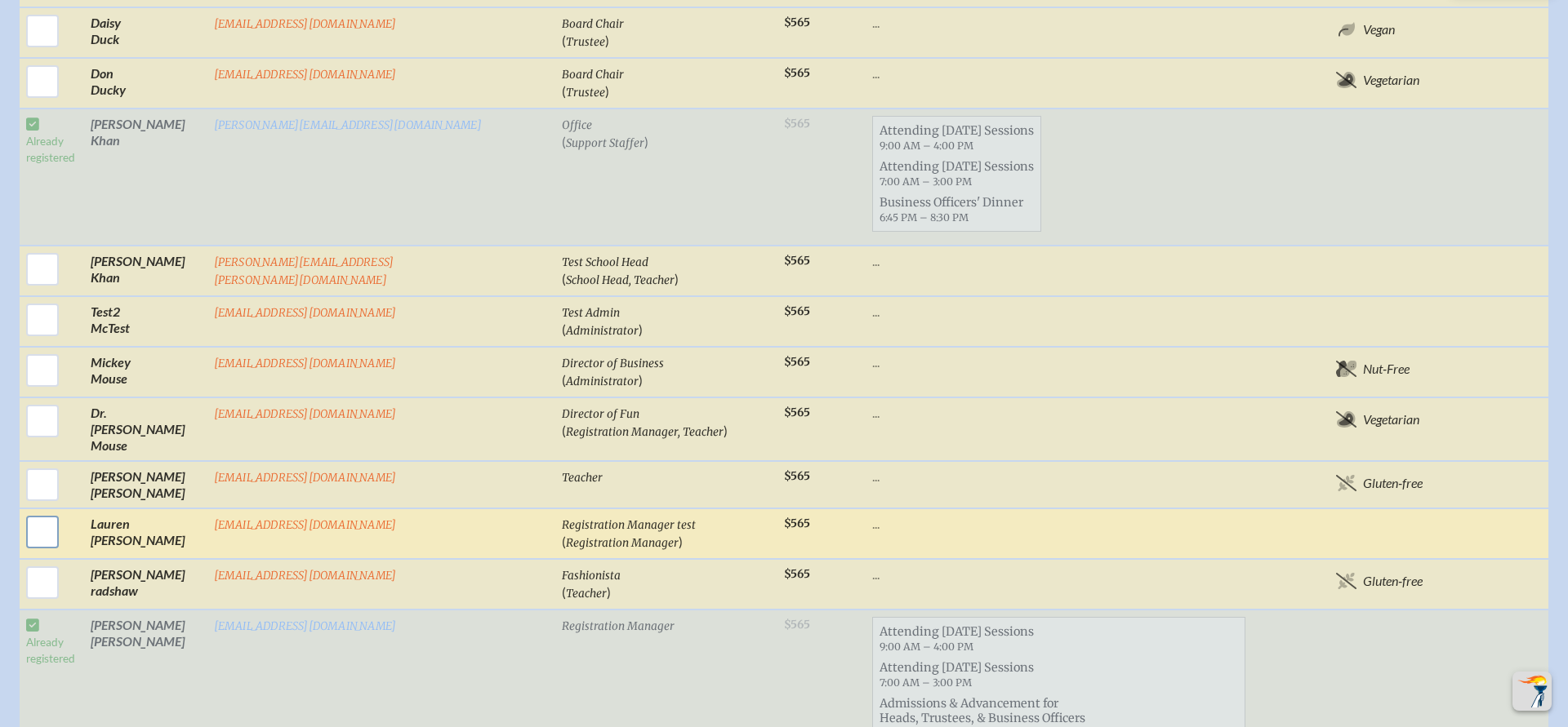
click at [63, 512] on input "checkbox" at bounding box center [42, 532] width 40 height 40
checkbox input "true"
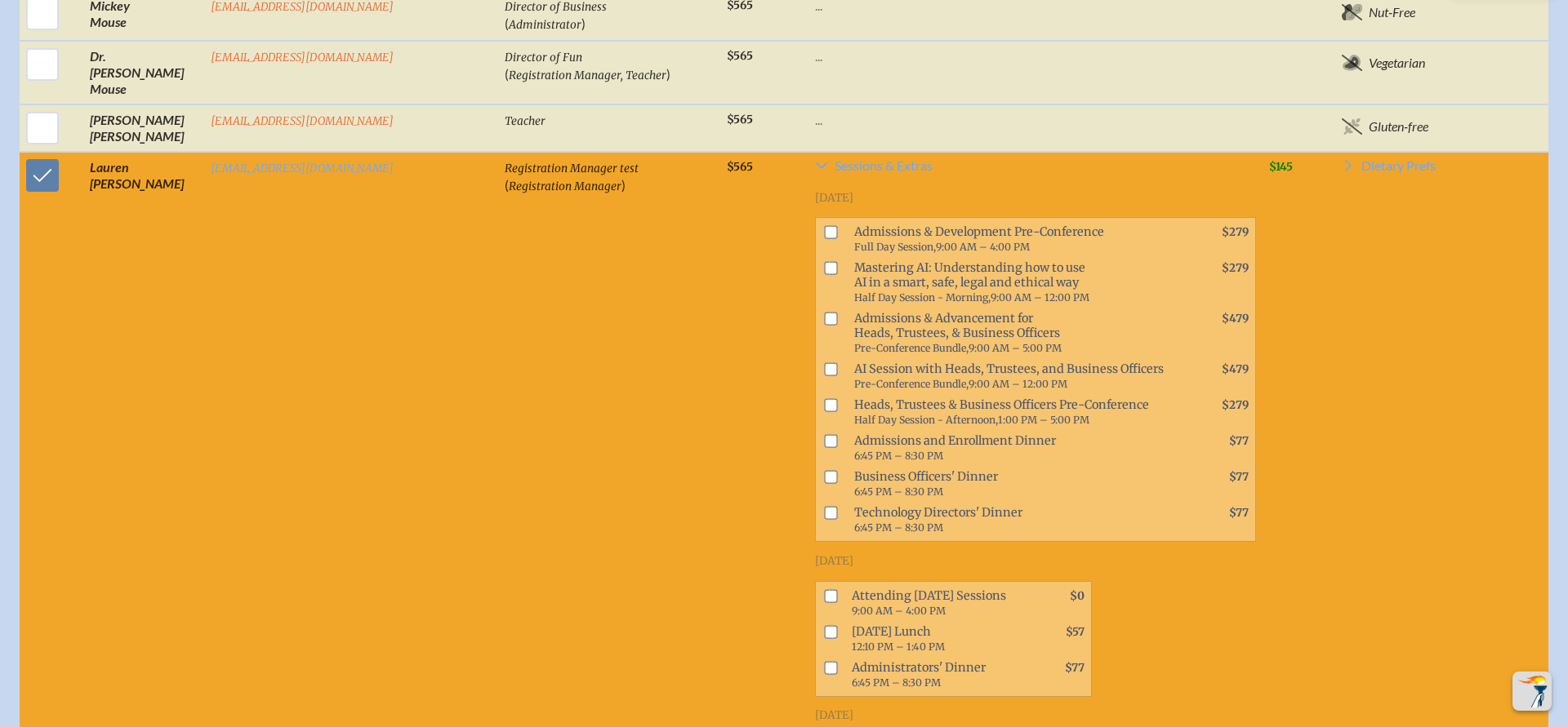
scroll to position [1811, 0]
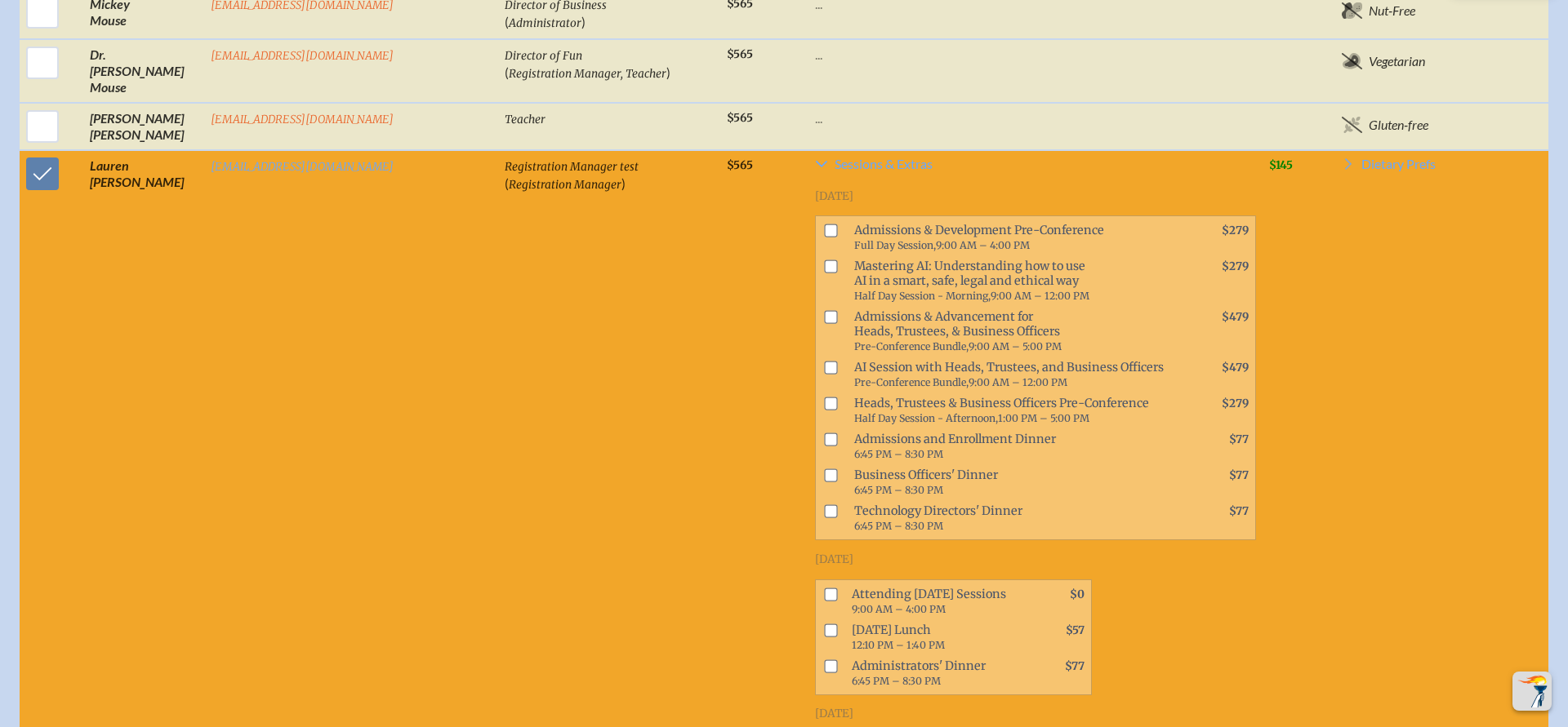
click at [824, 434] on input "checkbox" at bounding box center [830, 440] width 13 height 13
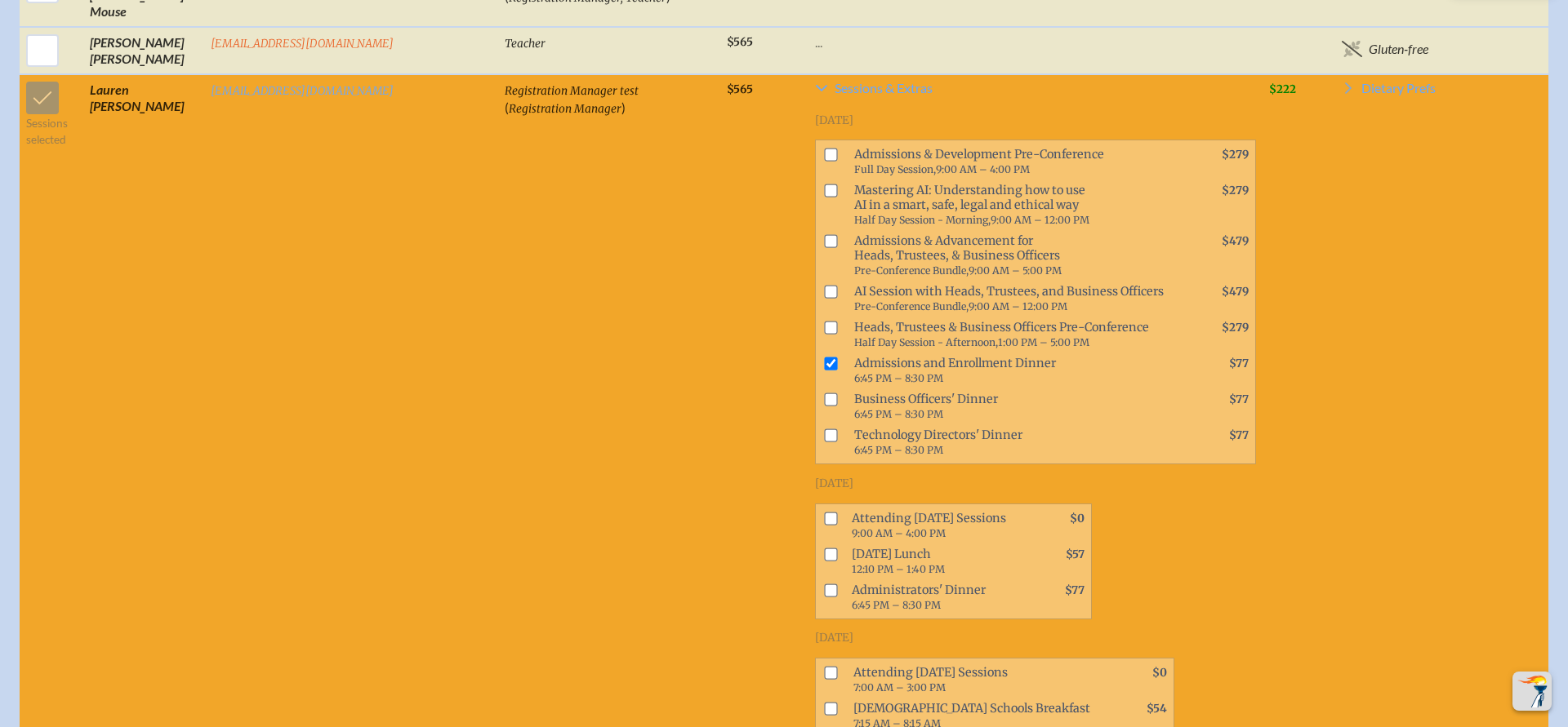
scroll to position [1866, 0]
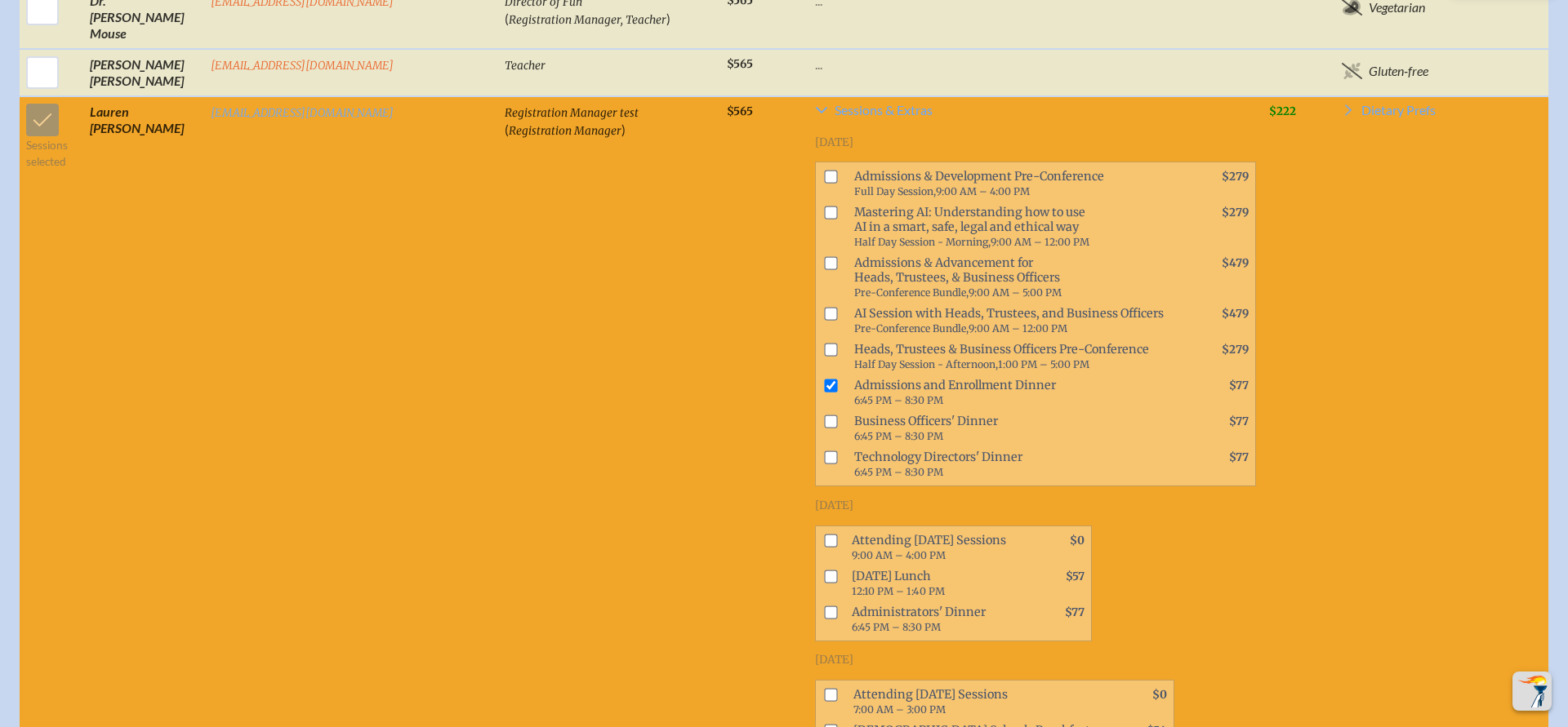
click at [824, 379] on input "checkbox" at bounding box center [830, 385] width 13 height 13
checkbox input "true"
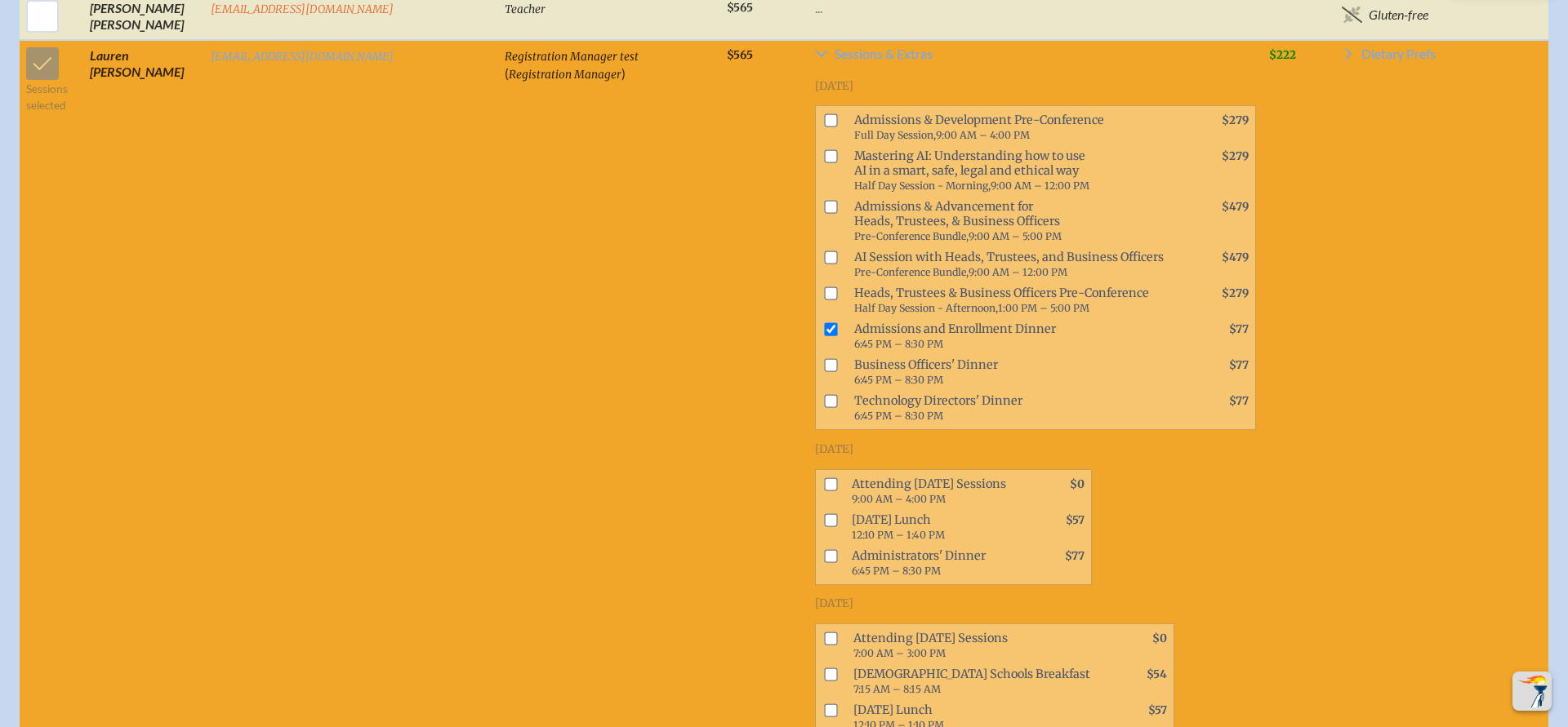
scroll to position [2018, 0]
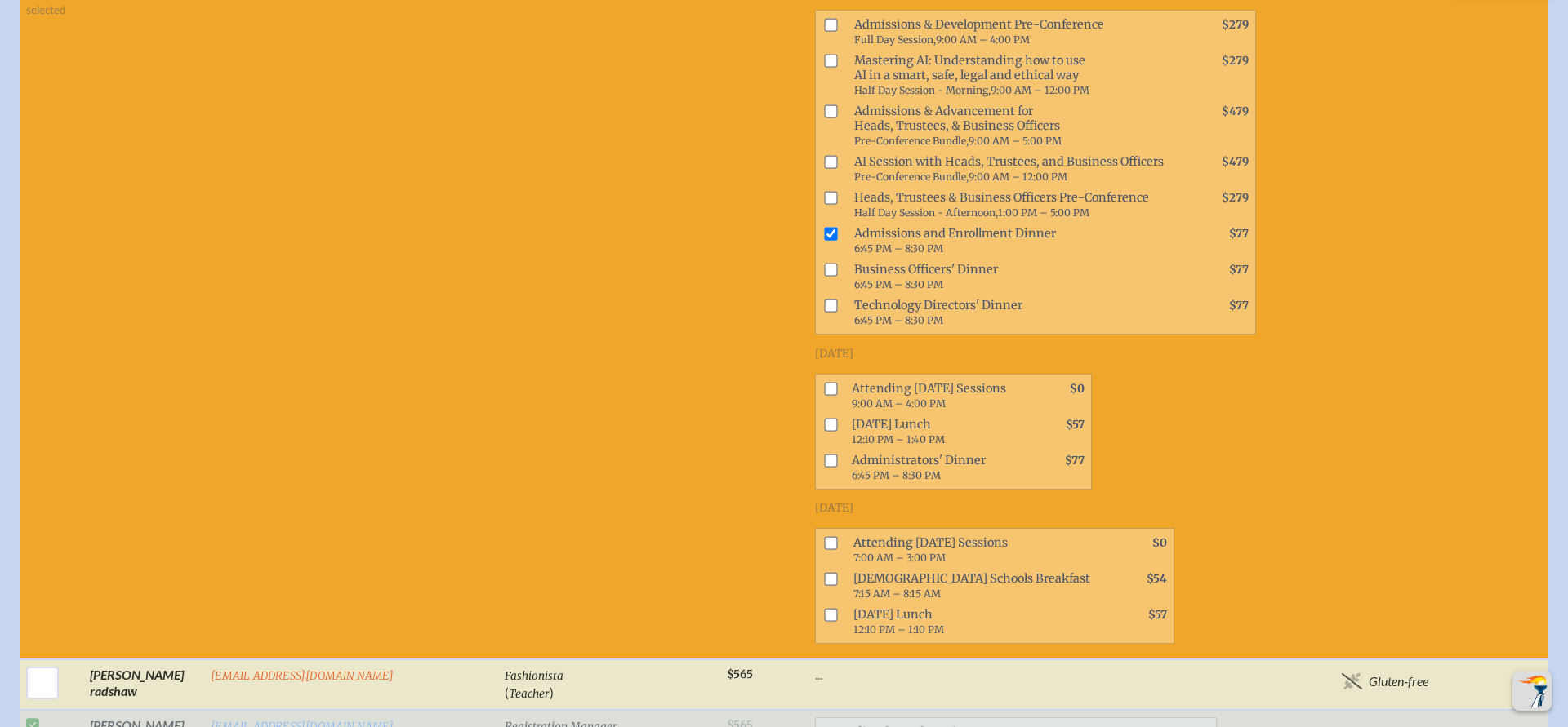
click at [824, 536] on input "checkbox" at bounding box center [830, 543] width 13 height 13
checkbox input "true"
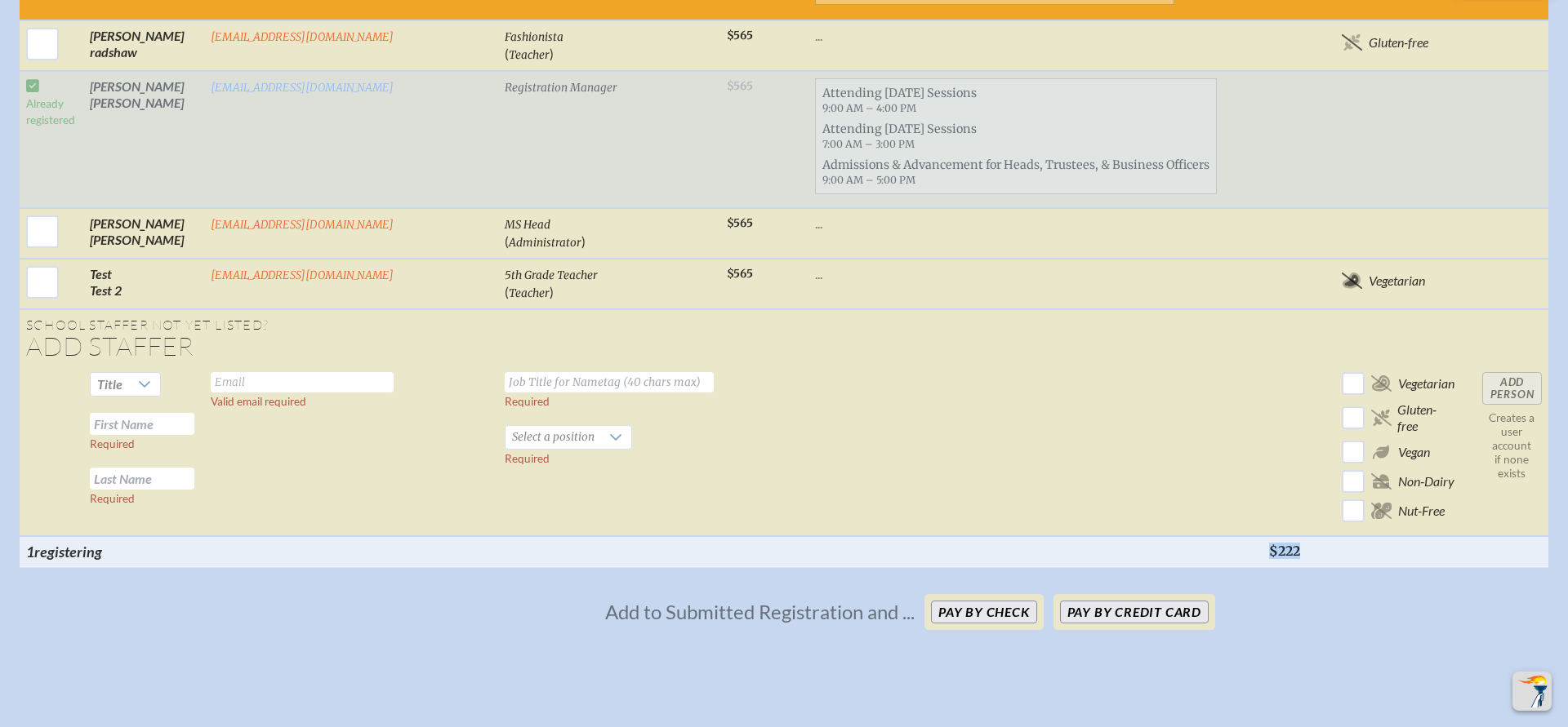
scroll to position [2671, 0]
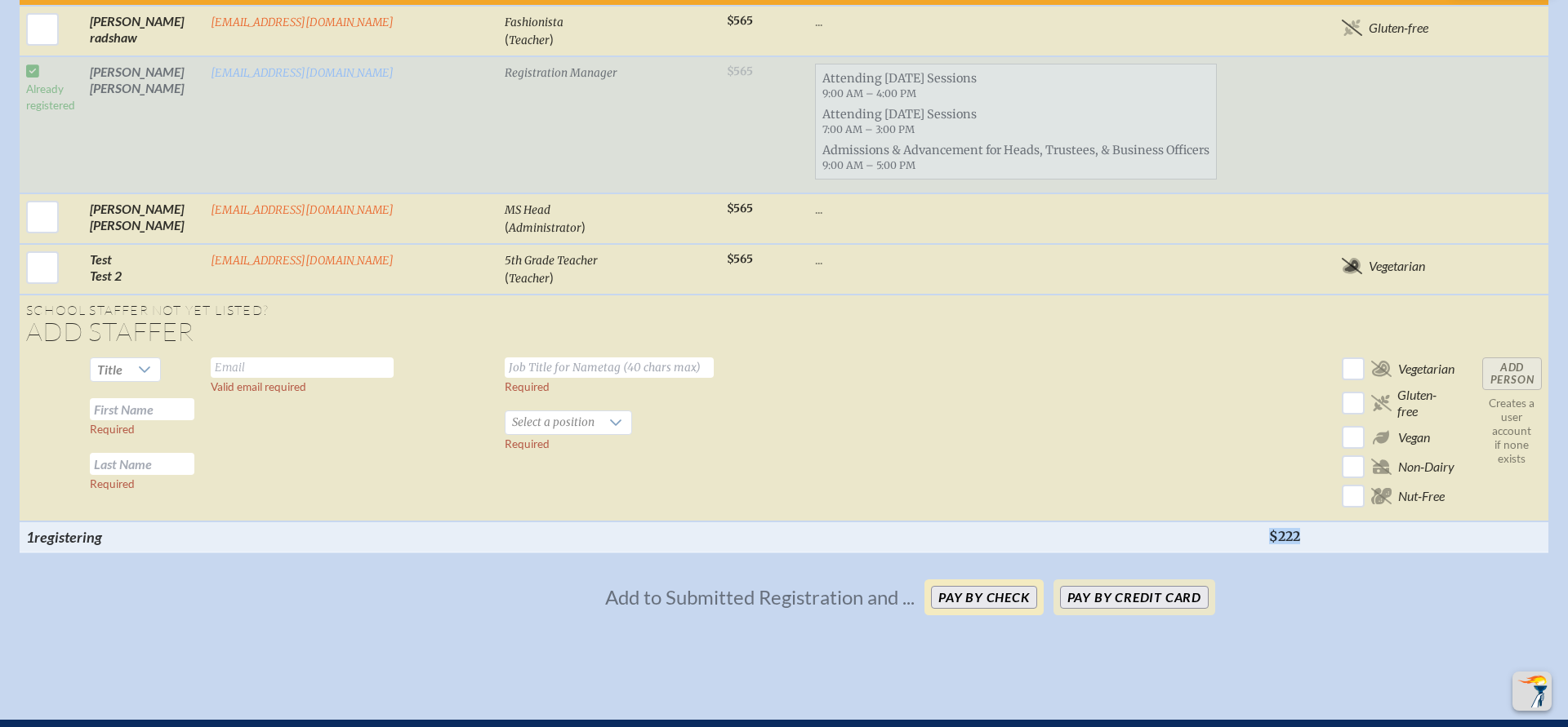
click at [961, 587] on button "Pay by Check" at bounding box center [984, 598] width 106 height 23
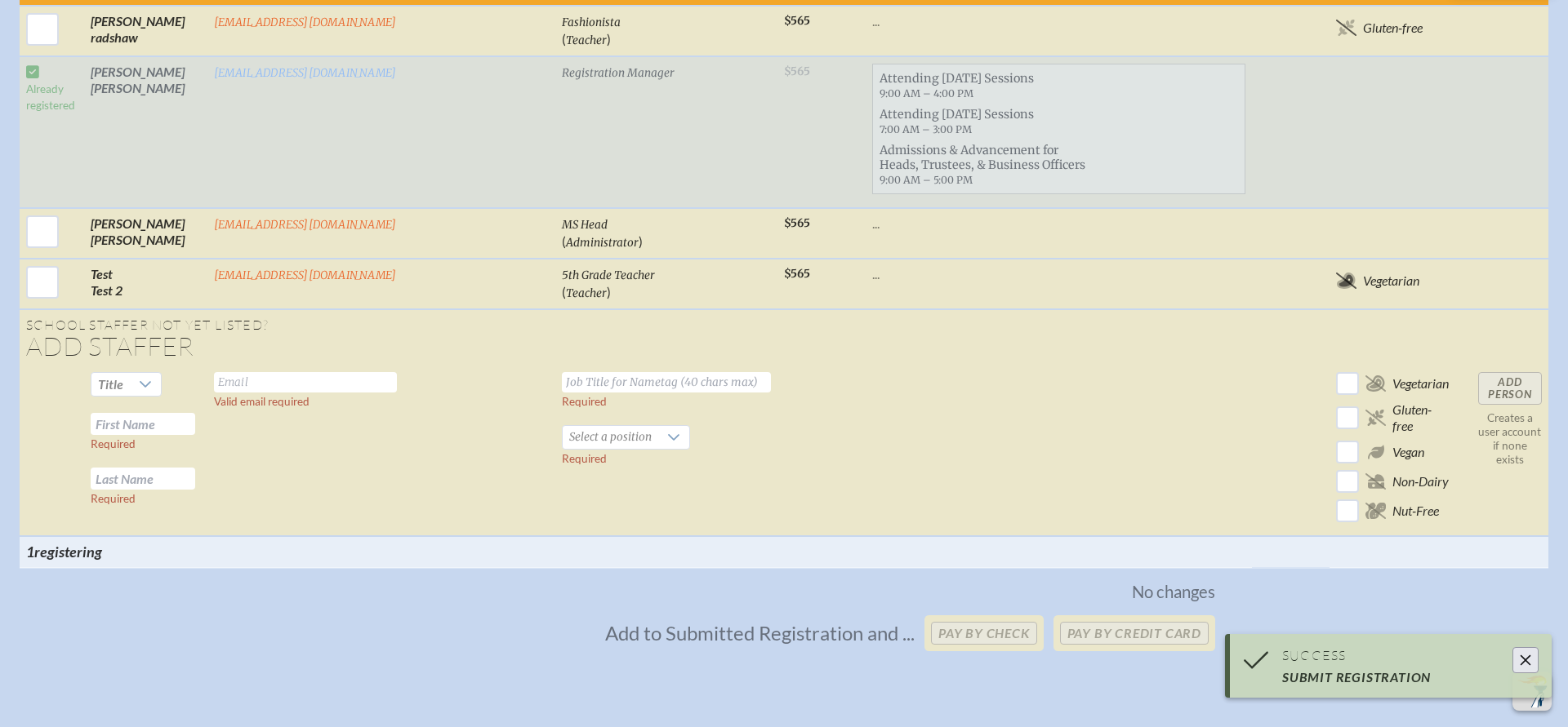
scroll to position [2057, 0]
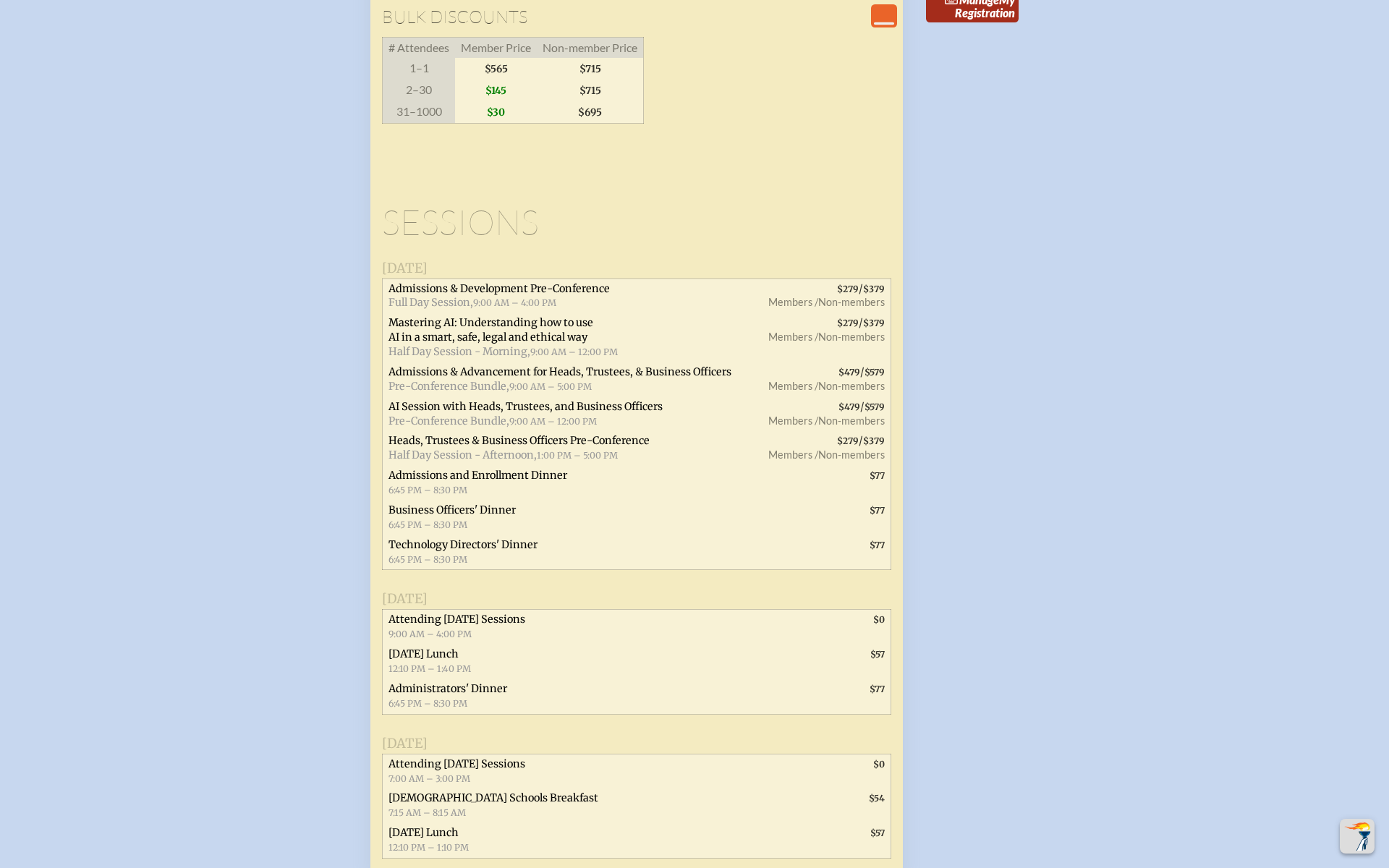
scroll to position [3348, 0]
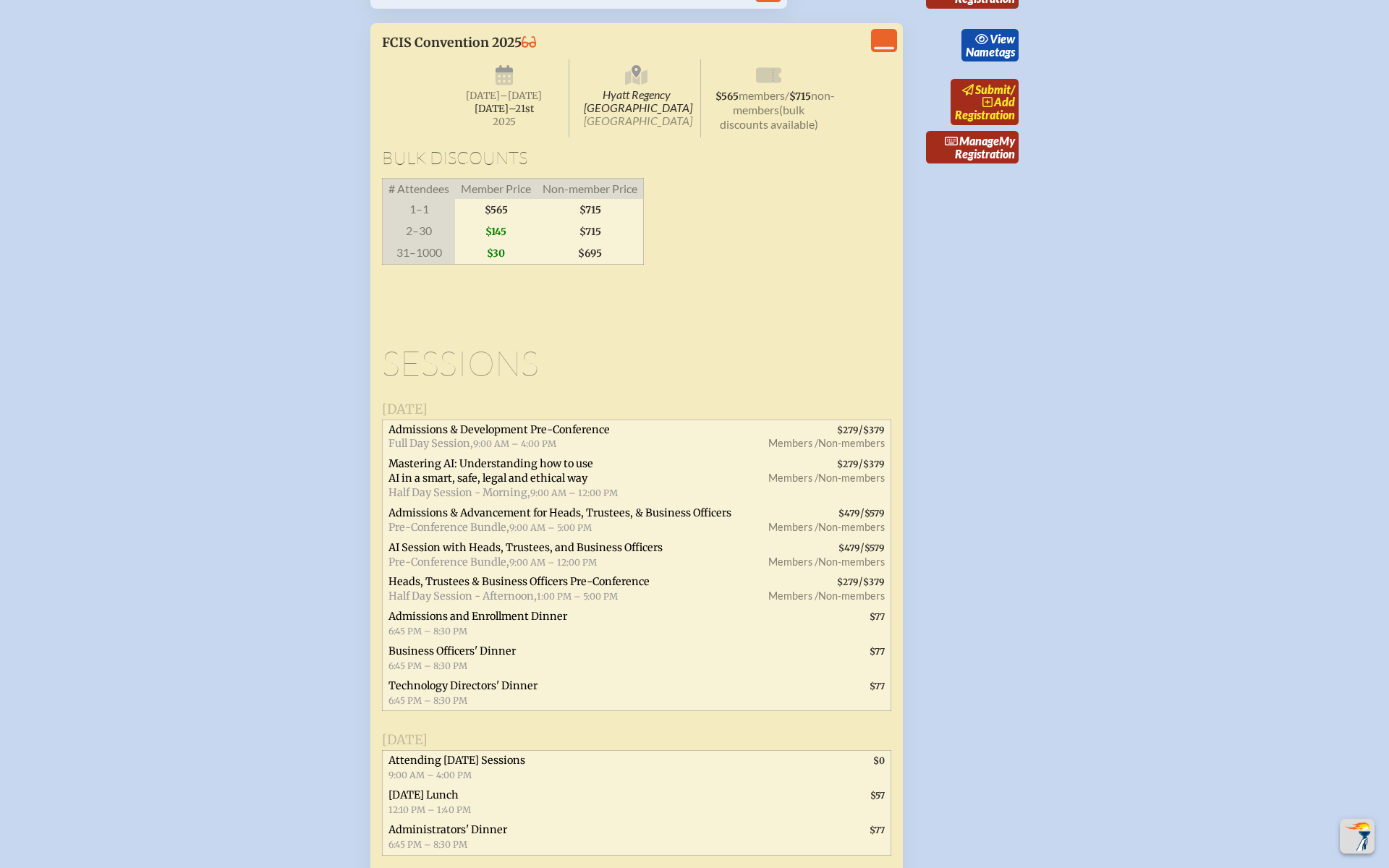
click at [998, 96] on span "submit" at bounding box center [993, 89] width 36 height 14
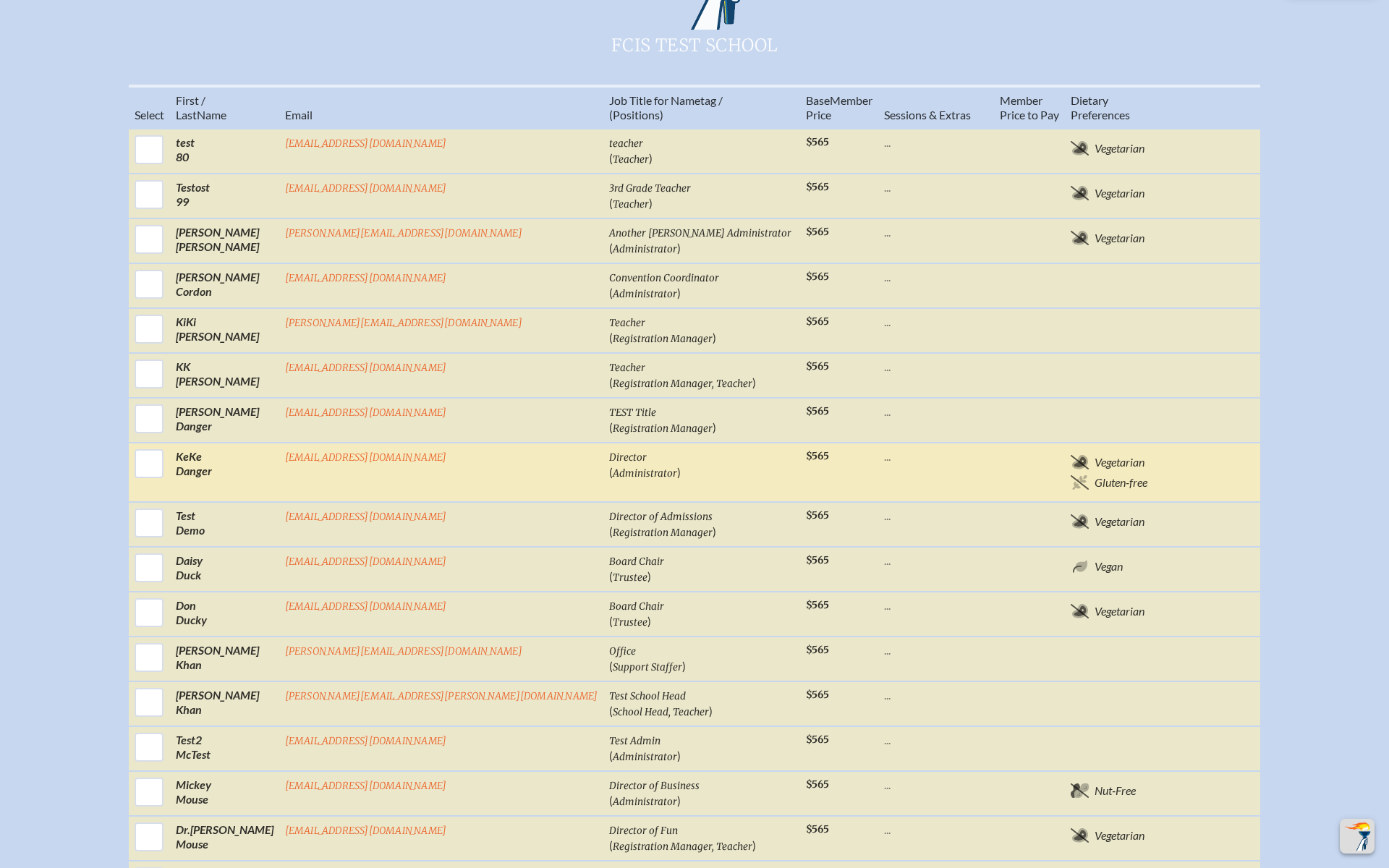
scroll to position [653, 0]
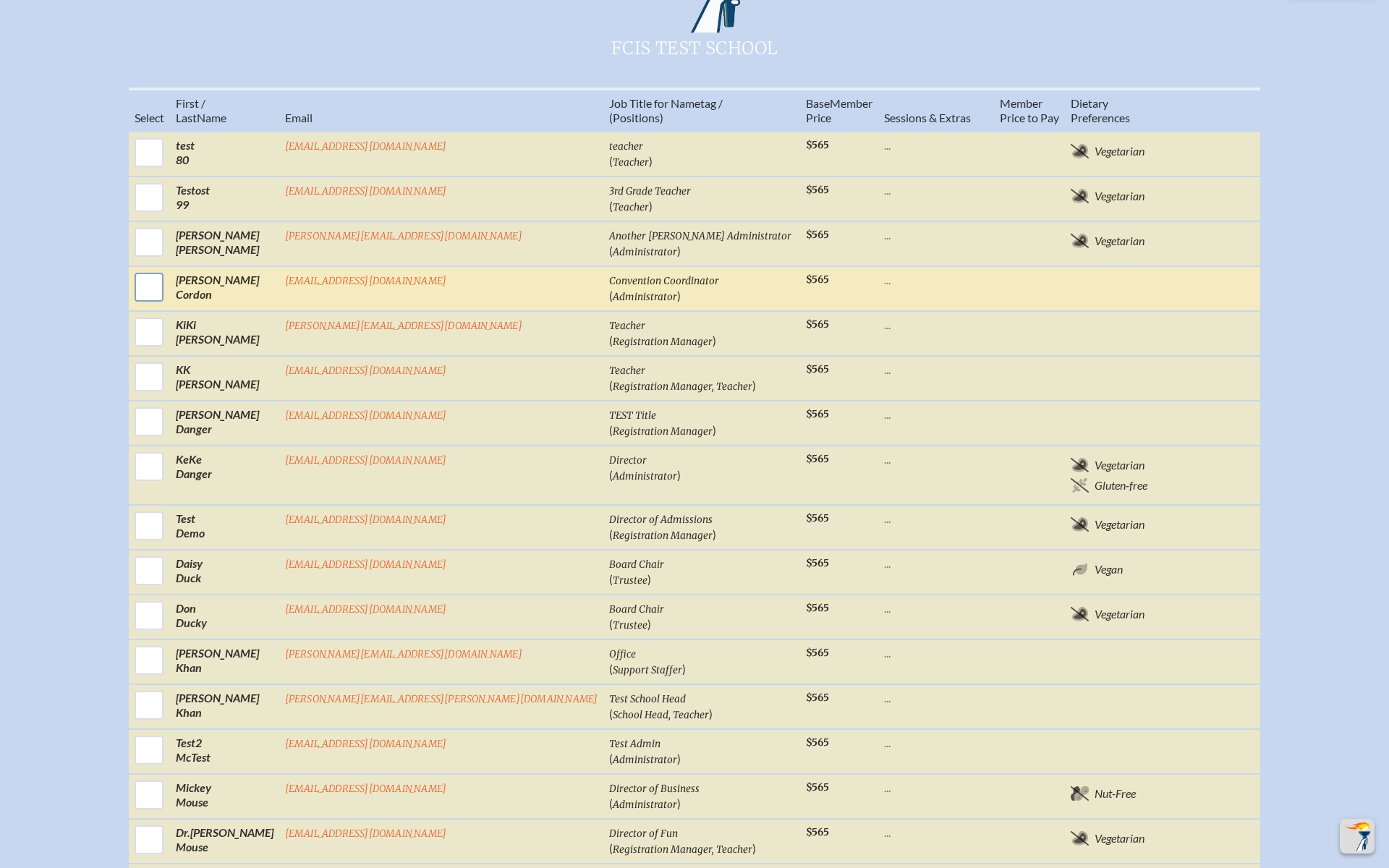
click at [167, 269] on input "checkbox" at bounding box center [149, 287] width 36 height 36
checkbox input "true"
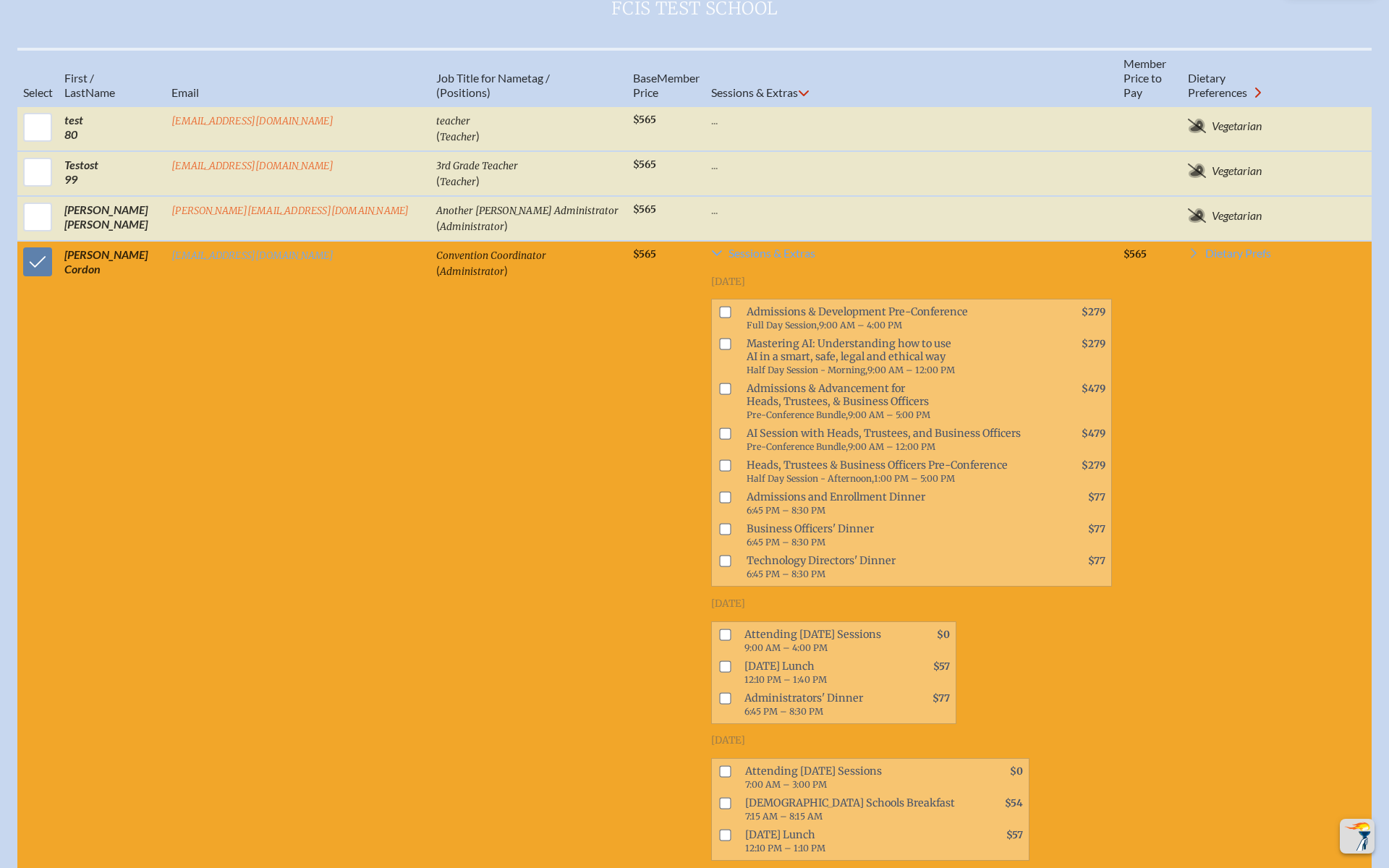
scroll to position [690, 0]
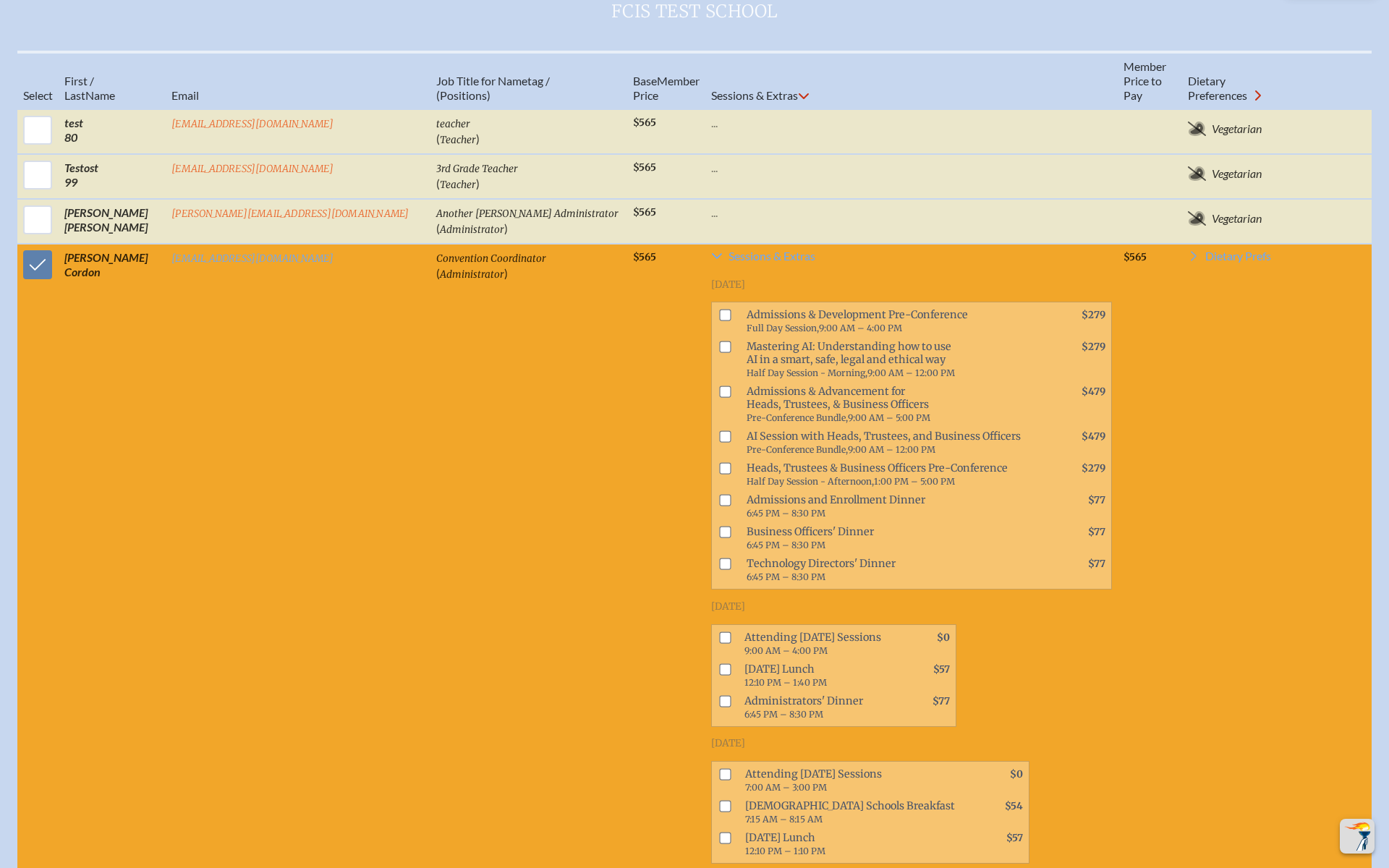
click at [720, 431] on input "checkbox" at bounding box center [725, 436] width 12 height 12
checkbox input "true"
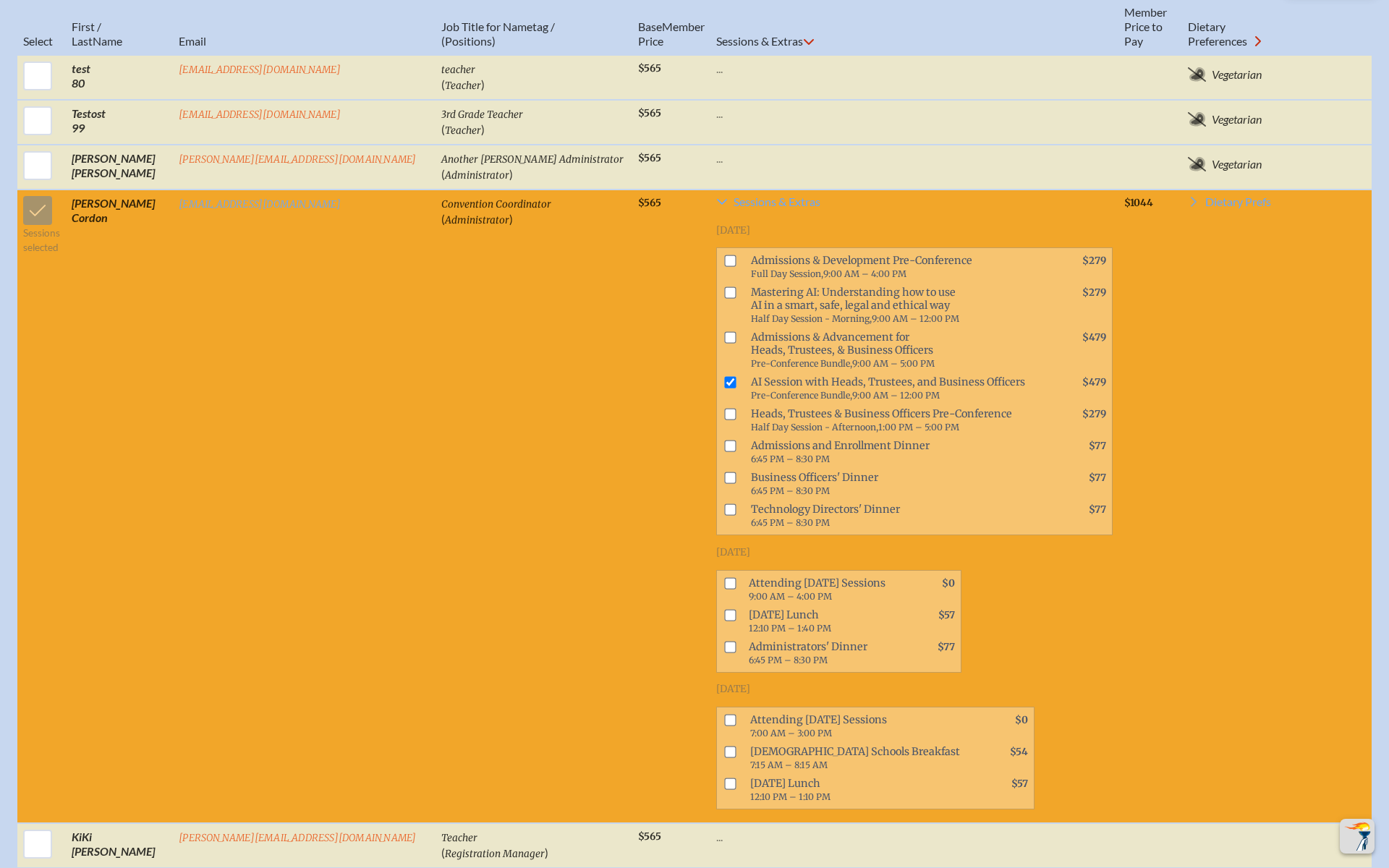
scroll to position [754, 0]
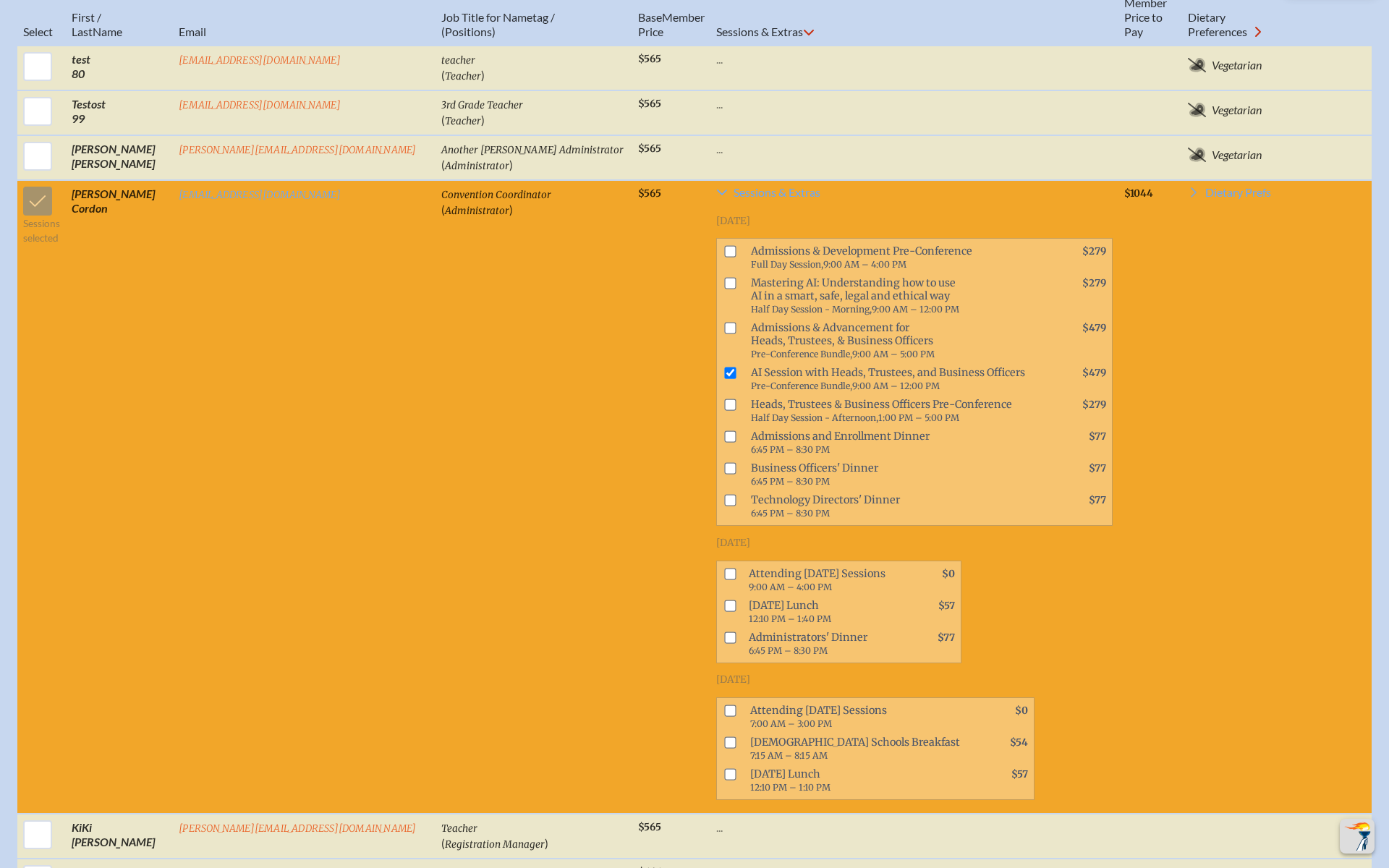
click at [724, 644] on input "checkbox" at bounding box center [730, 710] width 12 height 12
checkbox input "true"
click at [724, 568] on input "checkbox" at bounding box center [730, 573] width 12 height 12
checkbox input "true"
click at [724, 600] on input "checkbox" at bounding box center [730, 605] width 12 height 12
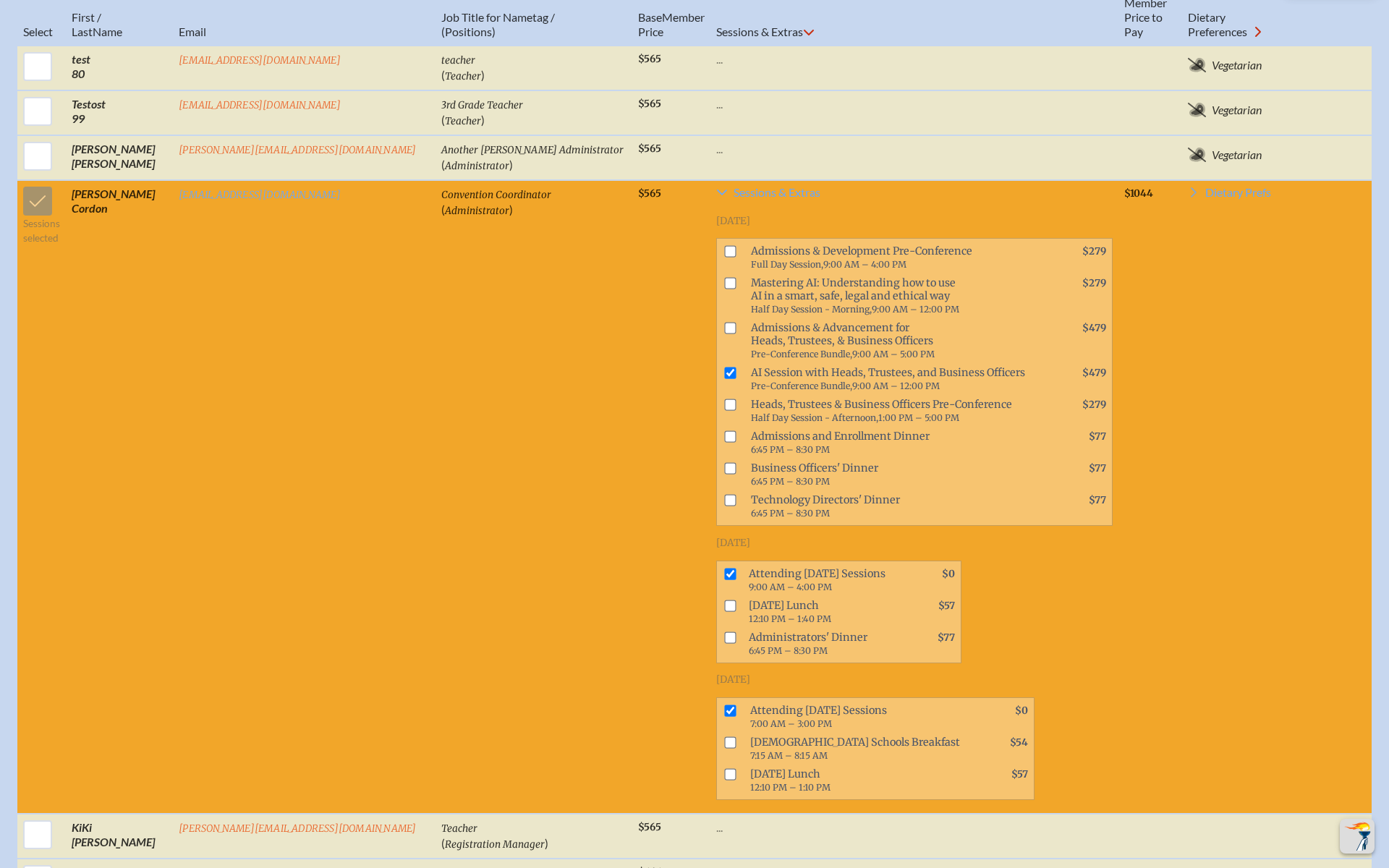
checkbox input "true"
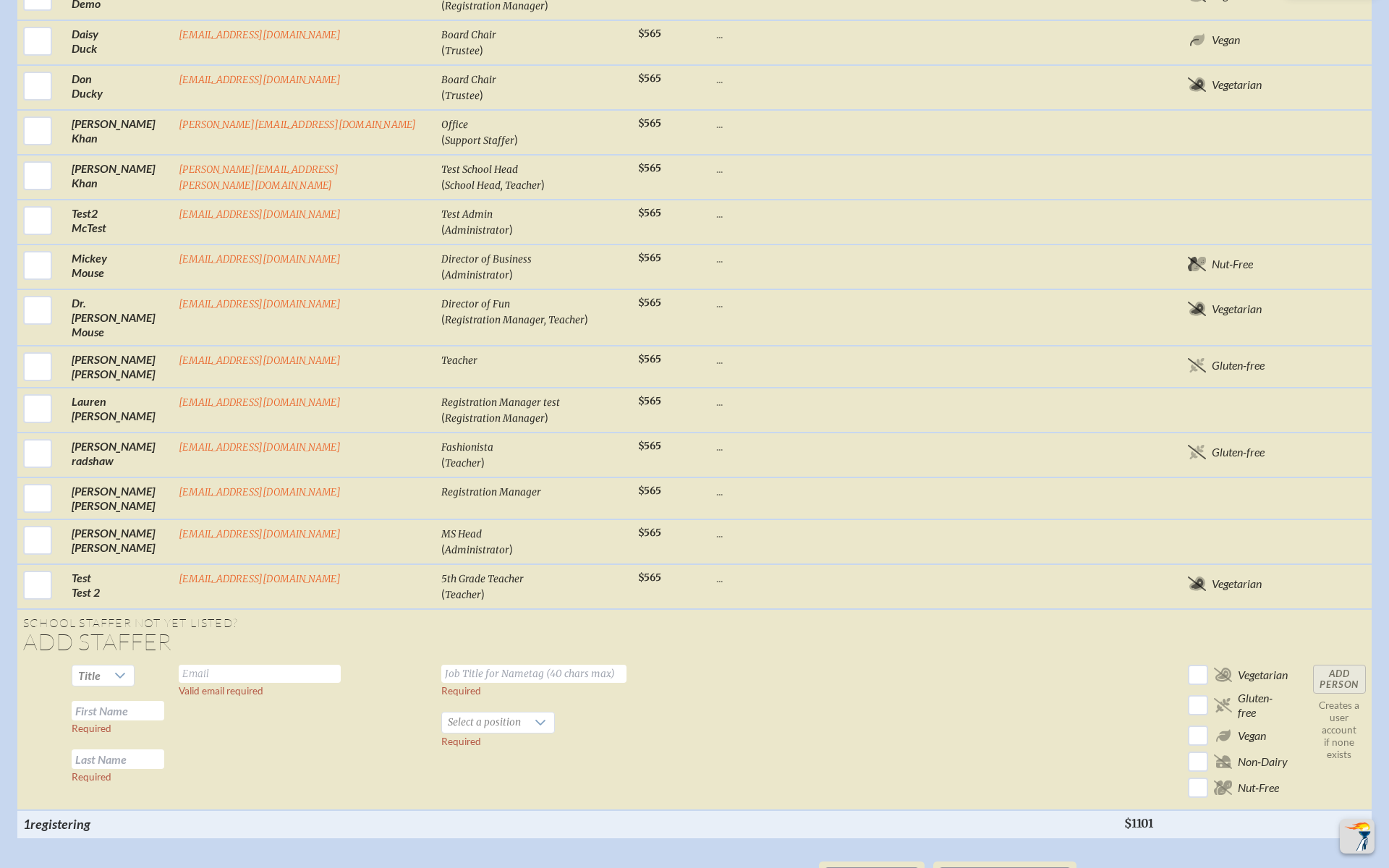
scroll to position [1981, 0]
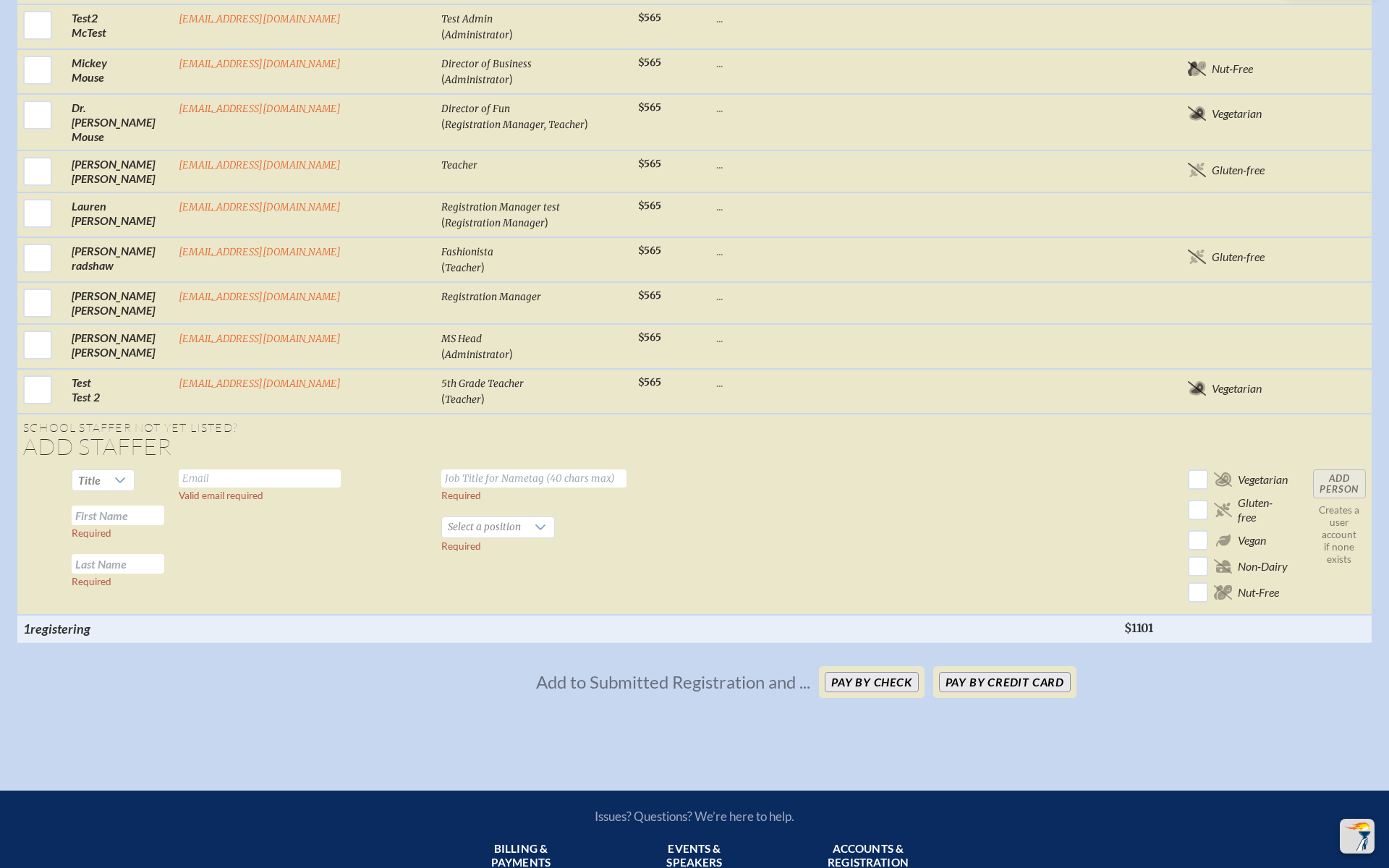
drag, startPoint x: 1116, startPoint y: 523, endPoint x: 1145, endPoint y: 523, distance: 29.0
click at [1145, 614] on th "$1101" at bounding box center [1151, 628] width 65 height 27
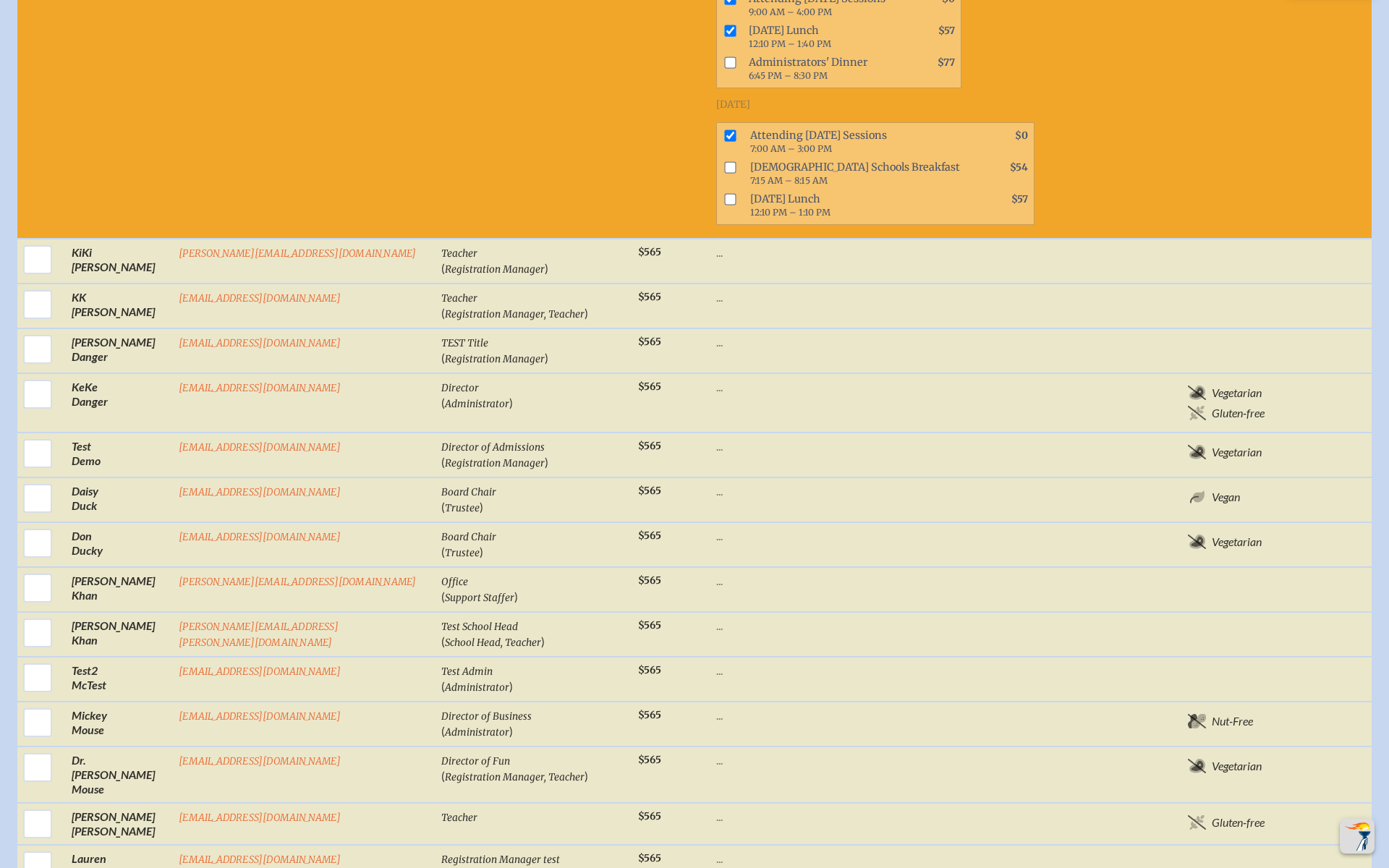
scroll to position [1330, 0]
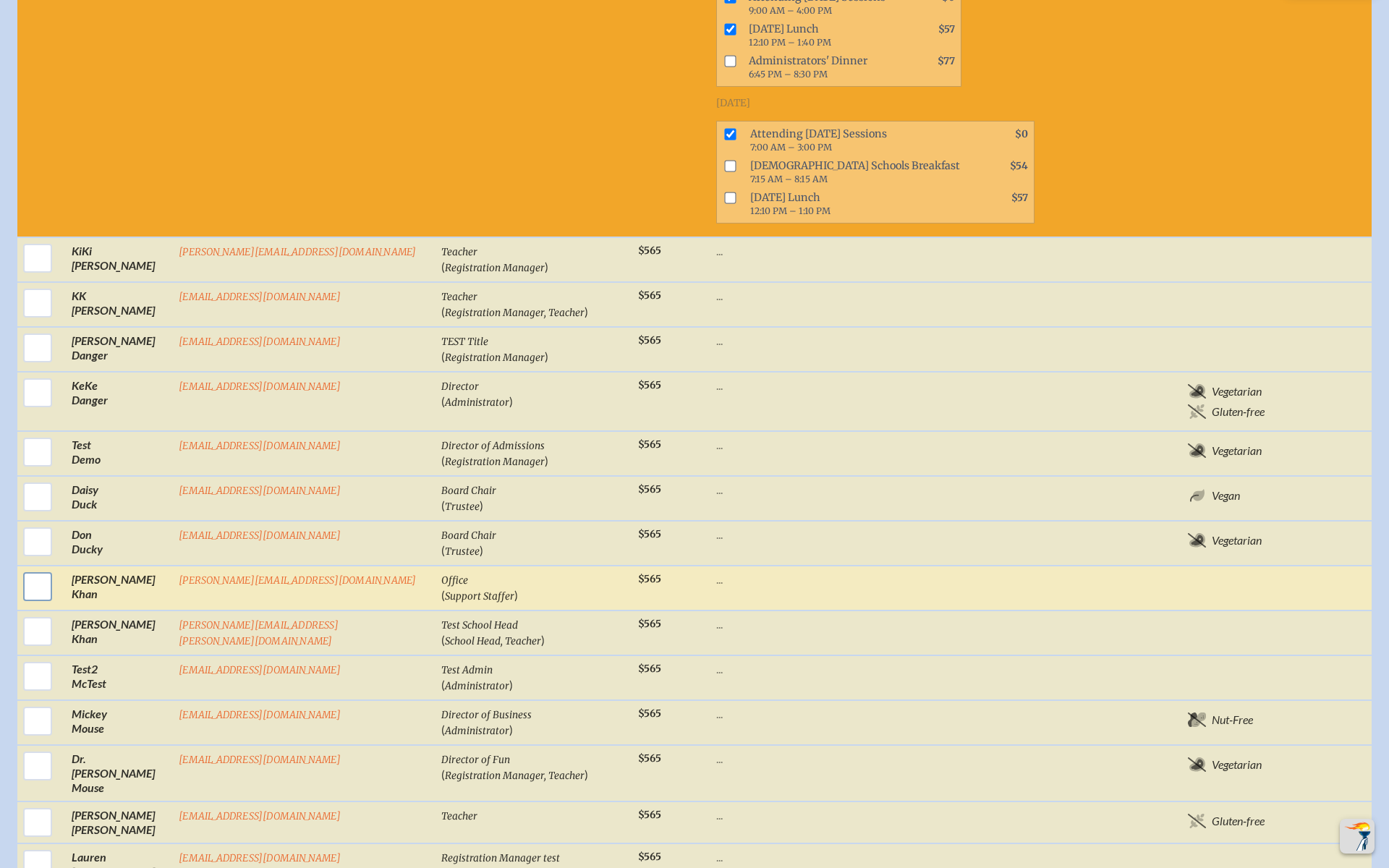
click at [29, 569] on input "checkbox" at bounding box center [37, 586] width 36 height 36
checkbox input "true"
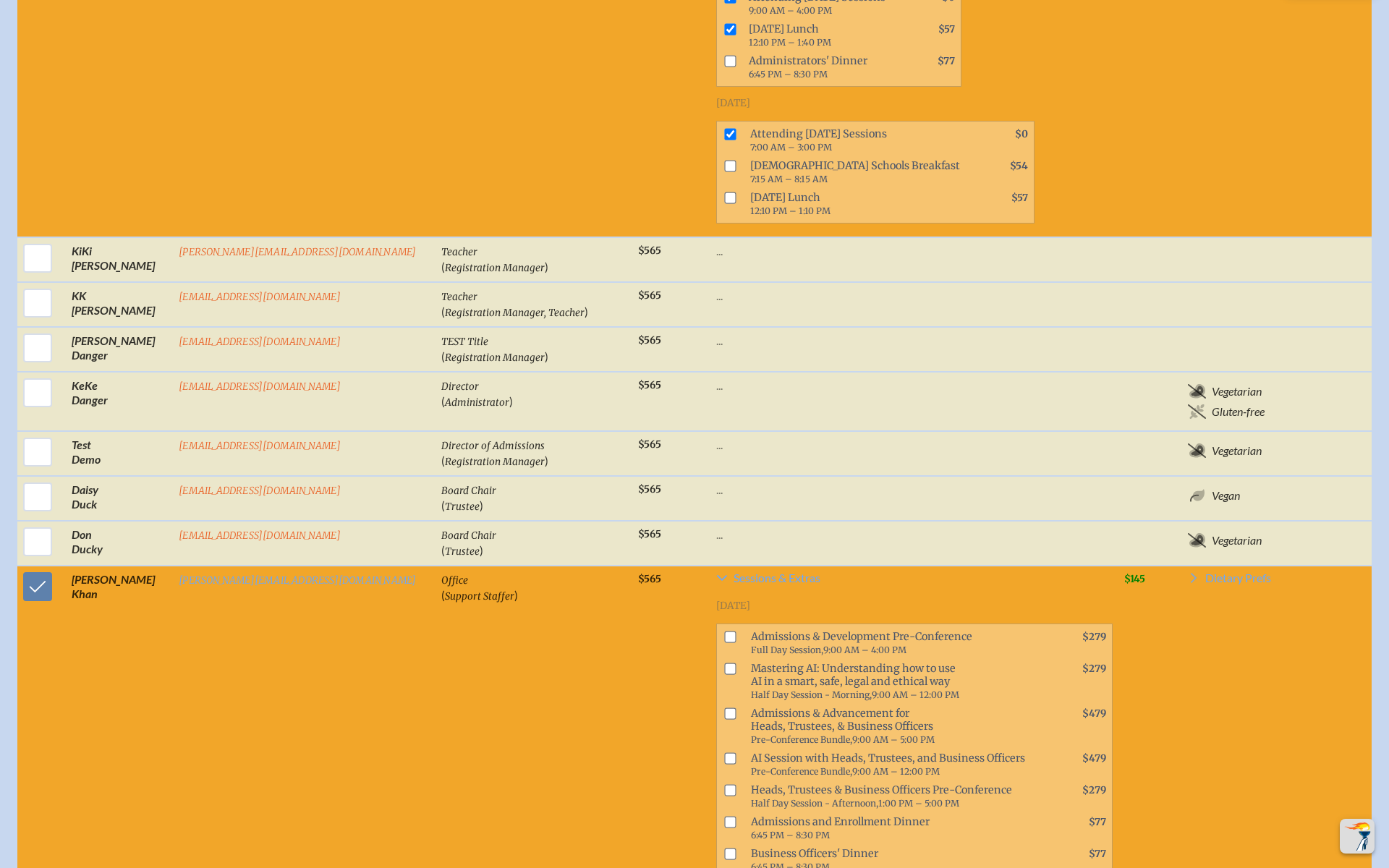
scroll to position [1432, 0]
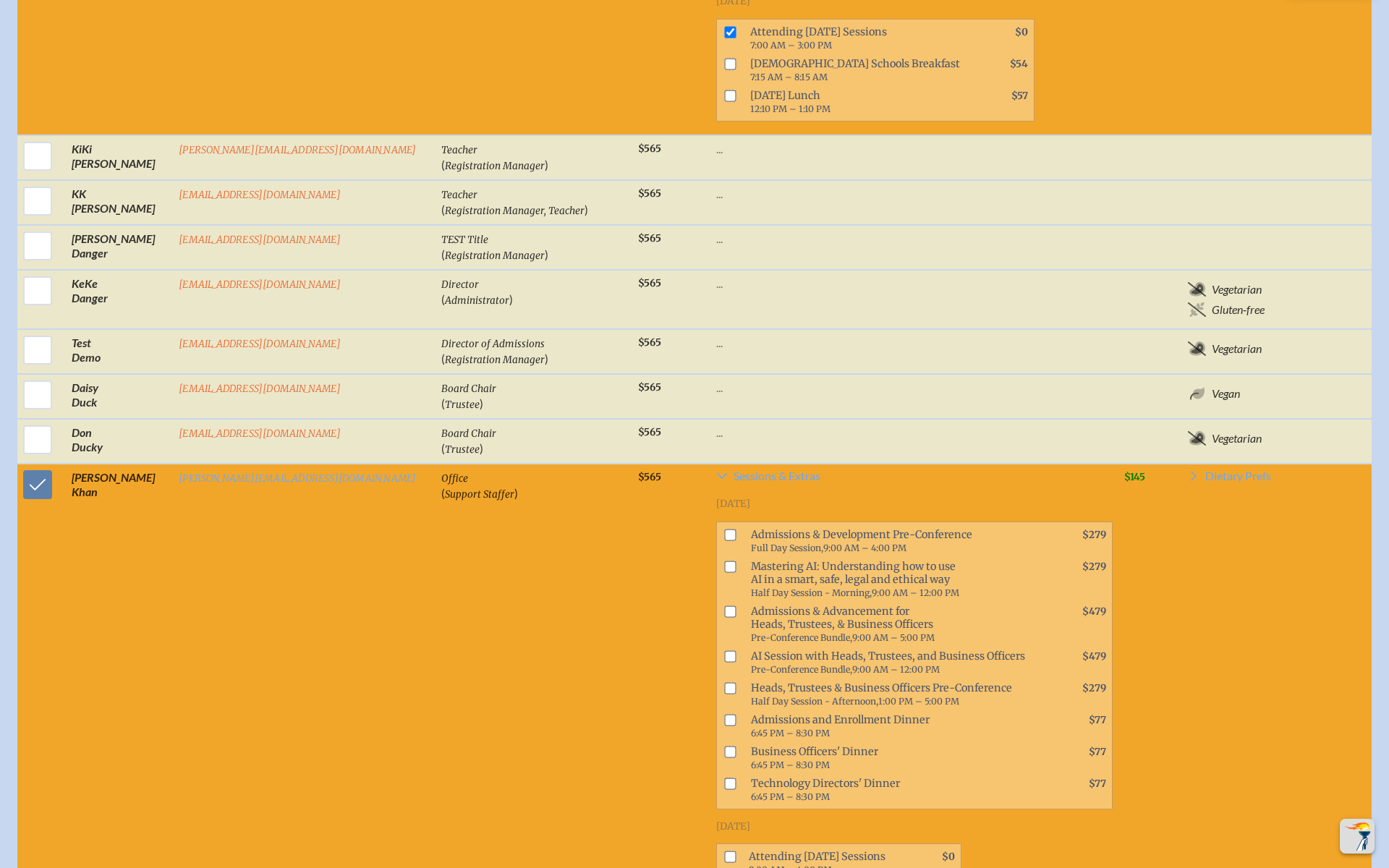
click at [724, 644] on input "checkbox" at bounding box center [730, 688] width 12 height 12
checkbox input "true"
click at [724, 644] on input "checkbox" at bounding box center [730, 856] width 12 height 12
checkbox input "true"
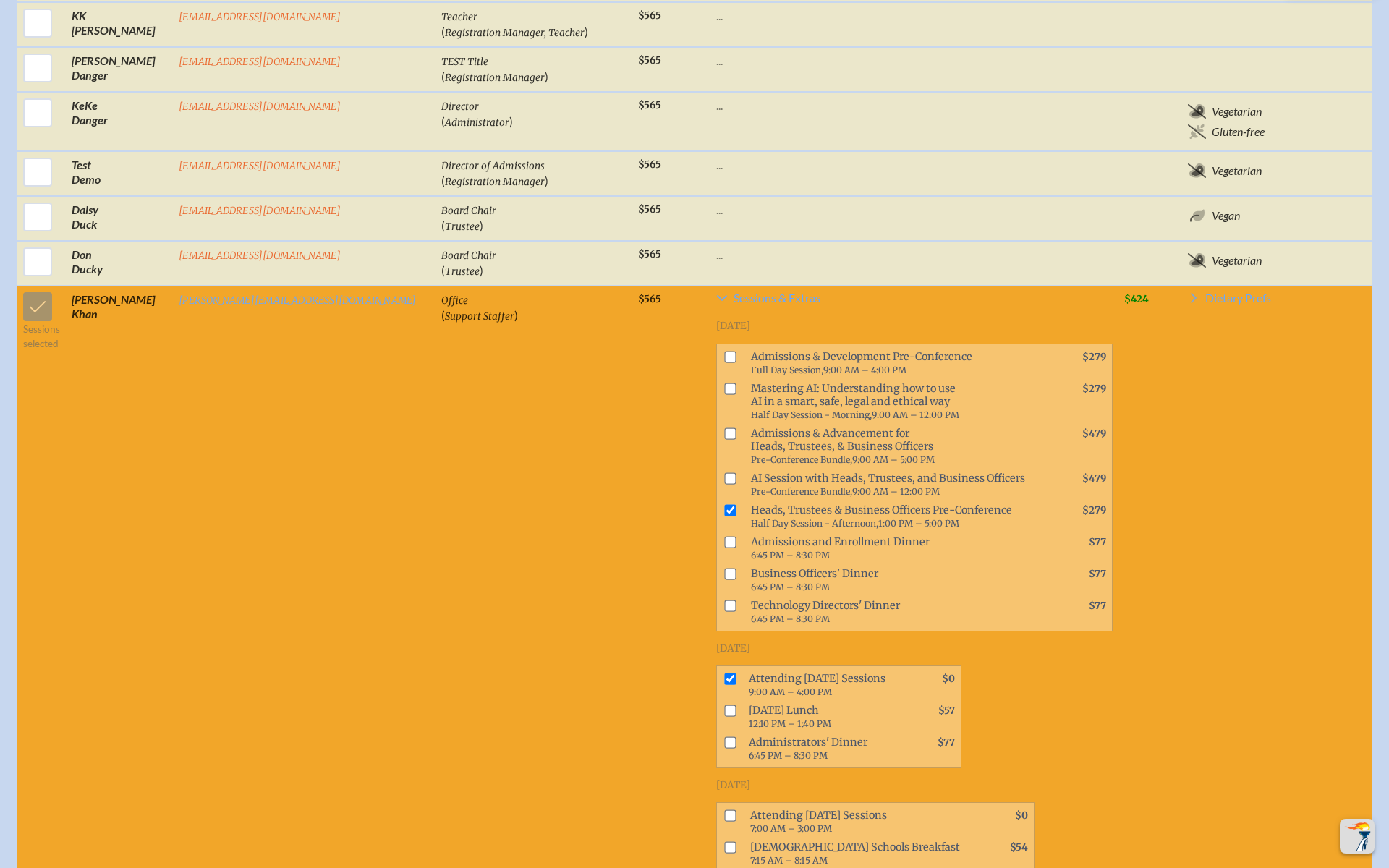
click at [717, 644] on li "Attending Friday Sessions 7:00 AM – 3:00 PM $0" at bounding box center [875, 821] width 317 height 32
click at [724, 644] on input "checkbox" at bounding box center [730, 815] width 12 height 12
checkbox input "true"
click at [724, 644] on input "checkbox" at bounding box center [730, 847] width 12 height 12
checkbox input "true"
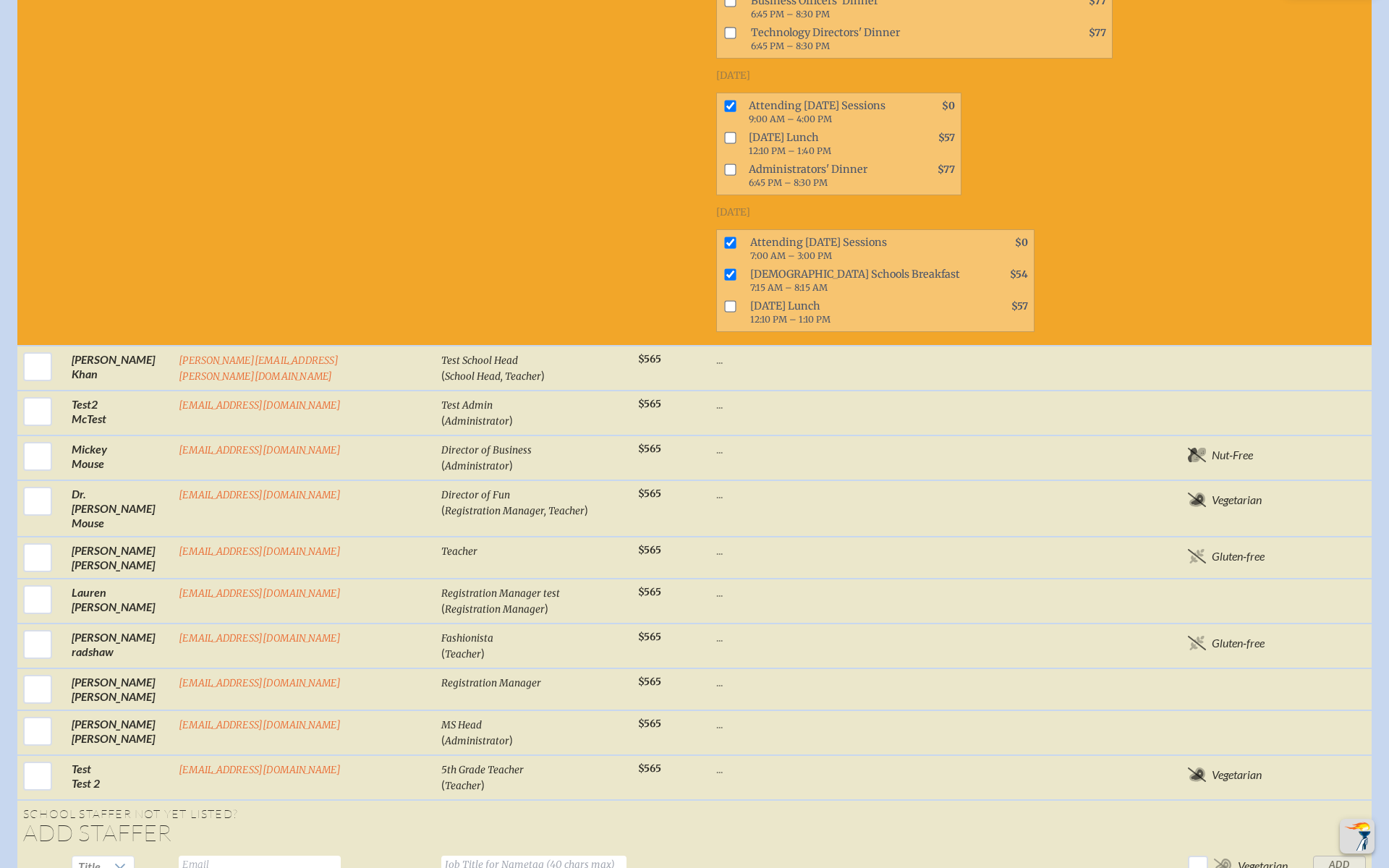
scroll to position [2539, 0]
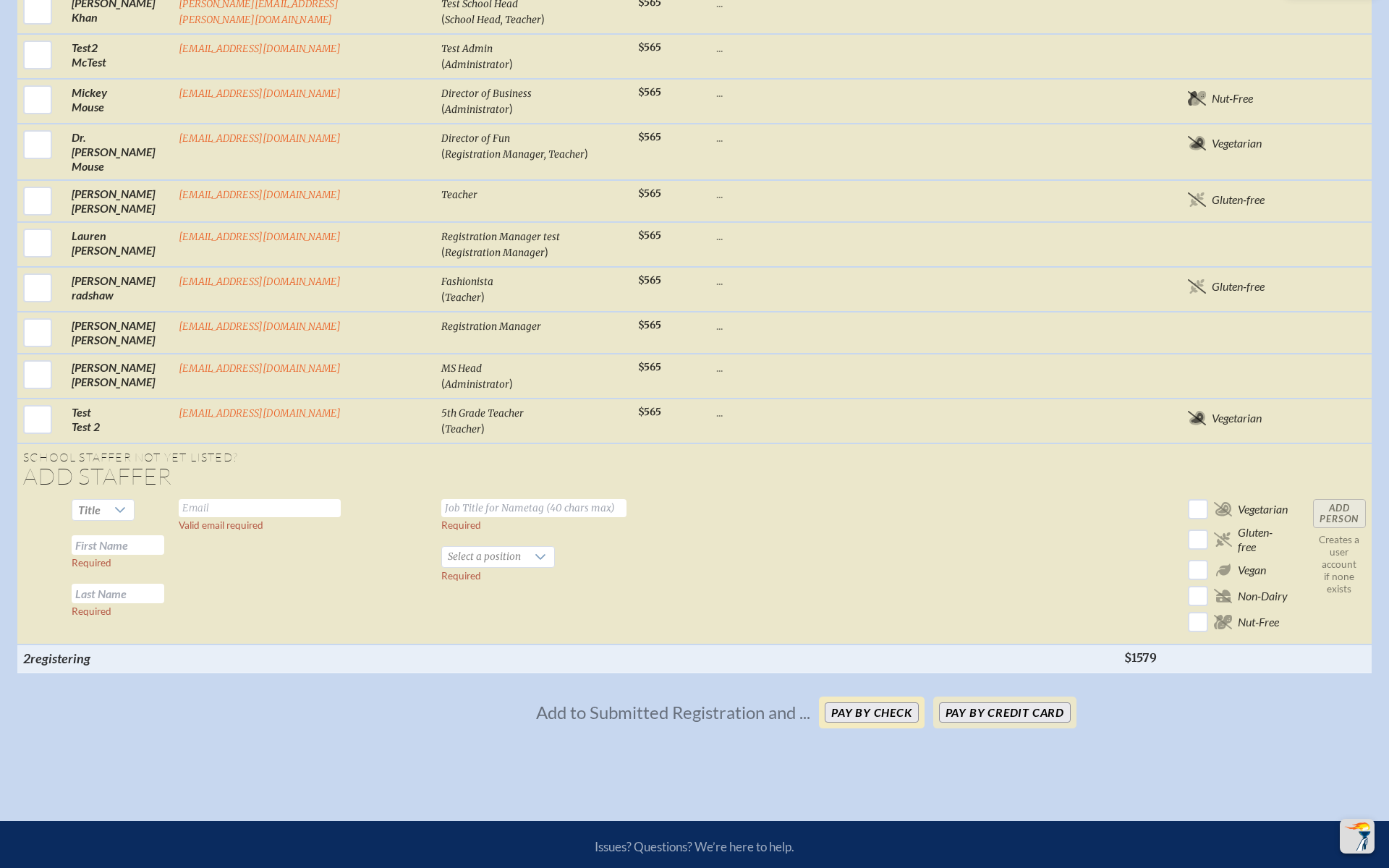
click at [882, 644] on button "Pay by Check" at bounding box center [872, 712] width 94 height 20
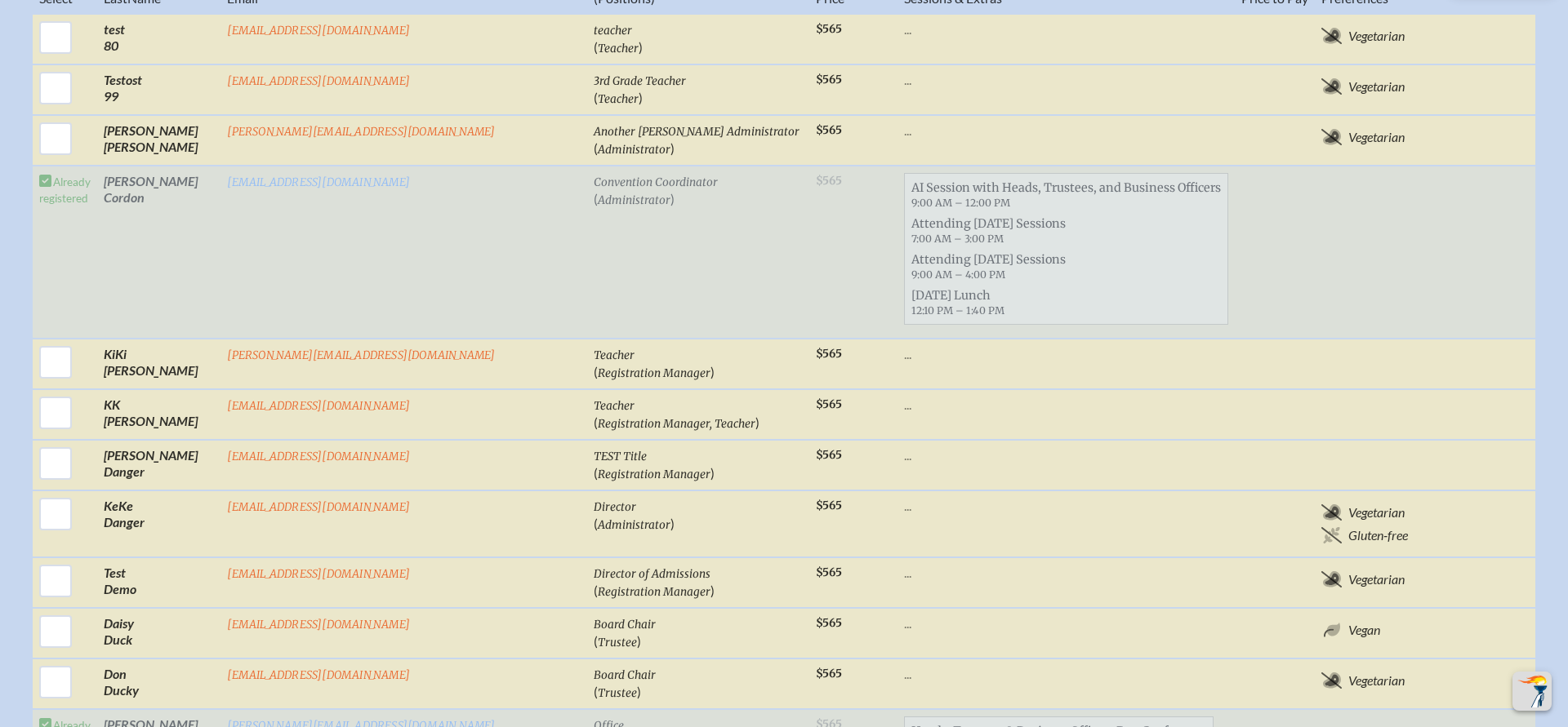
scroll to position [889, 0]
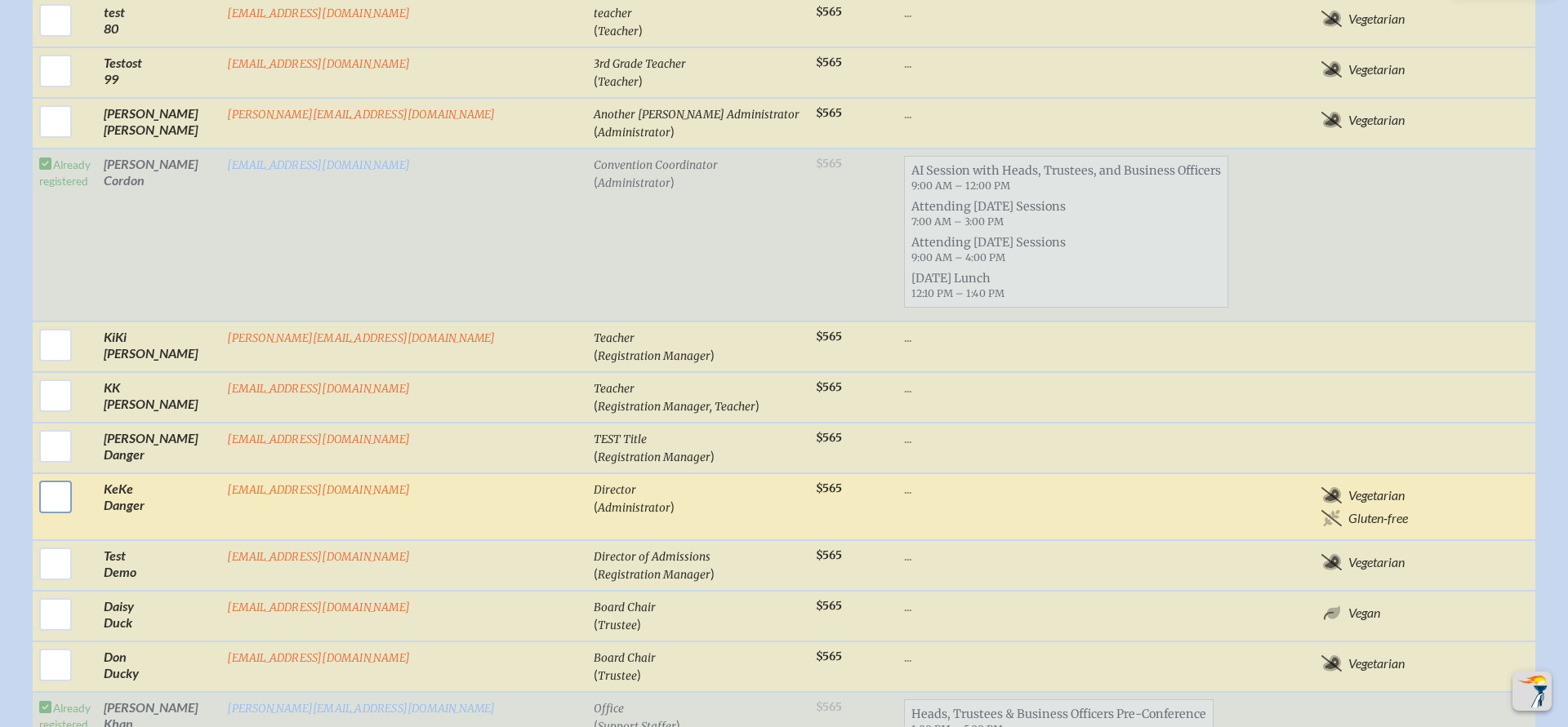
click at [76, 477] on input "checkbox" at bounding box center [55, 497] width 40 height 40
checkbox input "true"
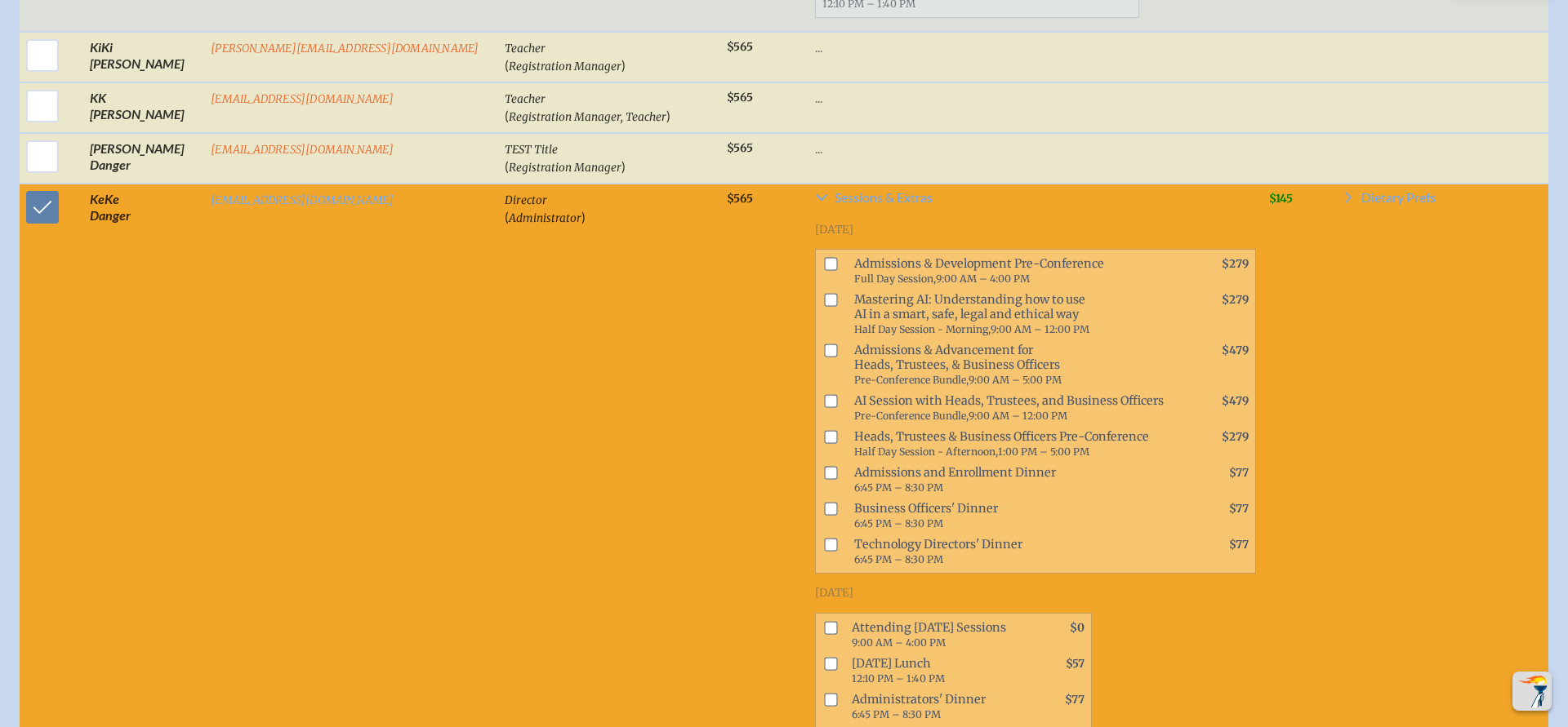
scroll to position [1198, 0]
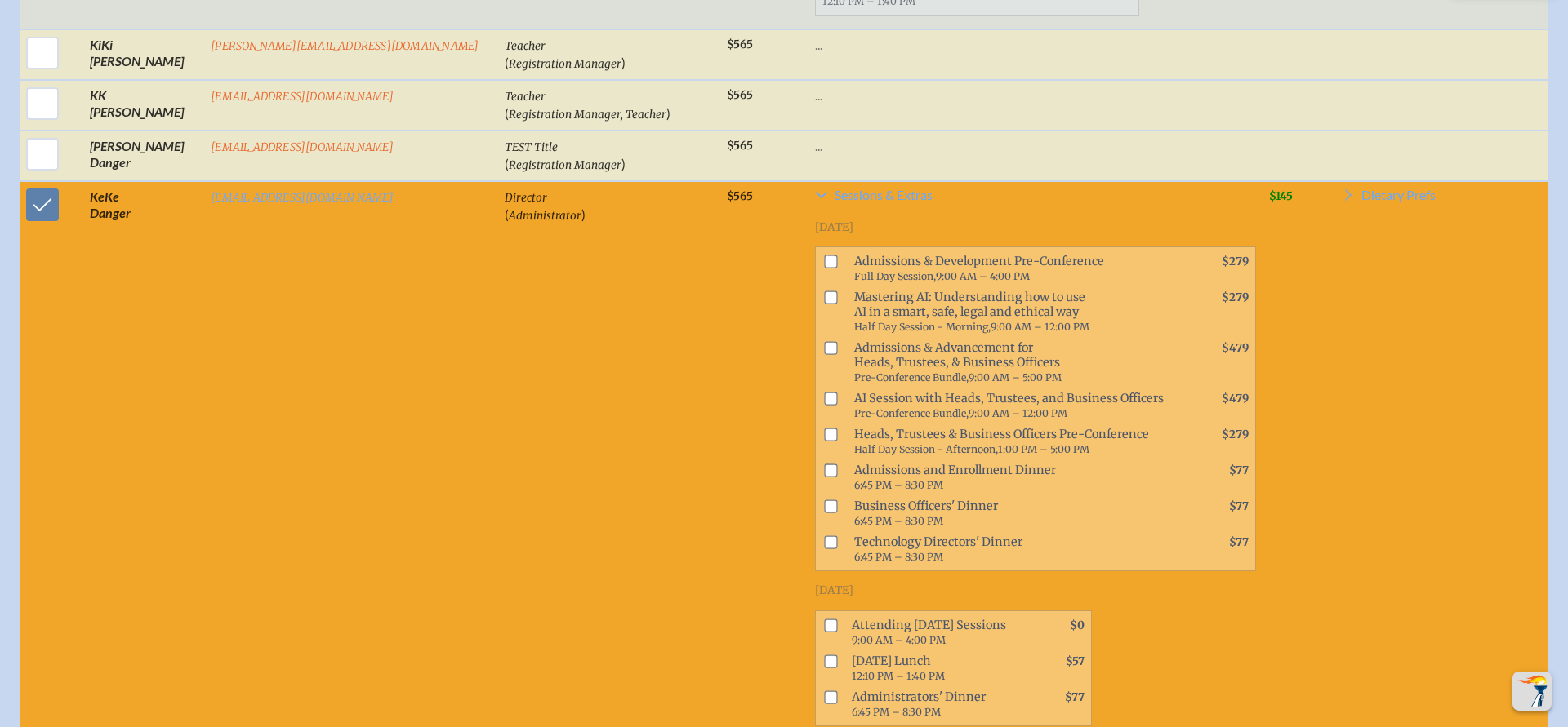
click at [824, 256] on input "checkbox" at bounding box center [830, 262] width 13 height 13
checkbox input "true"
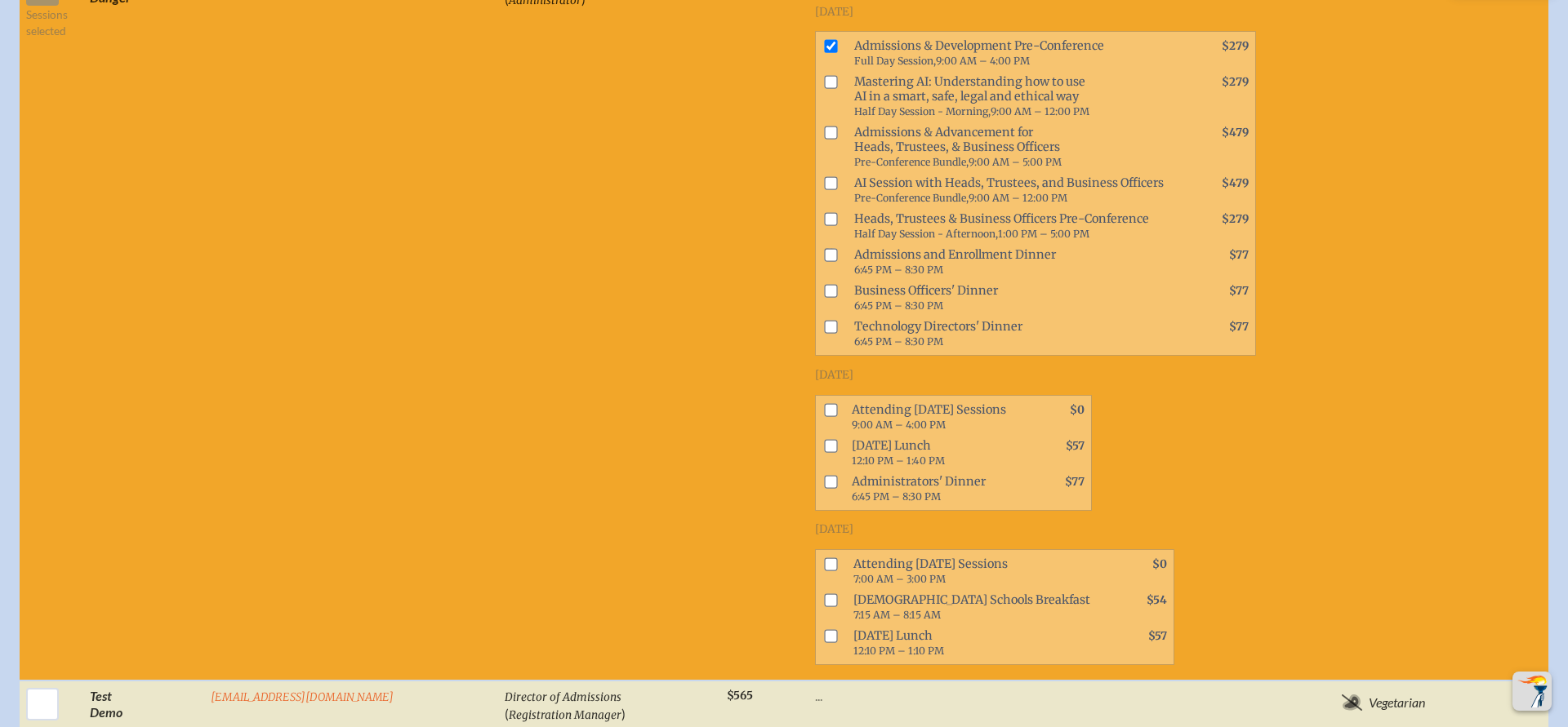
scroll to position [1440, 0]
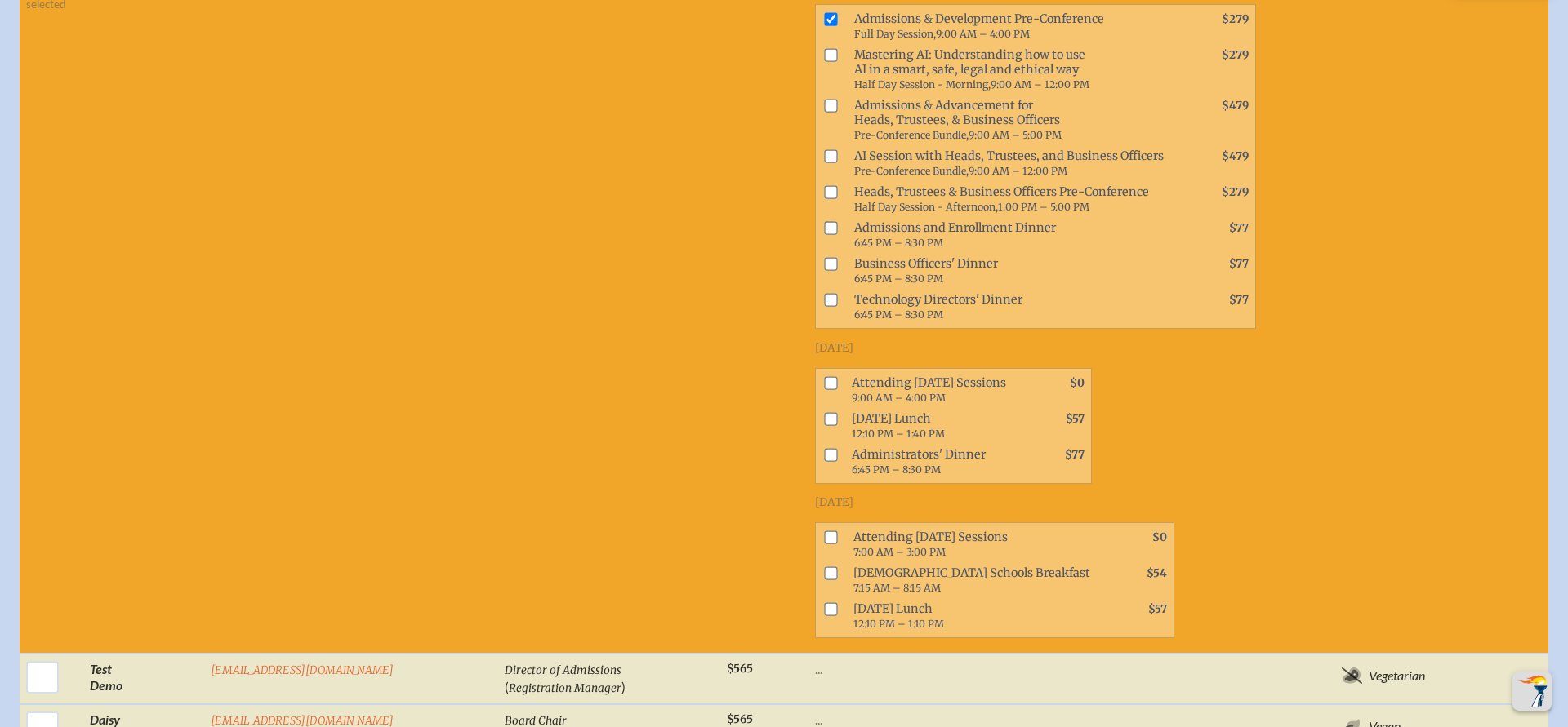
click at [824, 377] on input "checkbox" at bounding box center [830, 383] width 13 height 13
checkbox input "true"
click at [824, 530] on input "checkbox" at bounding box center [830, 536] width 13 height 13
checkbox input "true"
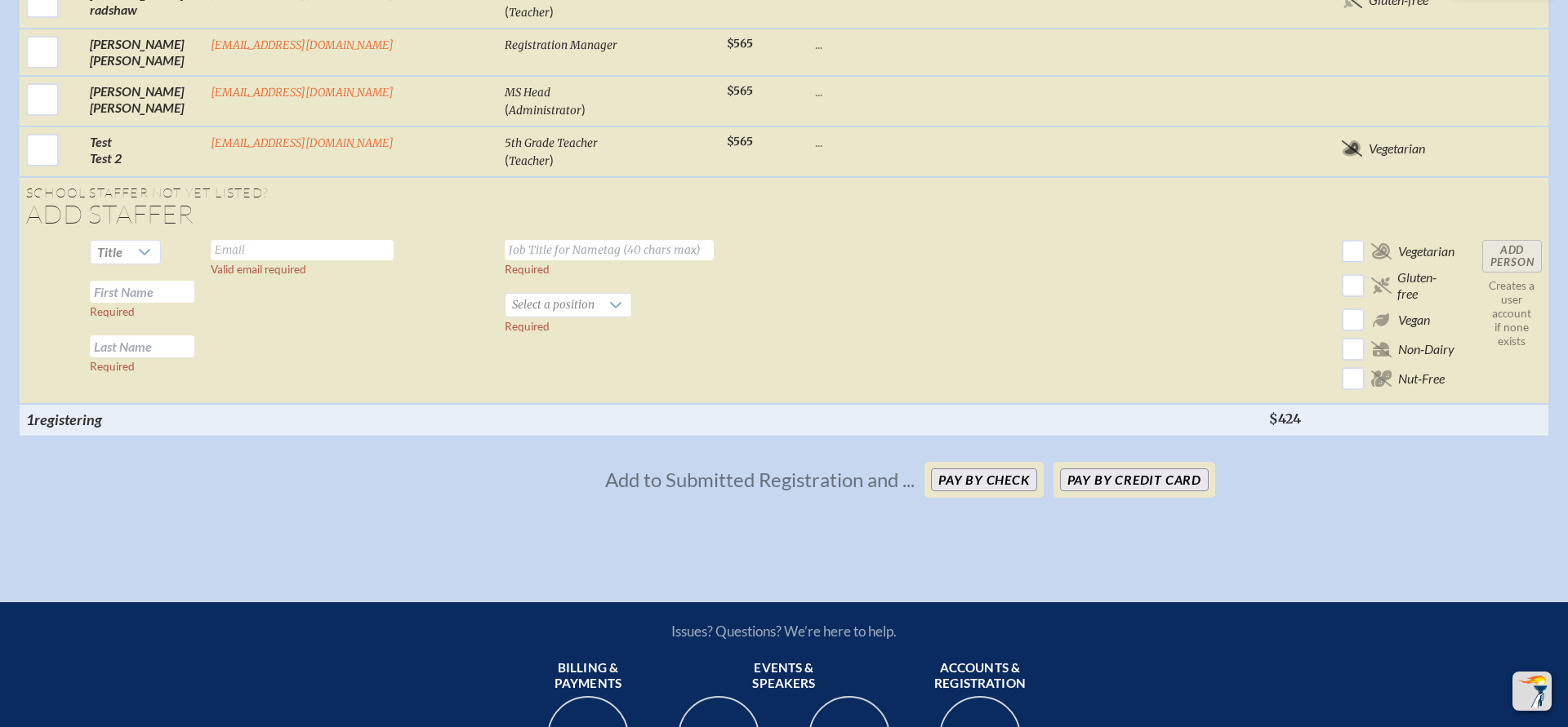
scroll to position [2767, 0]
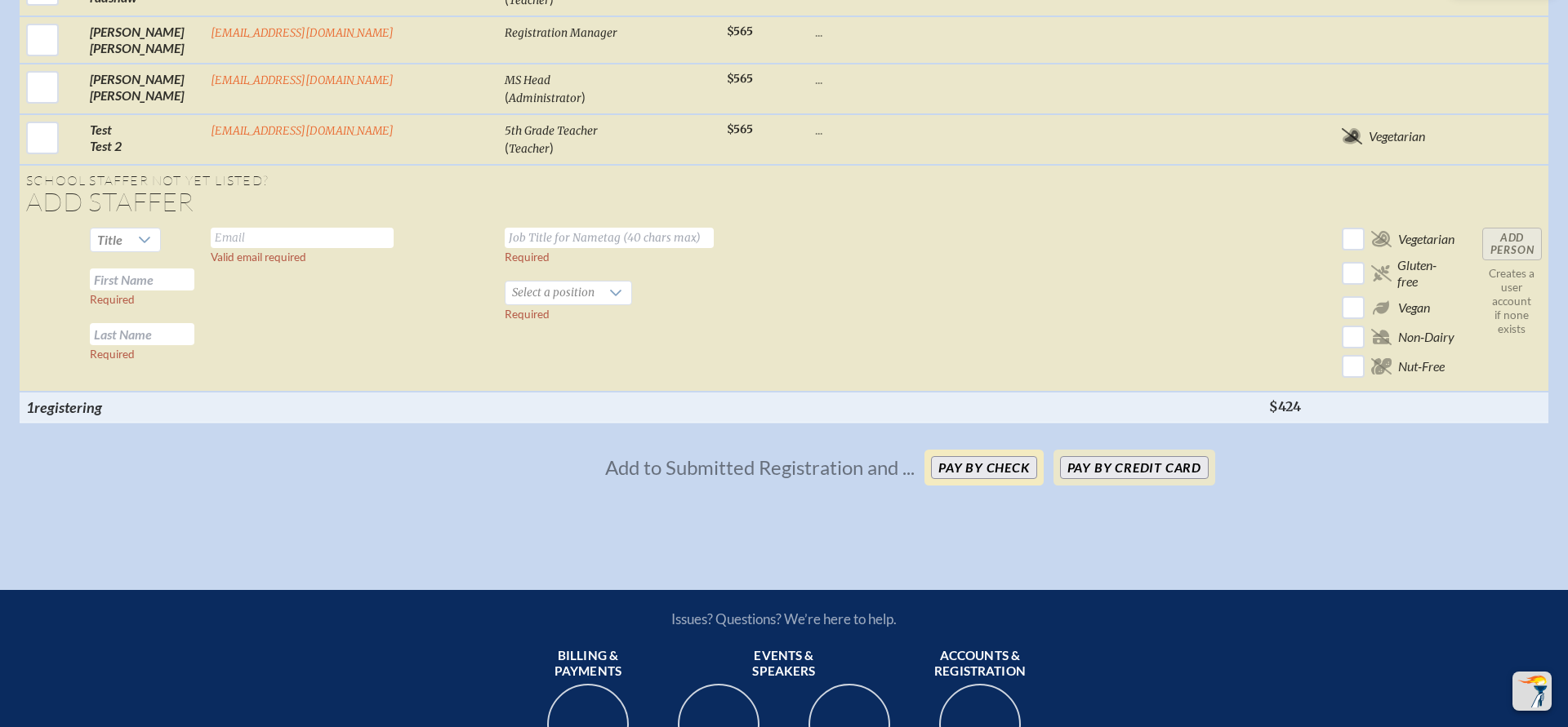
click at [1005, 457] on button "Pay by Check" at bounding box center [984, 468] width 106 height 23
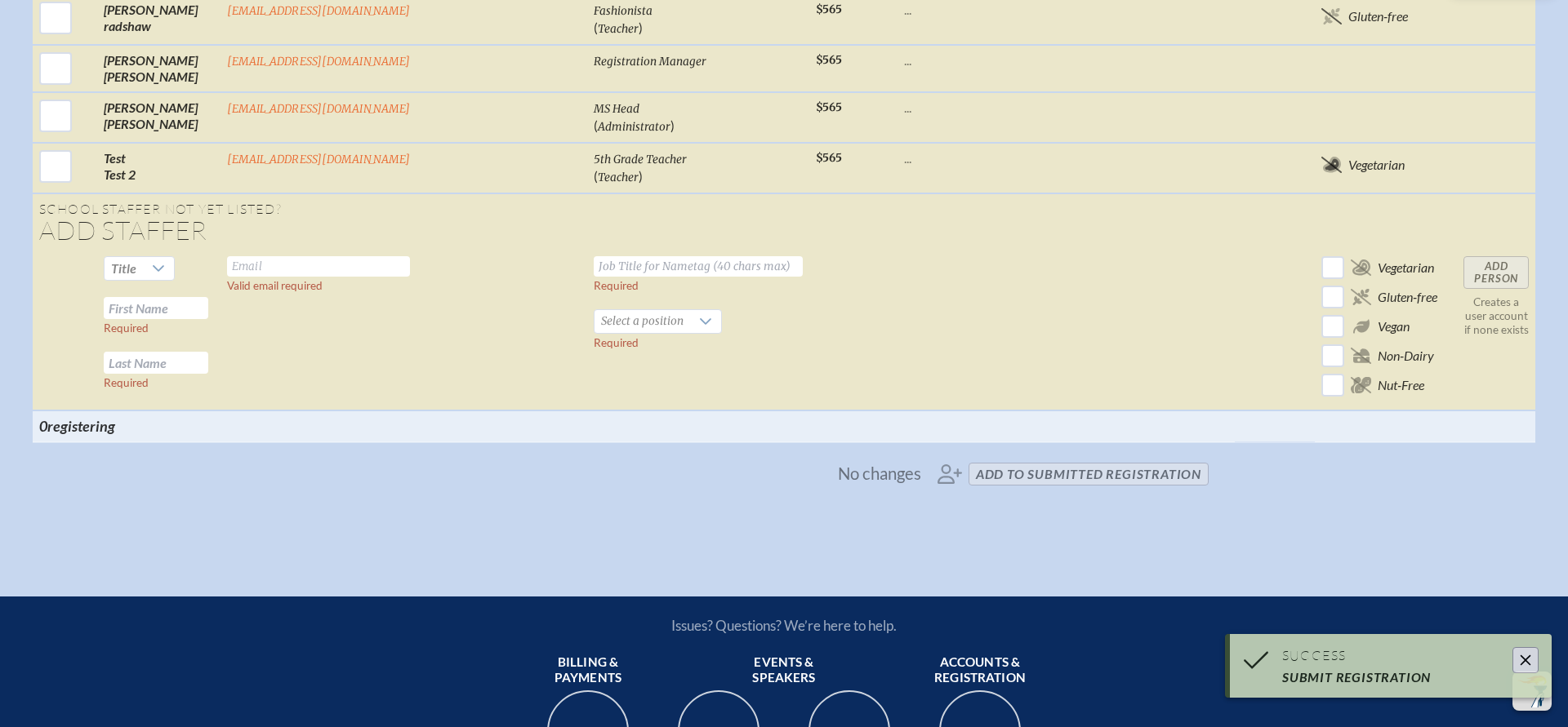
scroll to position [2188, 0]
